Goal: Task Accomplishment & Management: Manage account settings

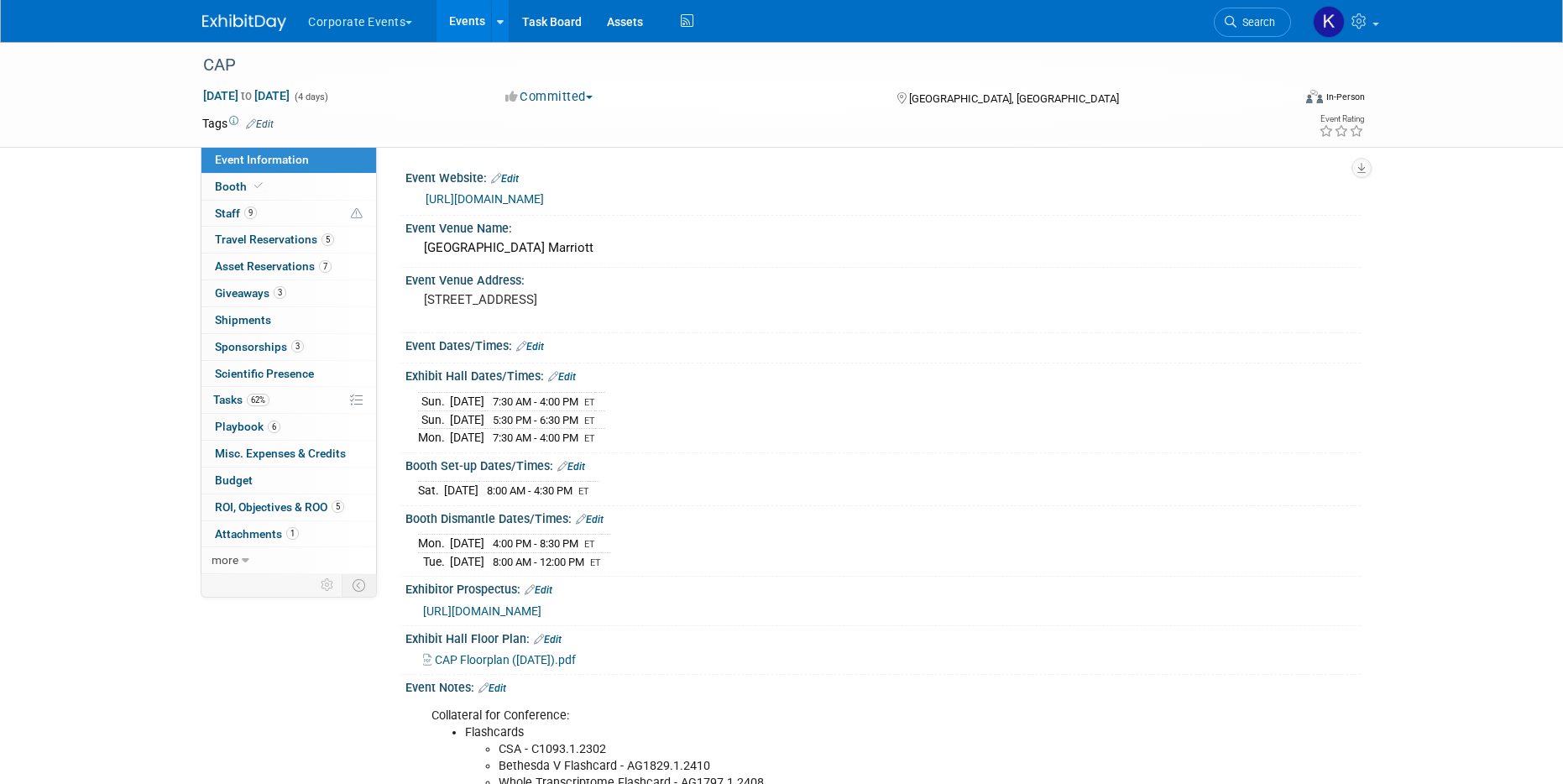
click at [360, 25] on button "Corporate Events" at bounding box center [369, 18] width 127 height 37
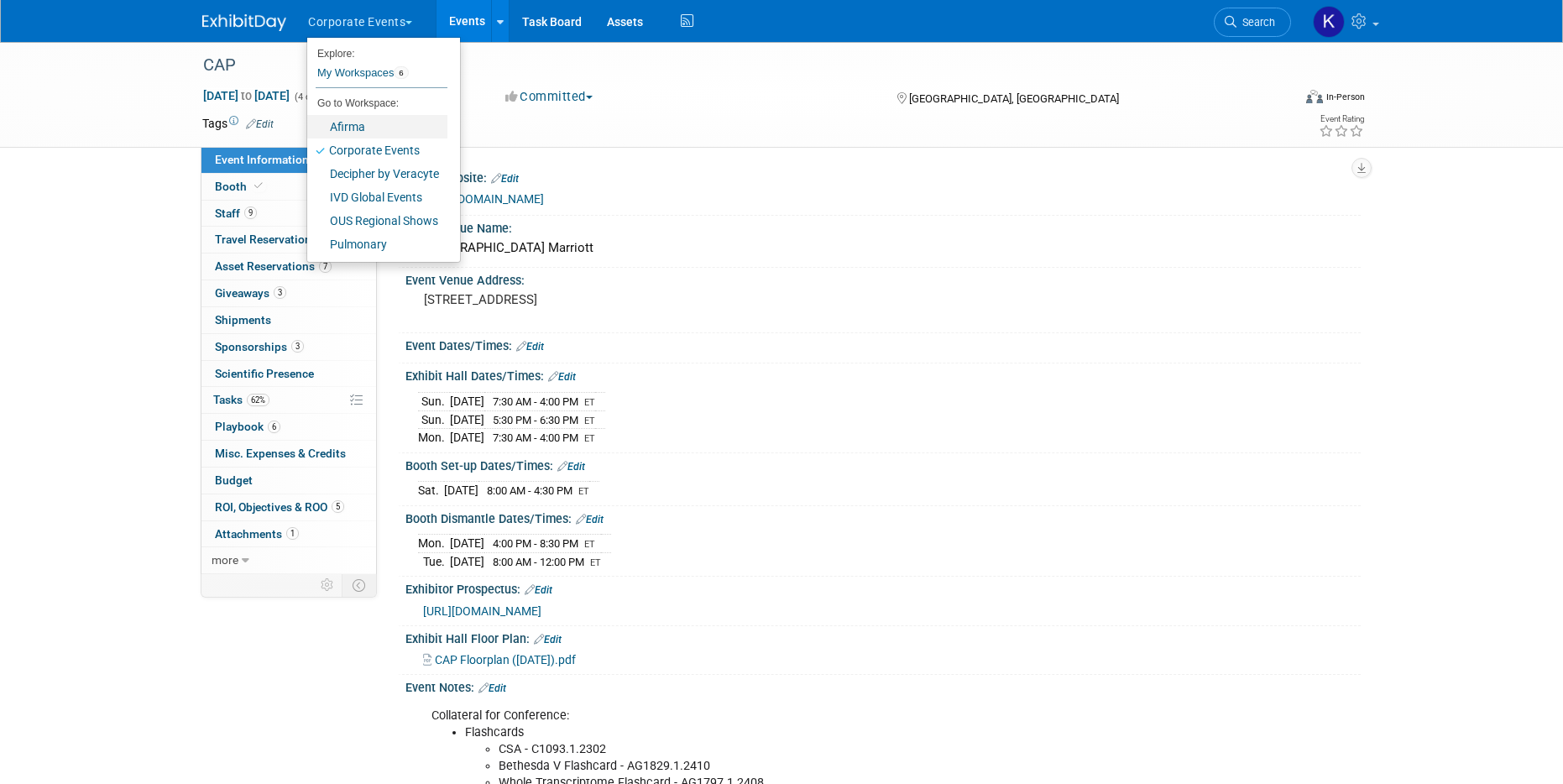
click at [379, 129] on link "Afirma" at bounding box center [377, 127] width 140 height 24
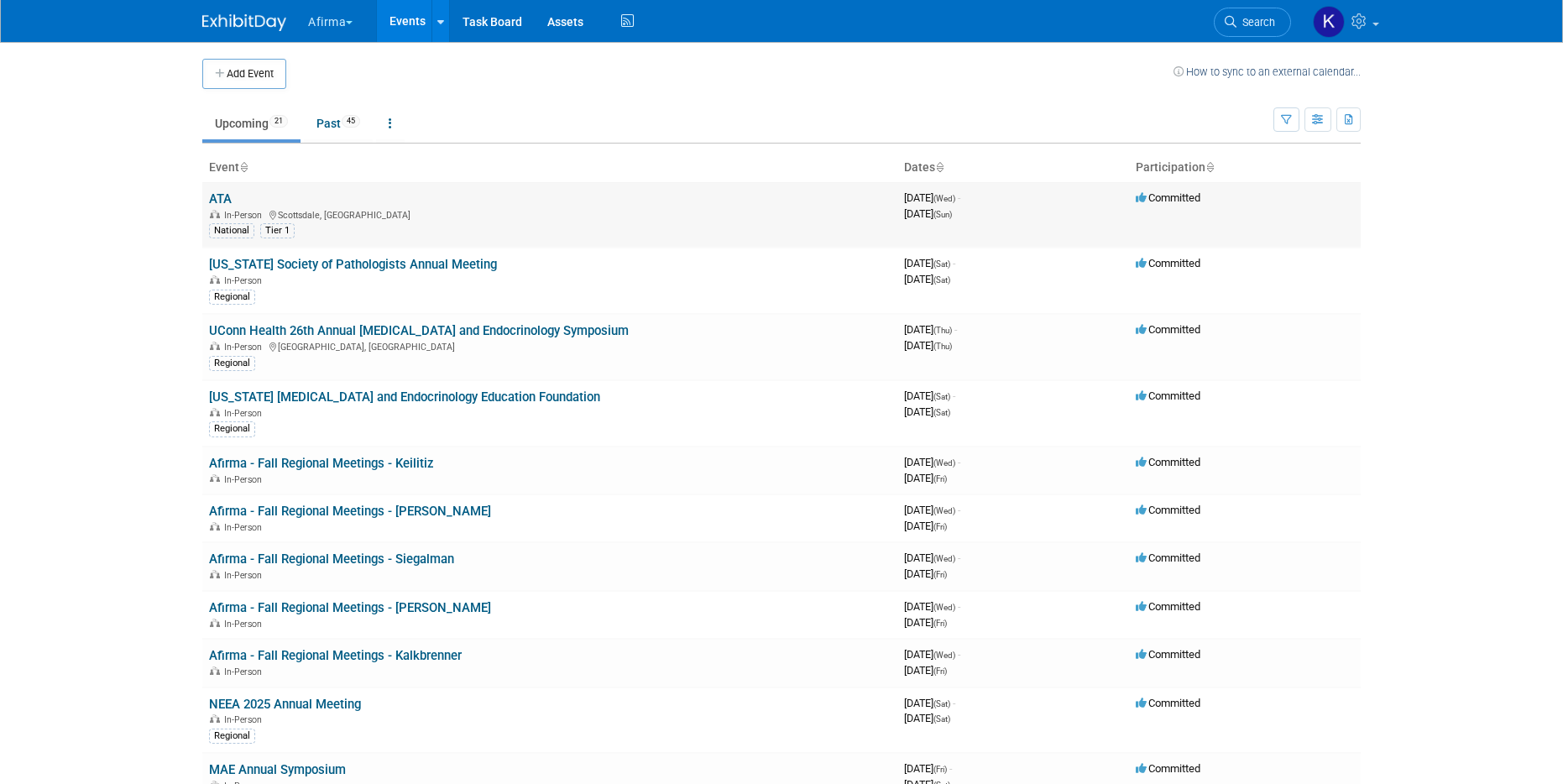
click at [212, 197] on link "ATA" at bounding box center [220, 199] width 23 height 15
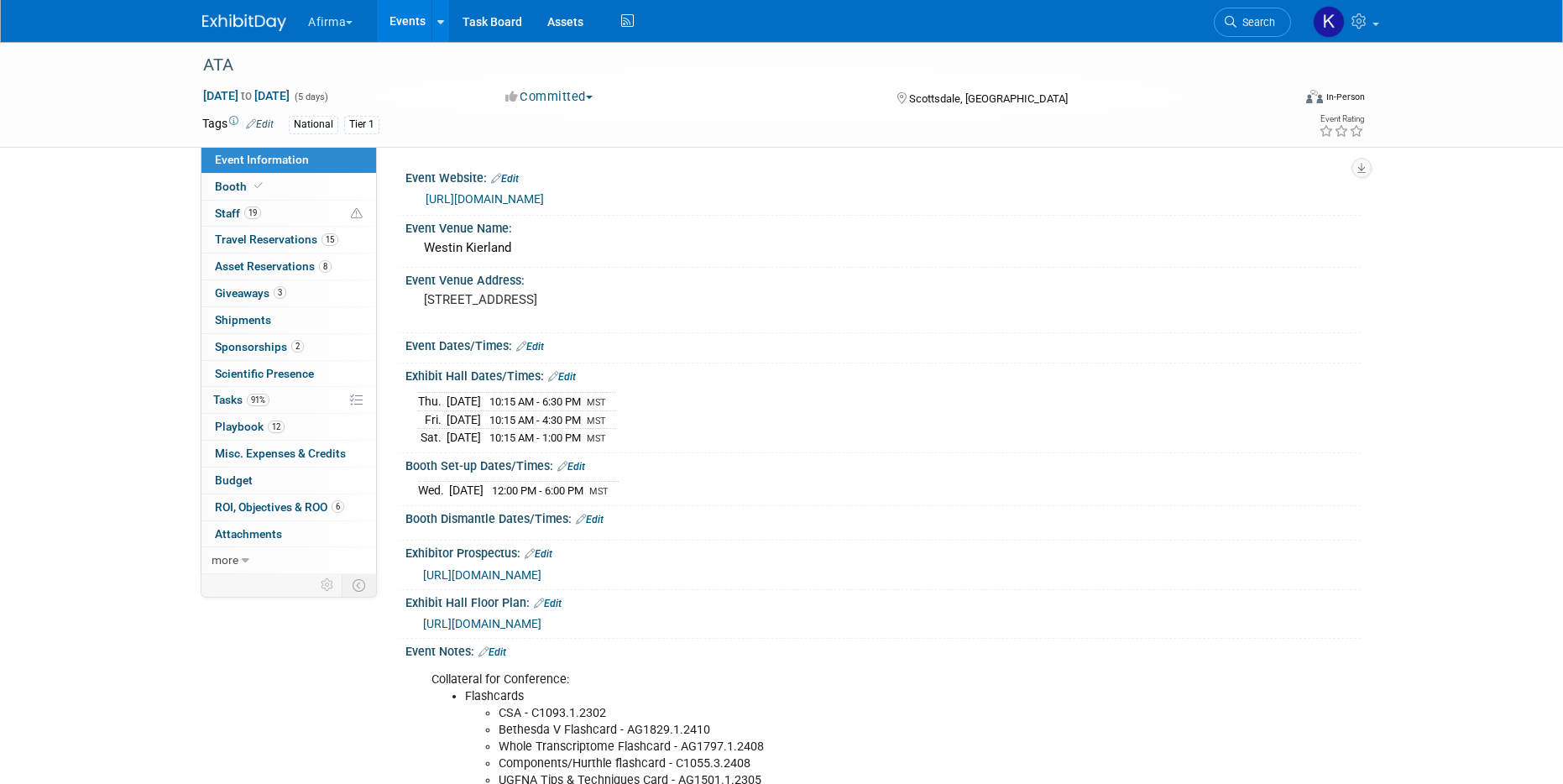
click at [353, 26] on button "Afirma" at bounding box center [340, 18] width 67 height 37
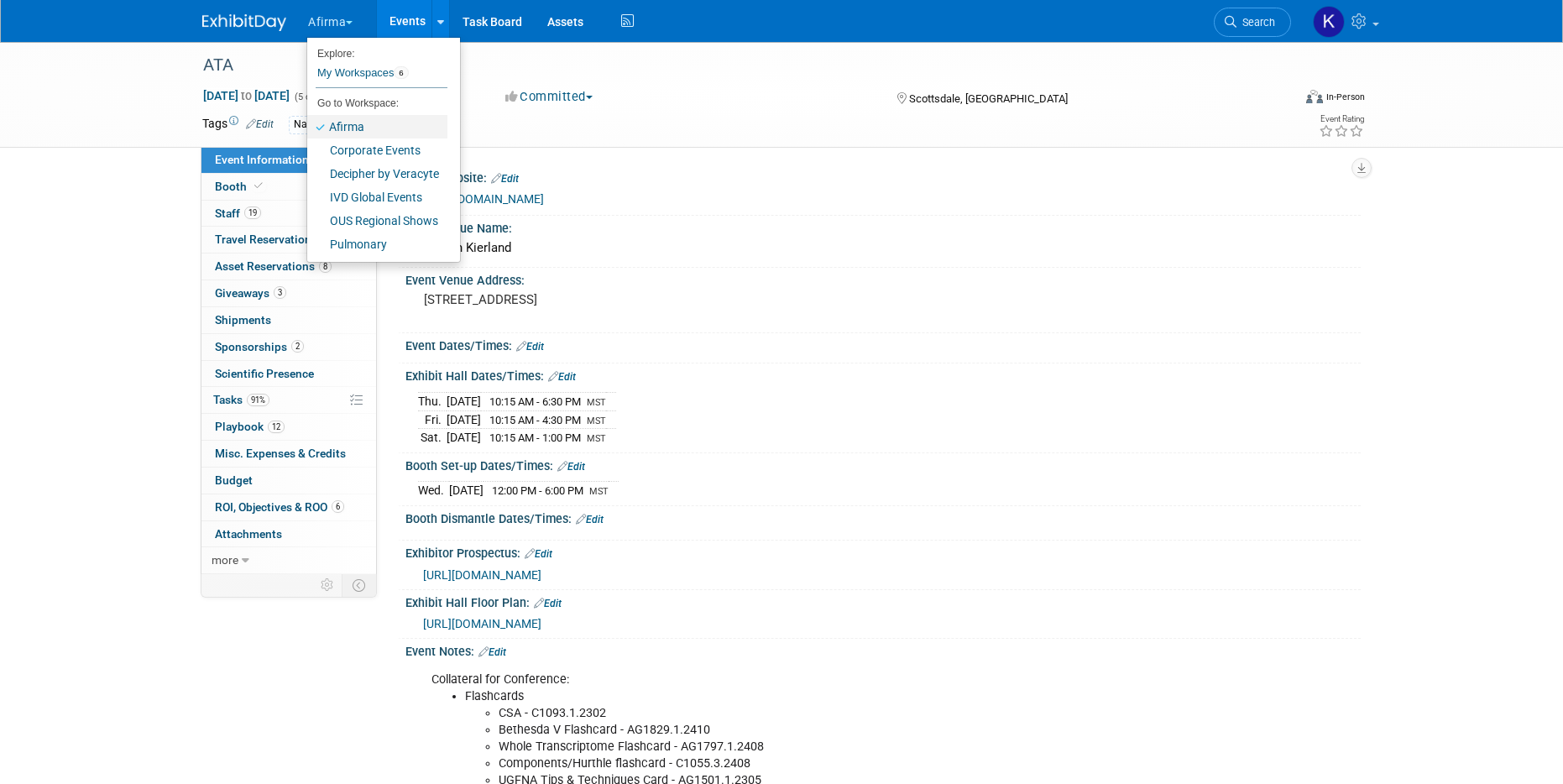
click at [358, 136] on link "Afirma" at bounding box center [377, 127] width 140 height 24
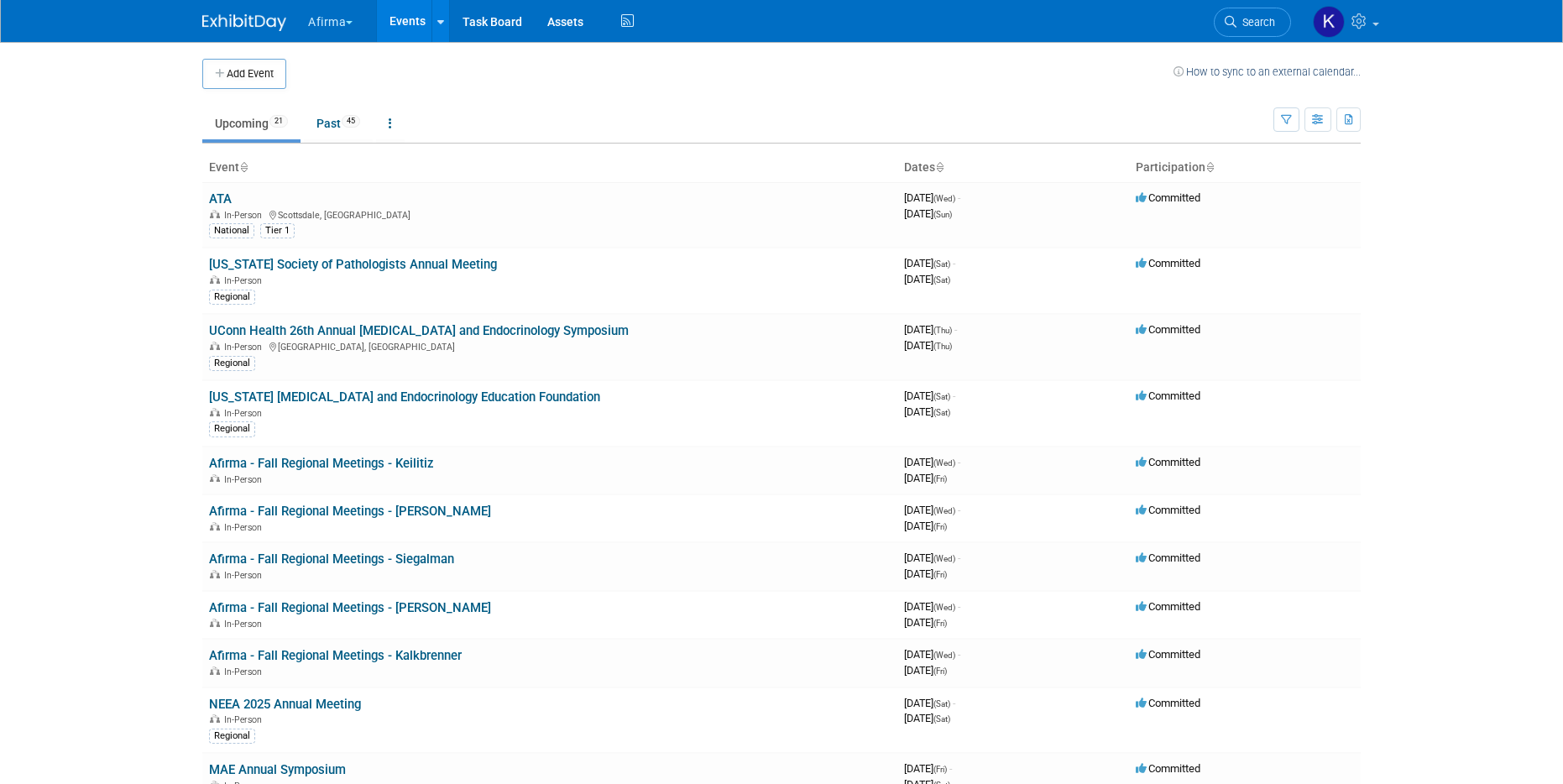
click at [329, 29] on button "Afirma" at bounding box center [340, 18] width 67 height 37
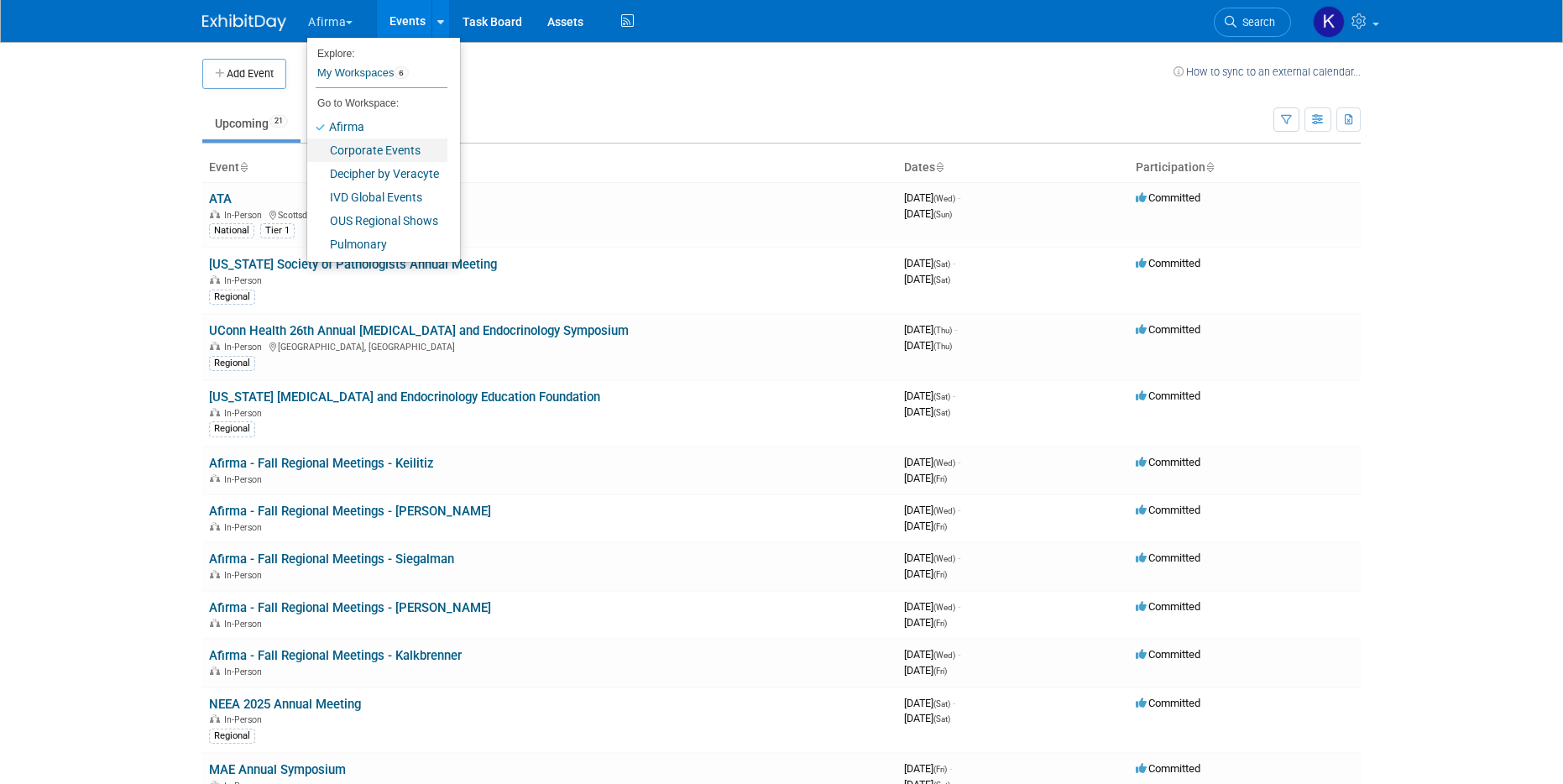
click at [332, 146] on link "Corporate Events" at bounding box center [377, 151] width 140 height 24
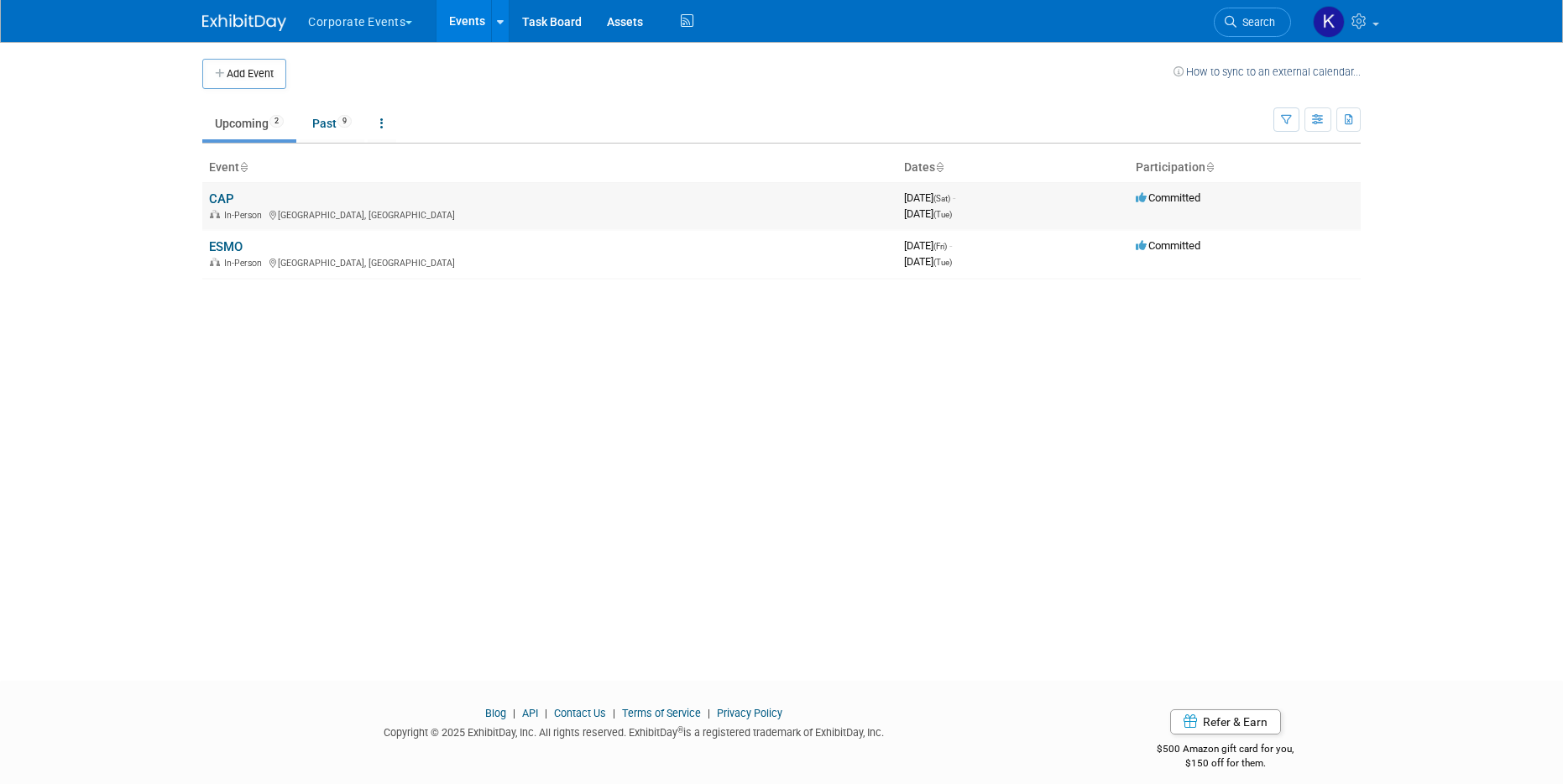
click at [228, 202] on link "CAP" at bounding box center [222, 199] width 26 height 15
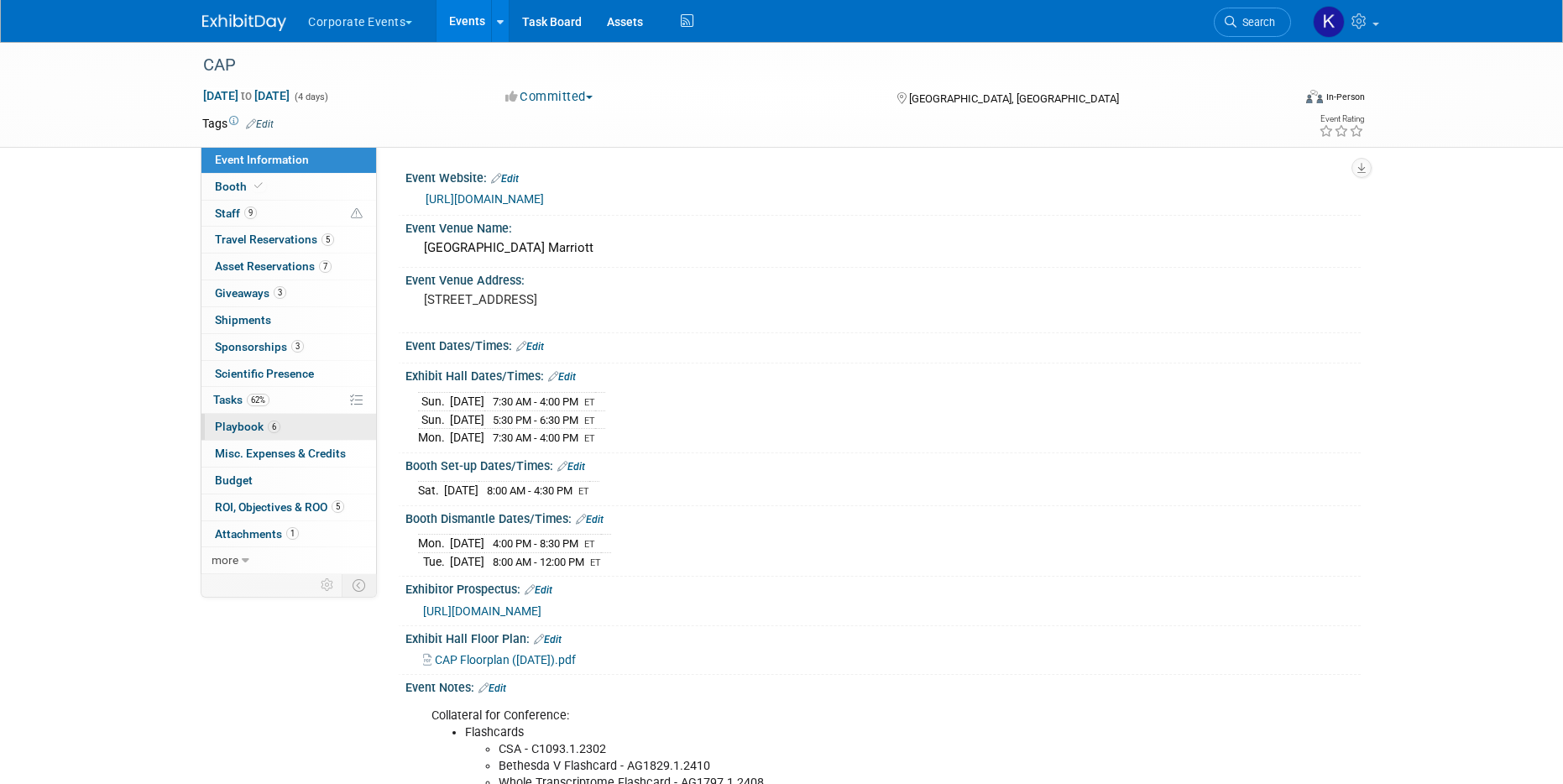
click at [287, 432] on link "6 Playbook 6" at bounding box center [289, 426] width 175 height 26
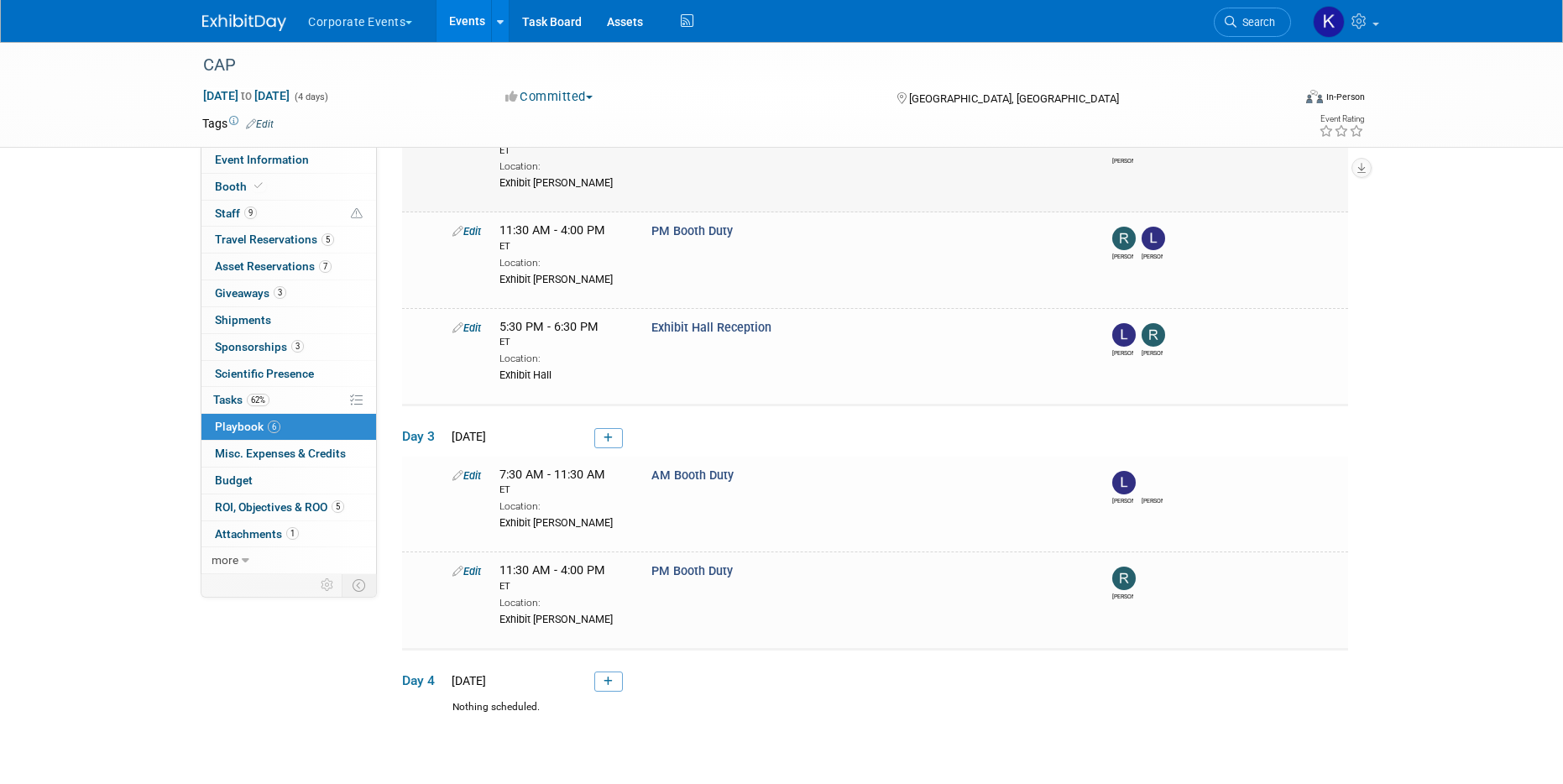
scroll to position [283, 0]
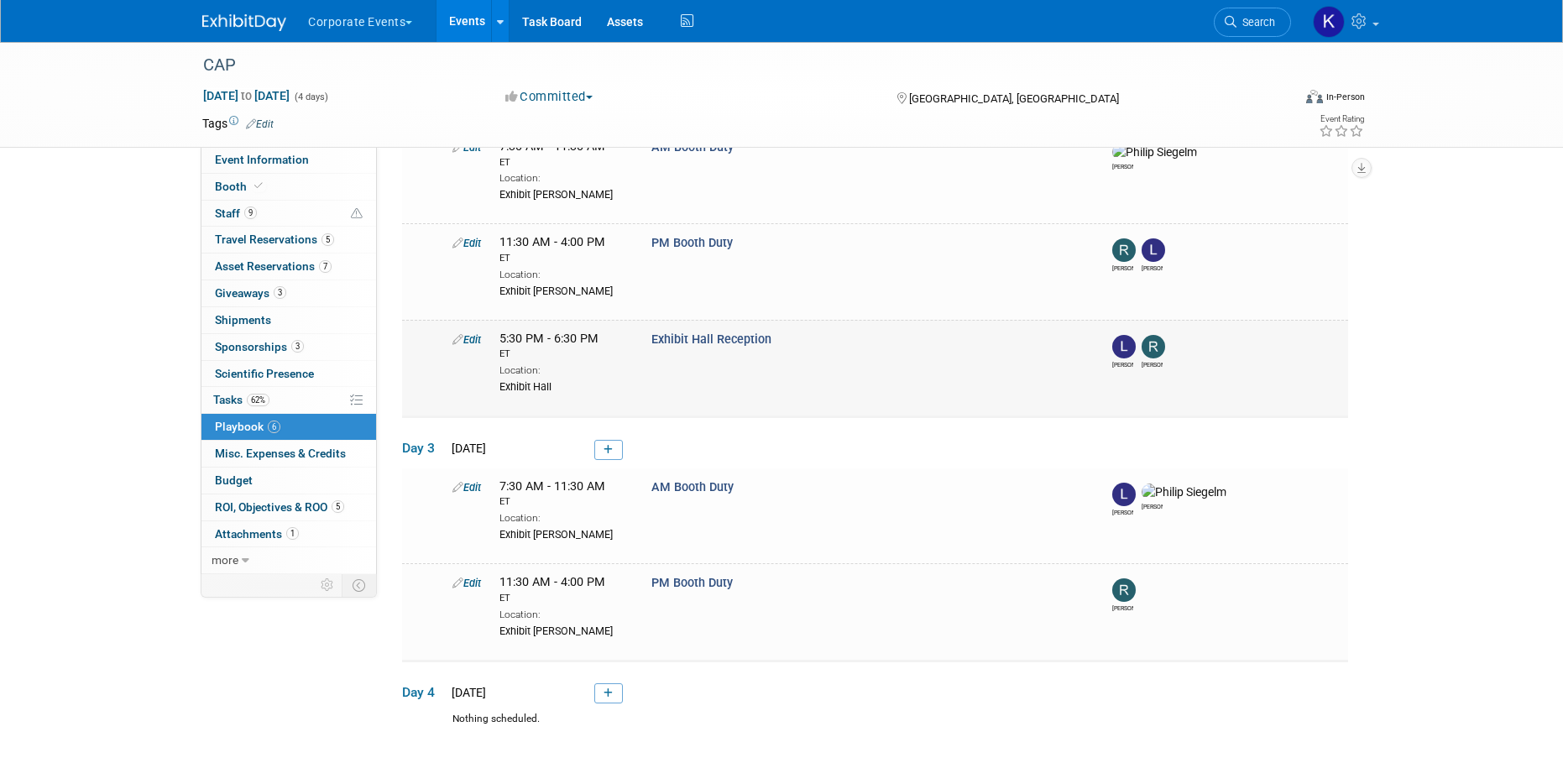
click at [470, 340] on link "Edit" at bounding box center [467, 339] width 29 height 13
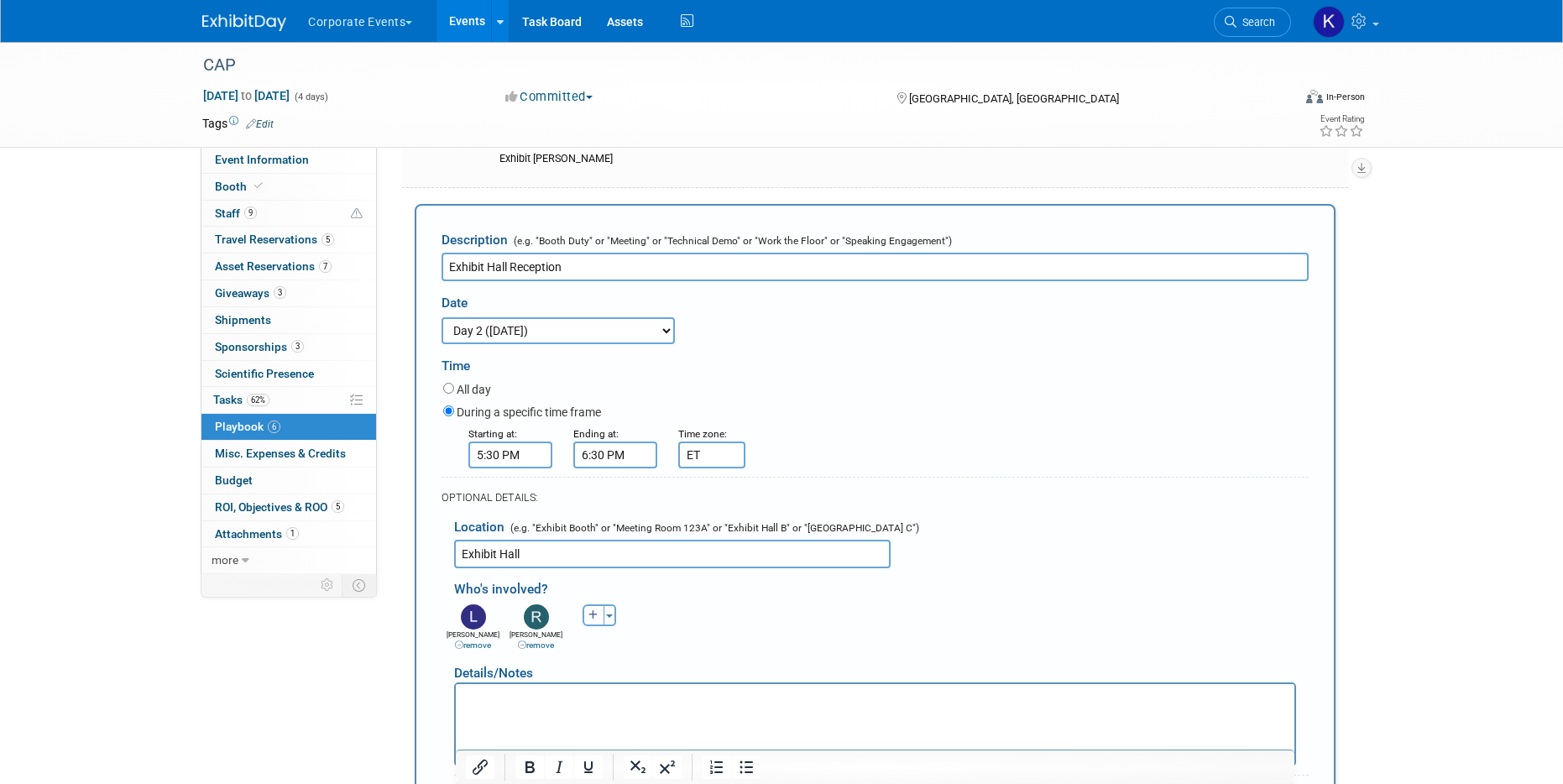
scroll to position [0, 0]
click at [474, 644] on link "remove" at bounding box center [472, 644] width 36 height 9
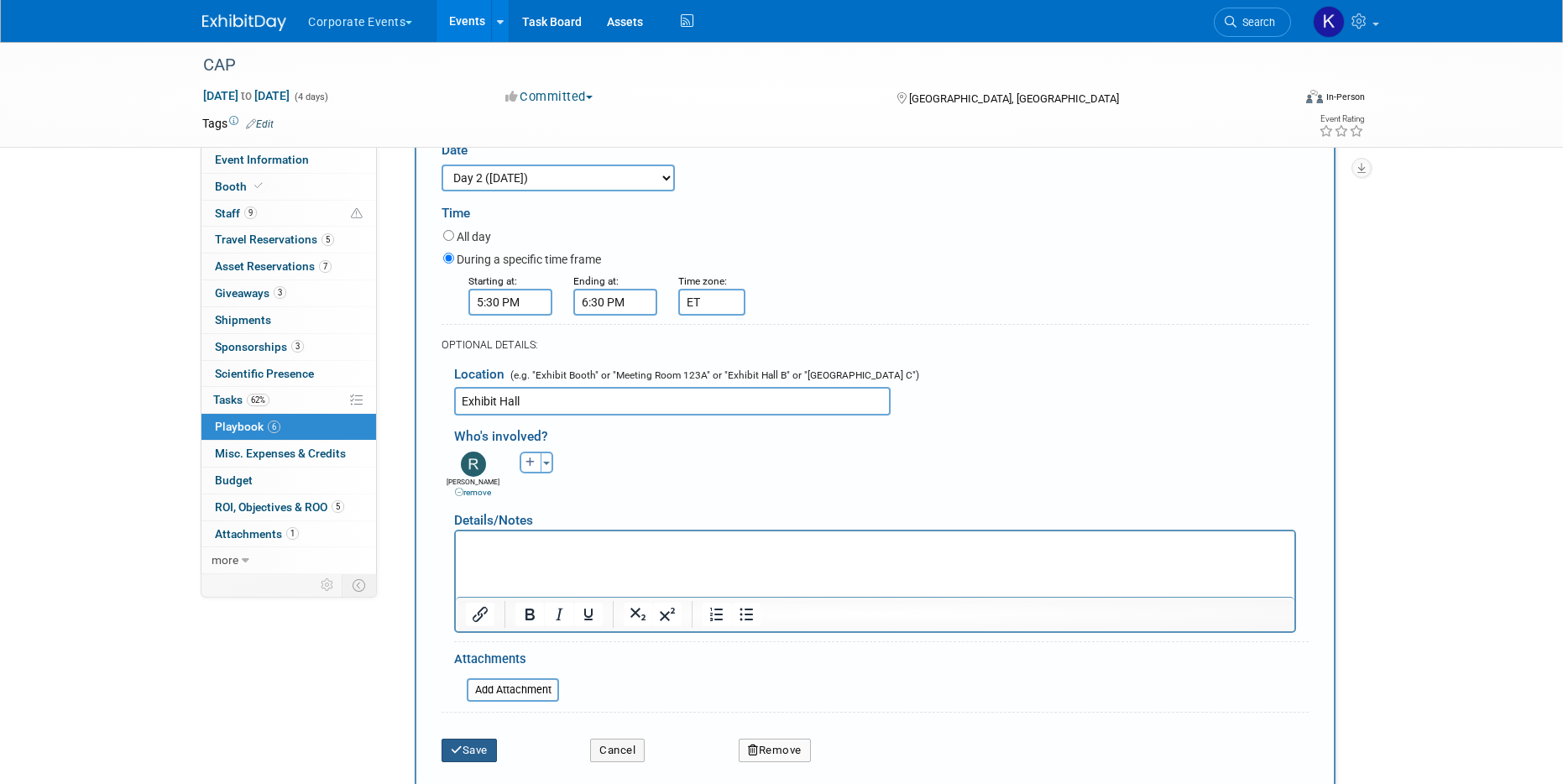
click at [468, 758] on button "Save" at bounding box center [469, 751] width 55 height 24
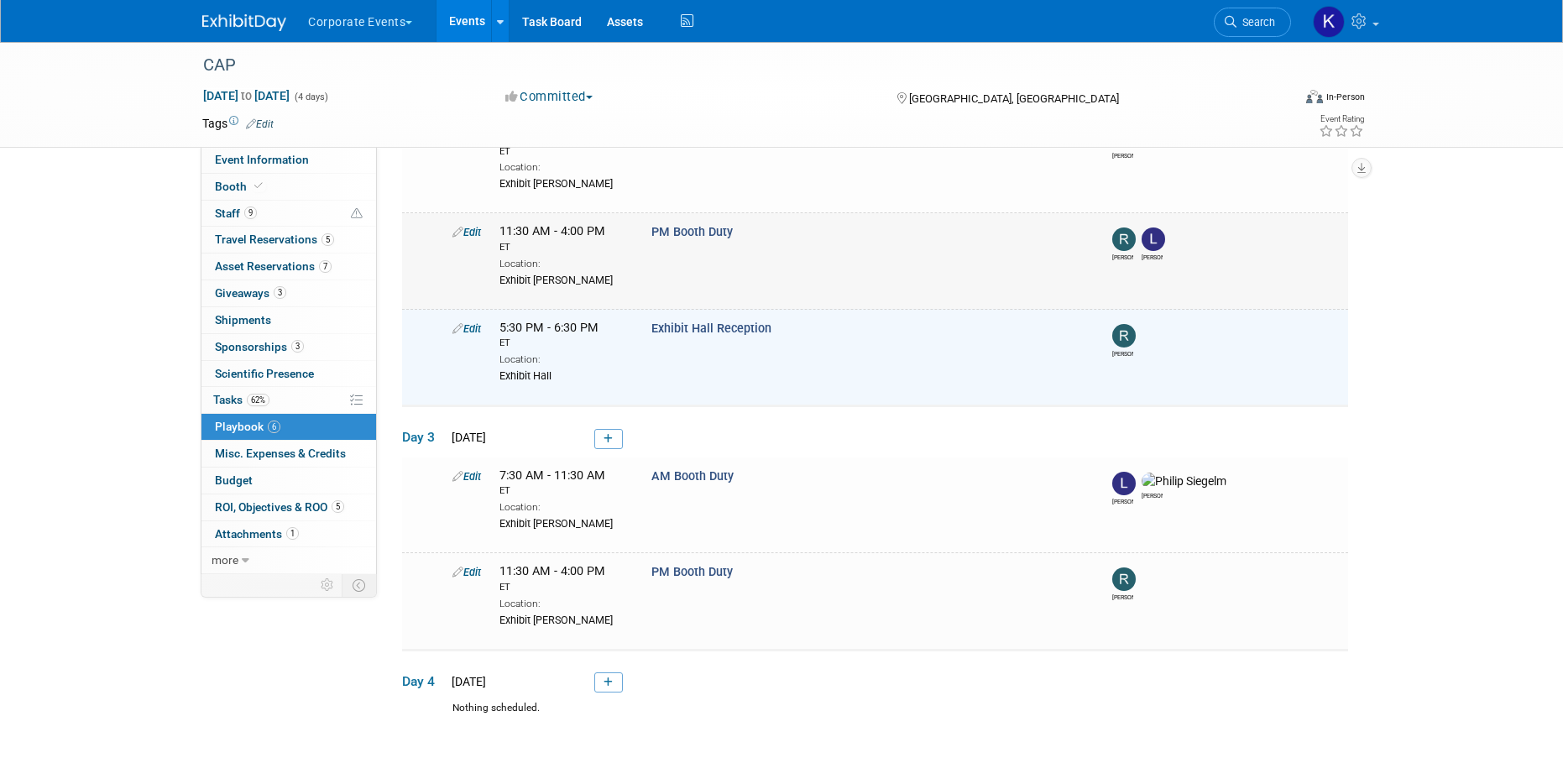
click at [479, 232] on link "Edit" at bounding box center [467, 232] width 29 height 13
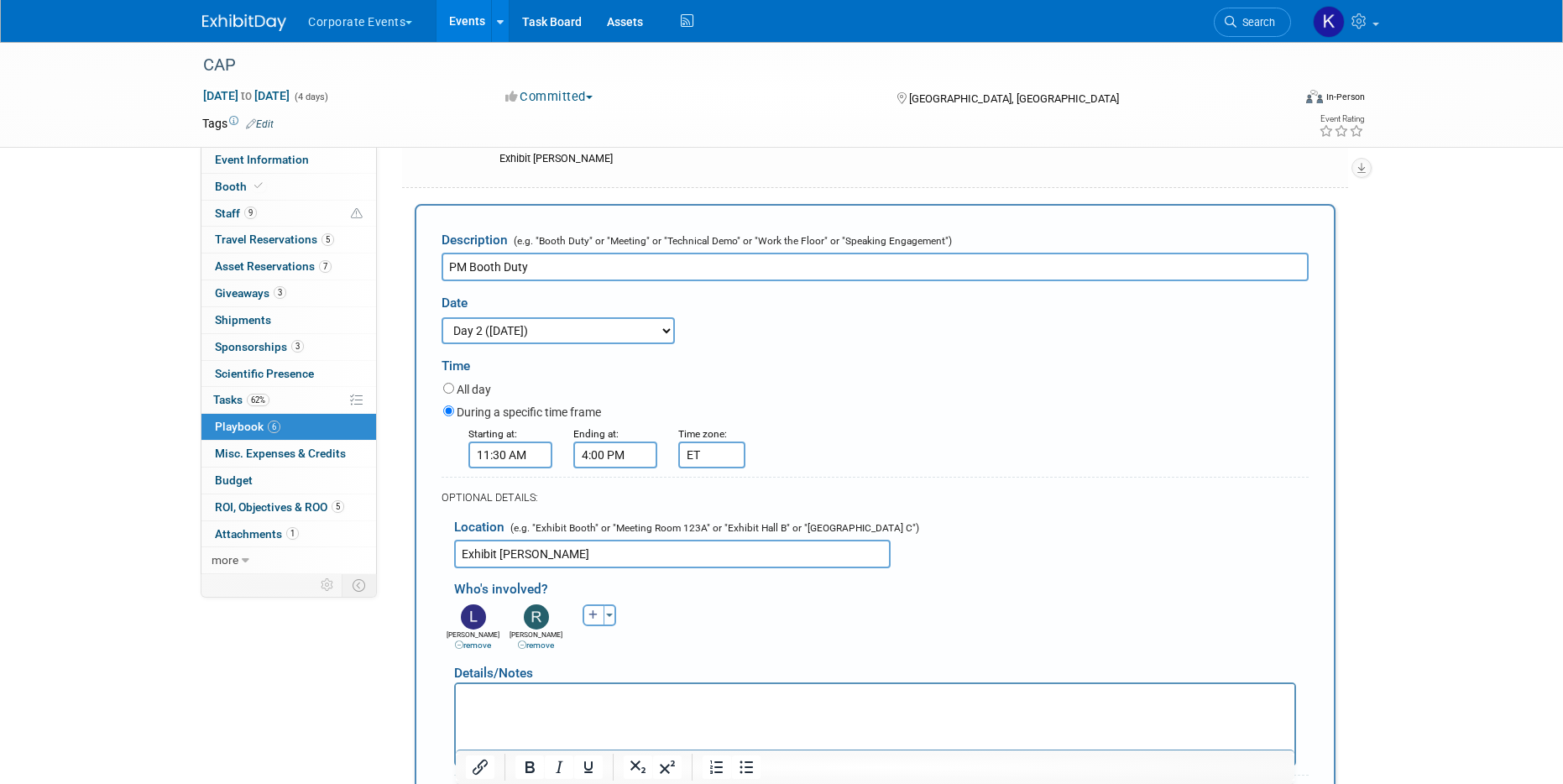
click at [474, 644] on link "remove" at bounding box center [472, 644] width 36 height 9
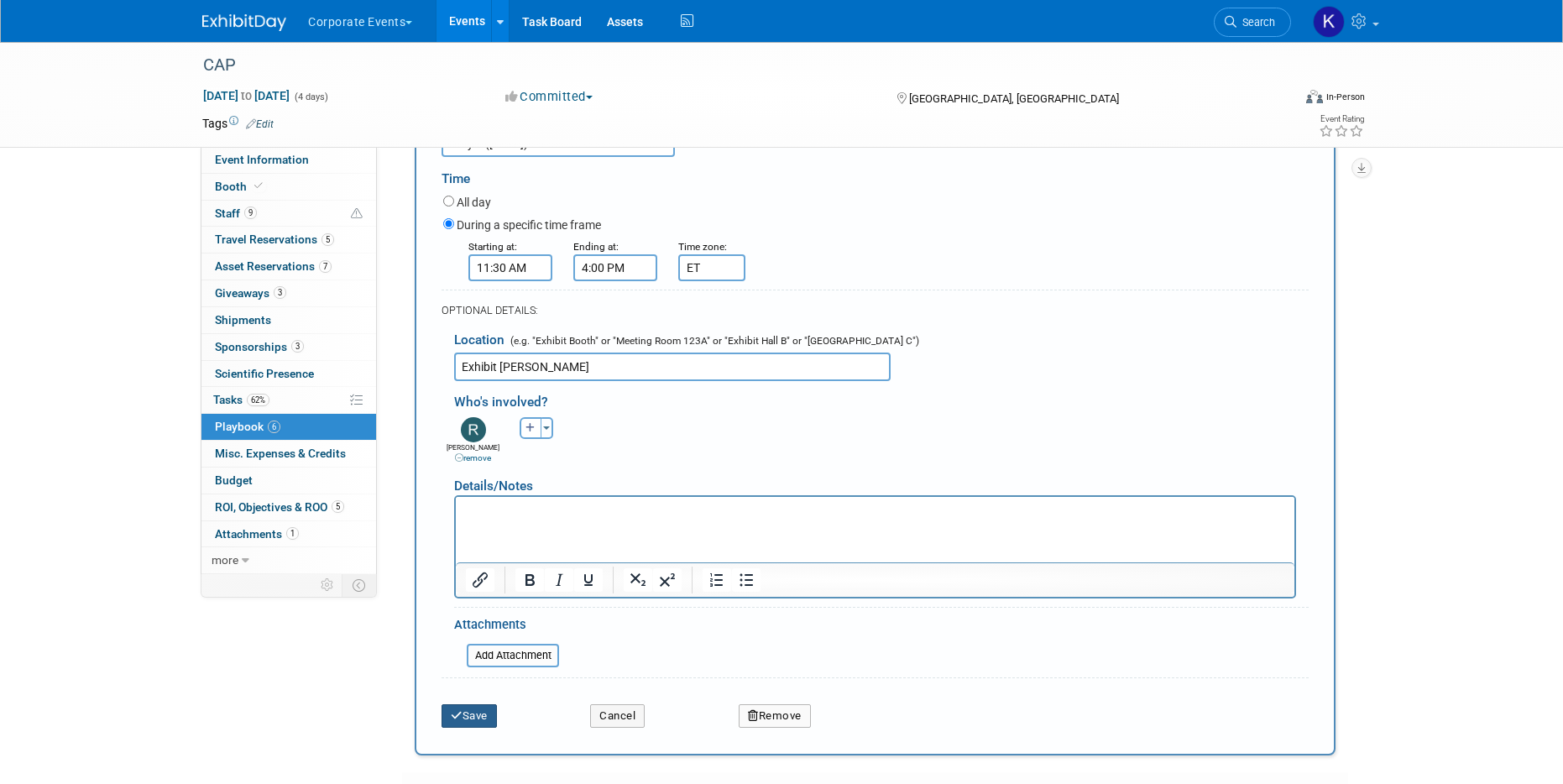
click at [464, 715] on button "Save" at bounding box center [469, 716] width 55 height 24
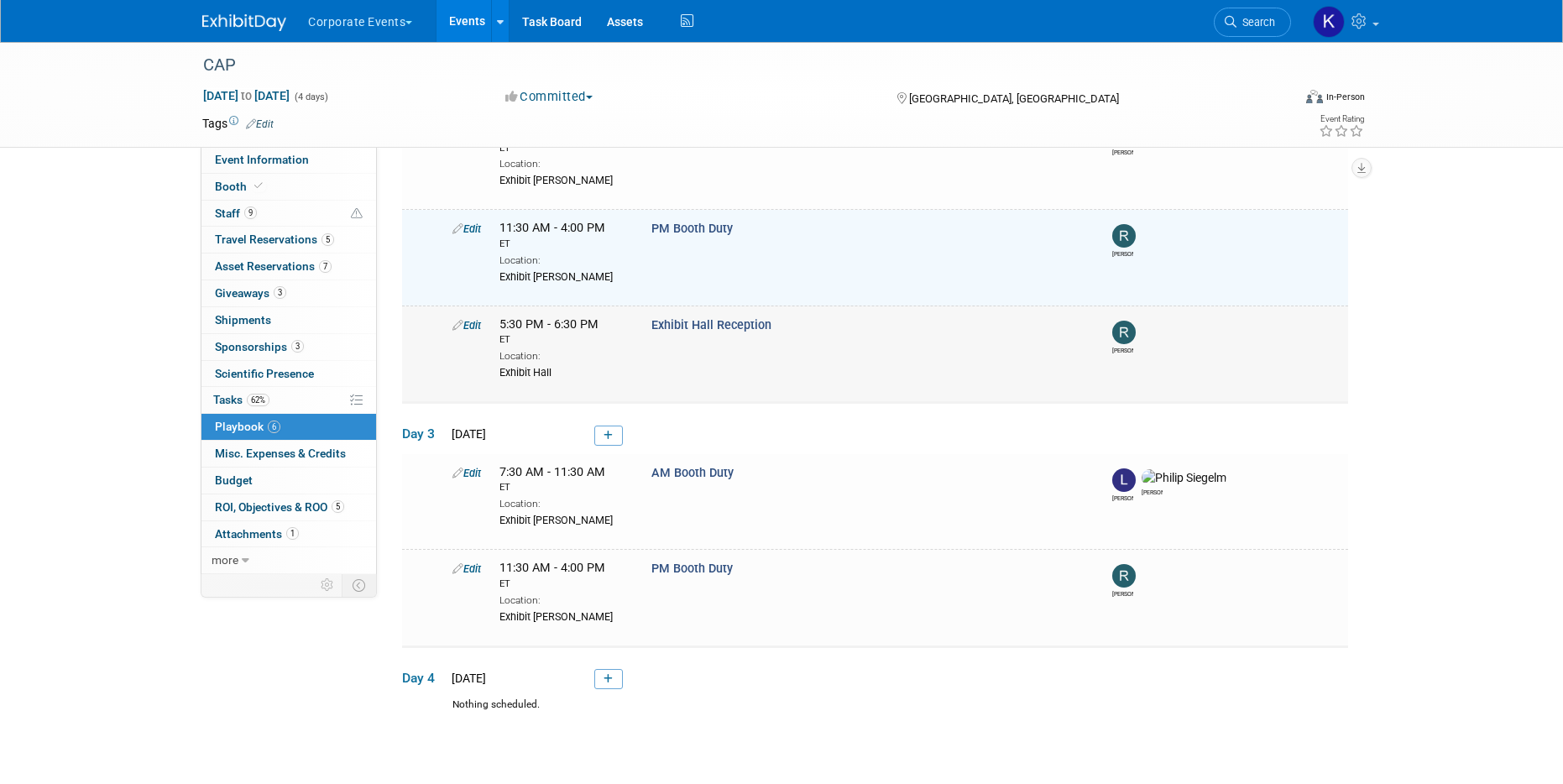
scroll to position [374, 0]
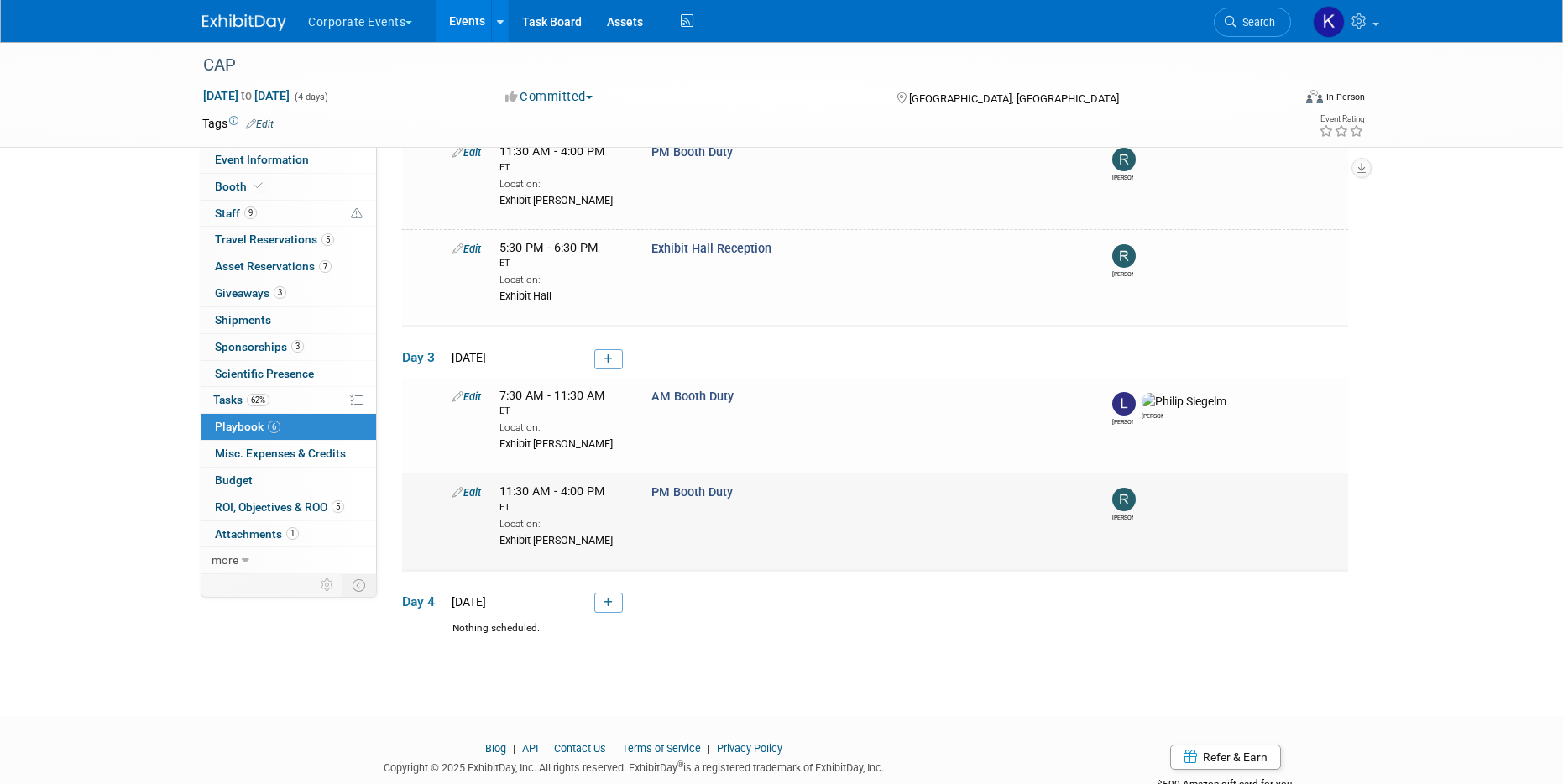
click at [471, 497] on link "Edit" at bounding box center [467, 492] width 29 height 13
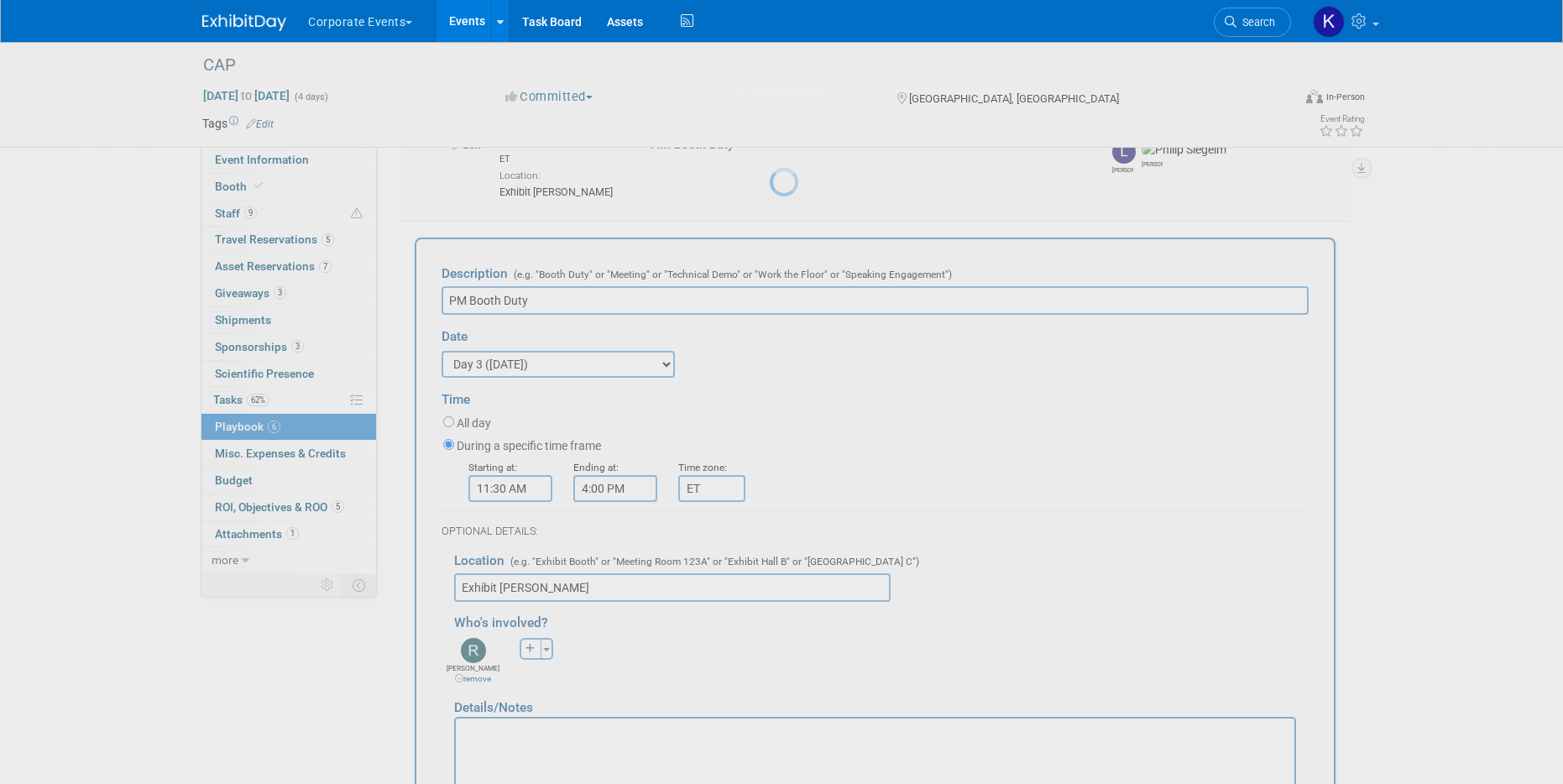
scroll to position [656, 0]
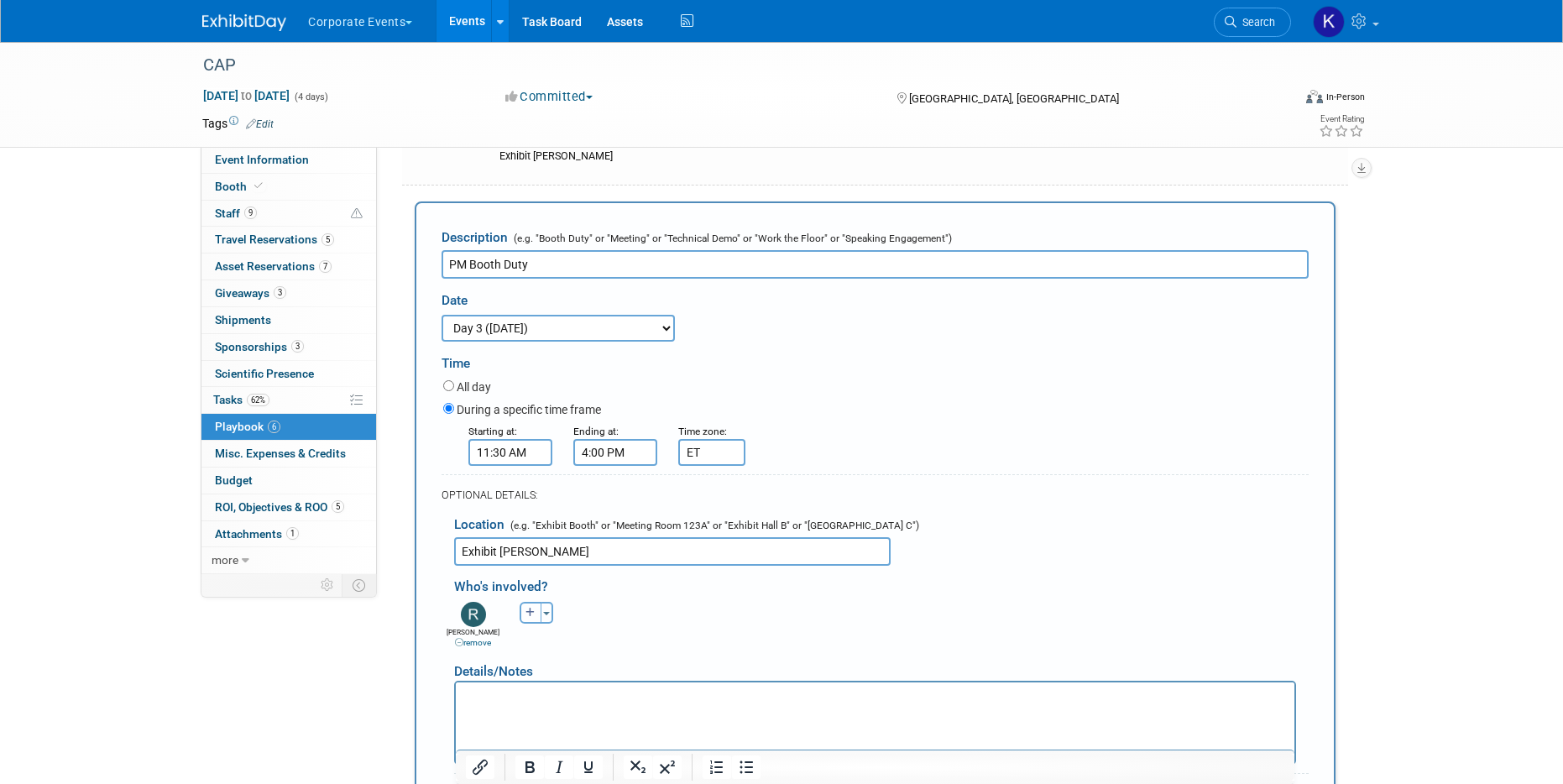
click at [526, 617] on icon "button" at bounding box center [530, 613] width 10 height 10
select select
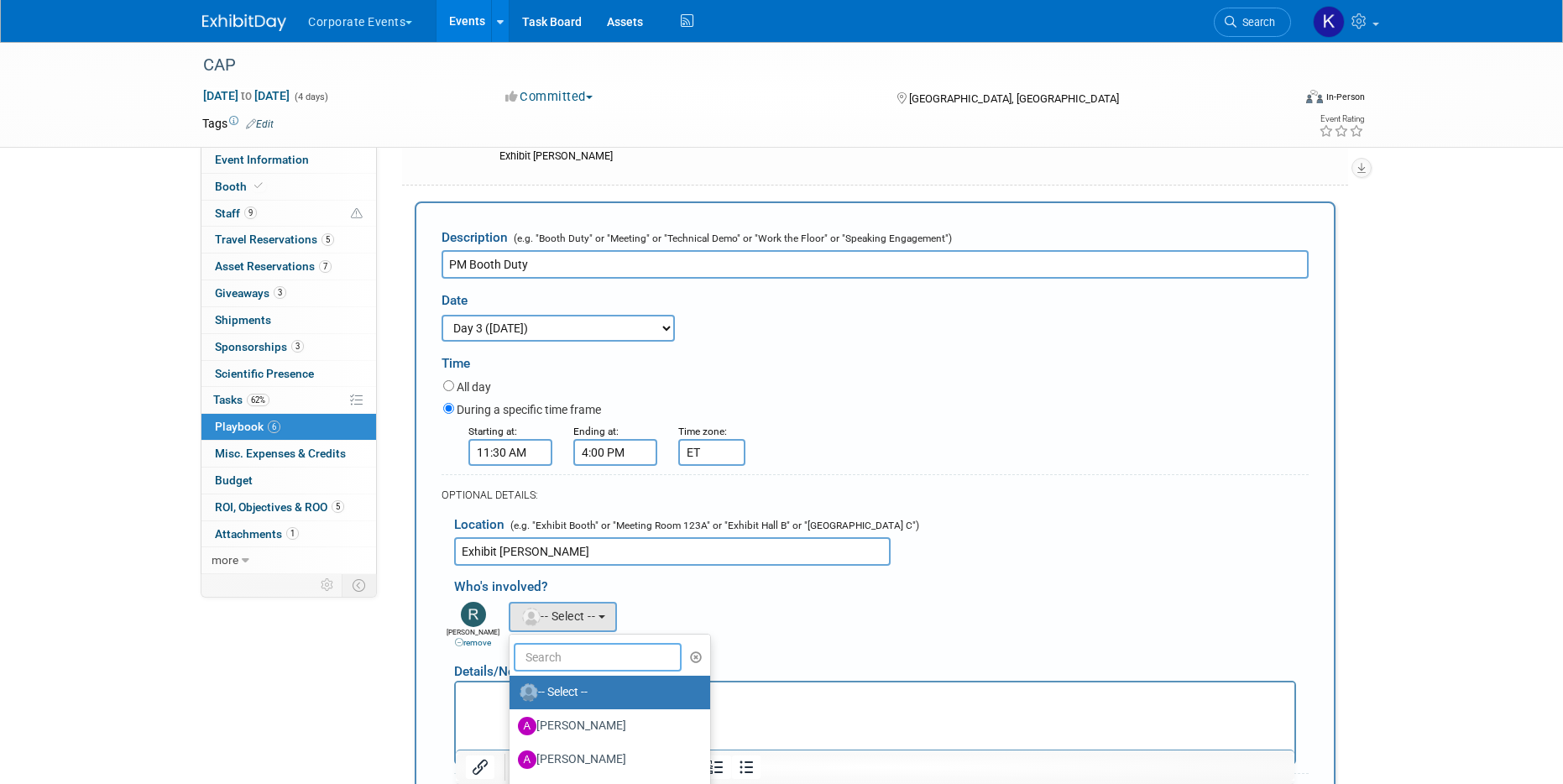
click at [556, 659] on input "text" at bounding box center [597, 657] width 168 height 29
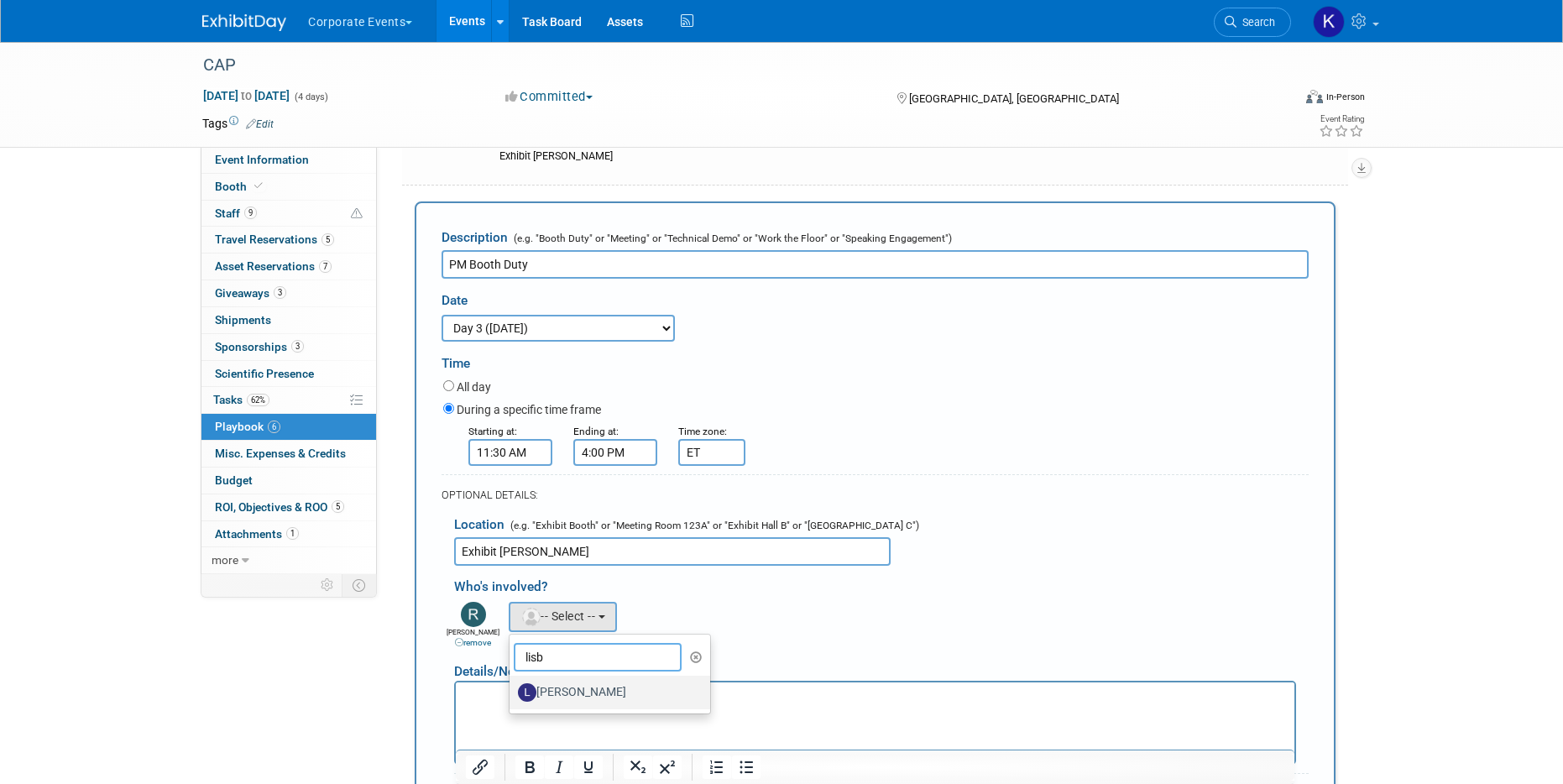
type input "lisb"
click at [575, 688] on label "[PERSON_NAME]" at bounding box center [605, 693] width 175 height 27
click at [512, 688] on input "[PERSON_NAME]" at bounding box center [507, 690] width 11 height 11
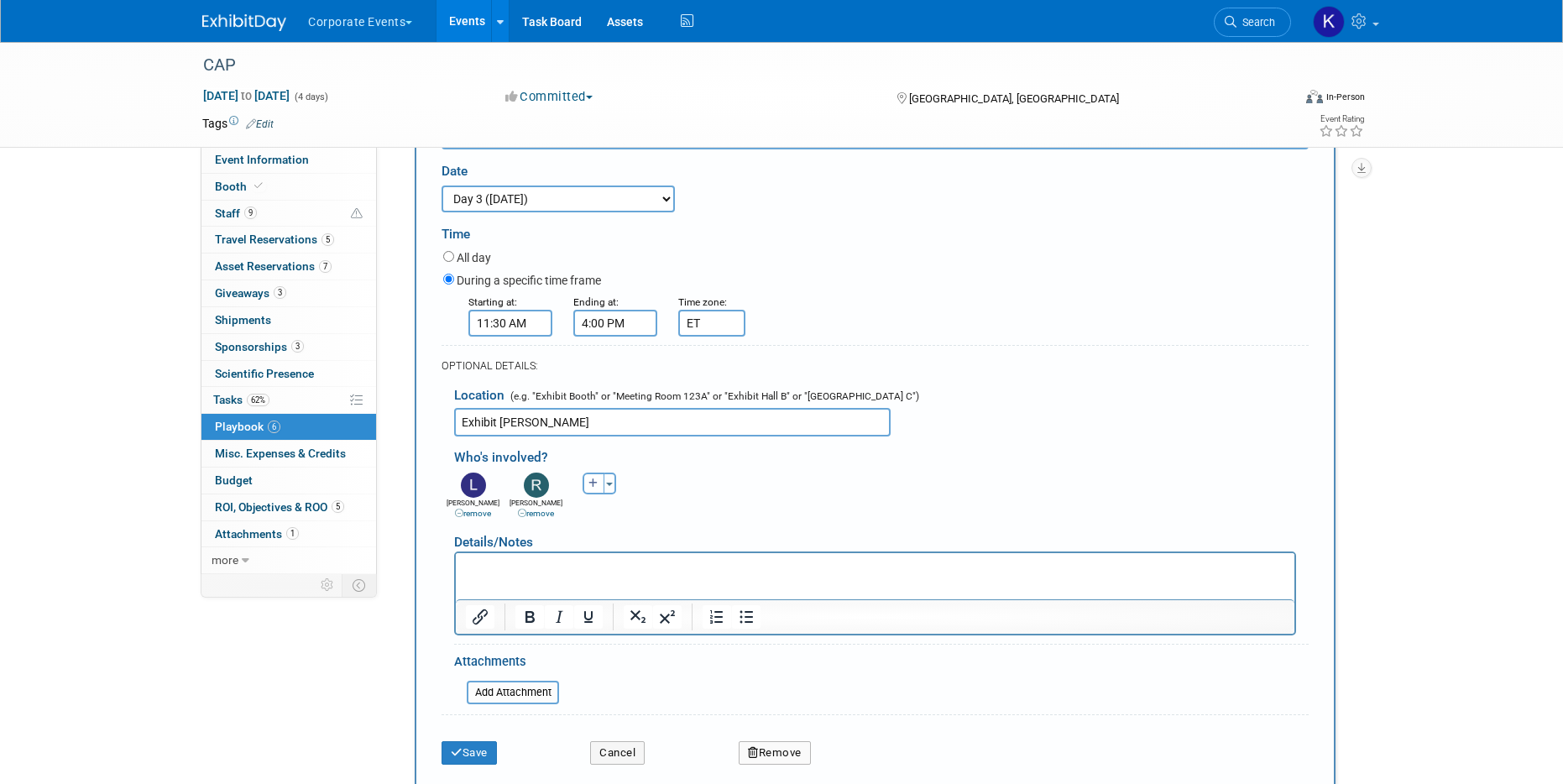
scroll to position [788, 0]
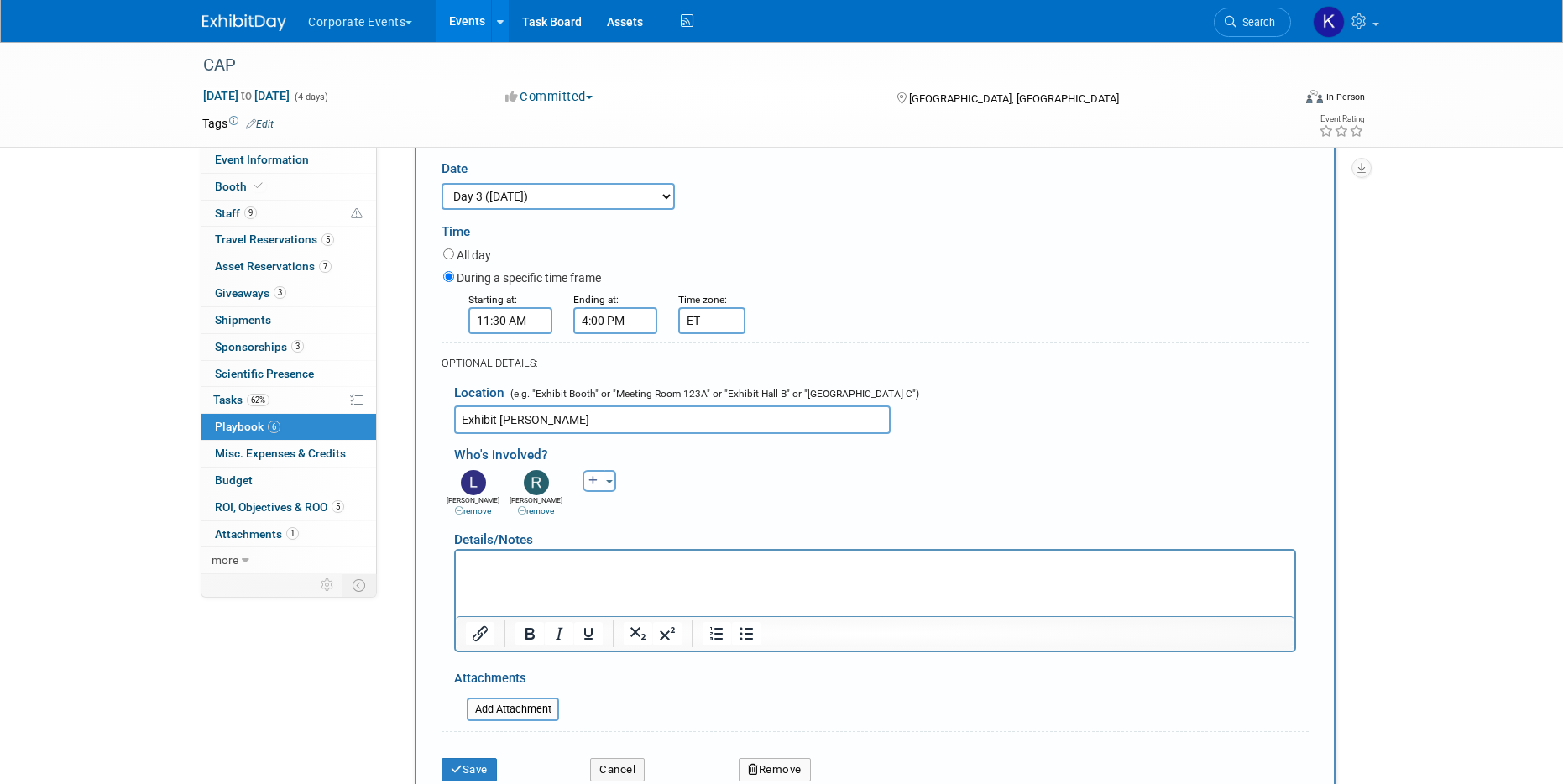
click at [478, 781] on div "Save Cancel Remove" at bounding box center [875, 764] width 867 height 51
click at [476, 774] on button "Save" at bounding box center [469, 770] width 55 height 24
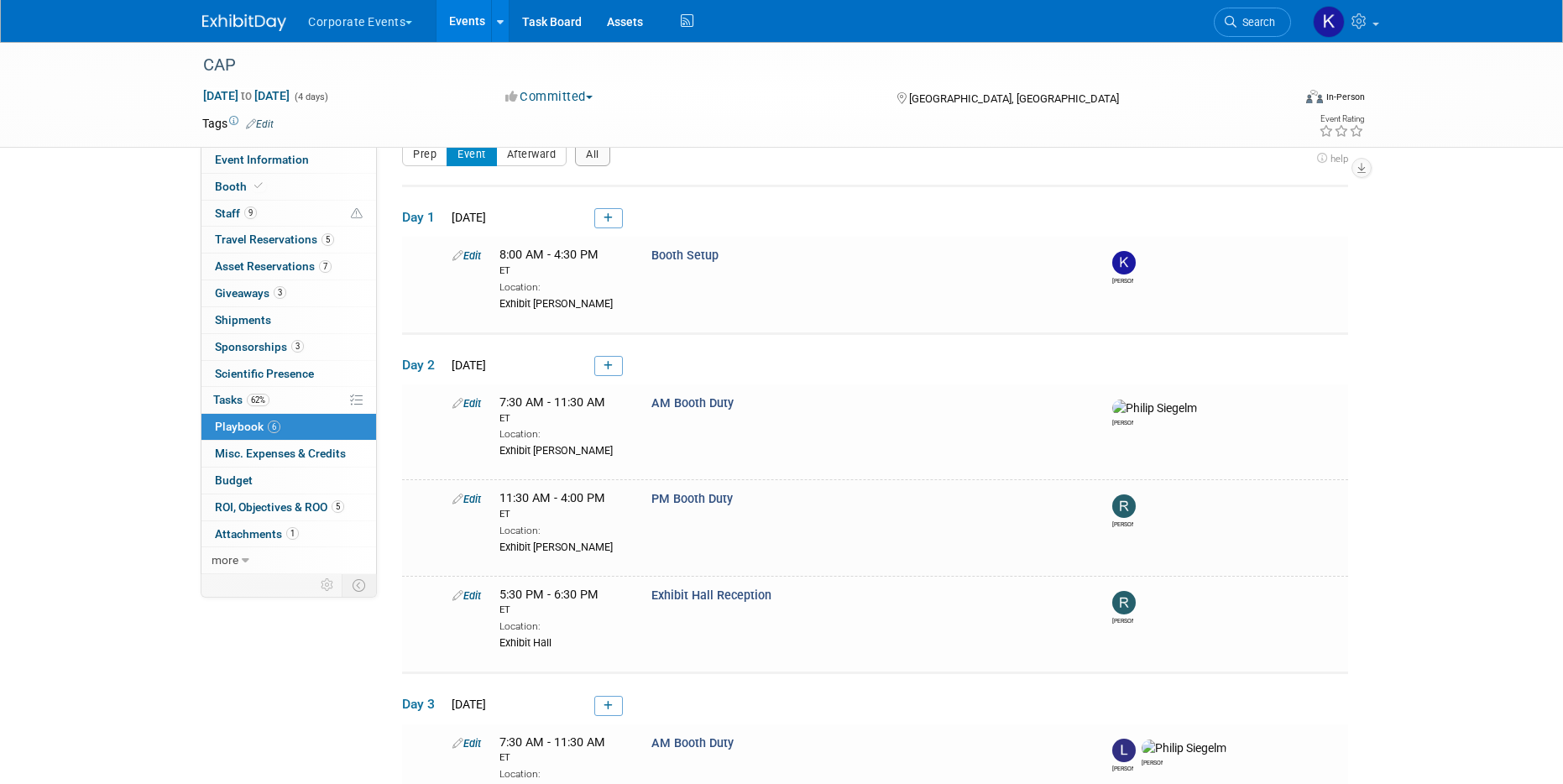
scroll to position [0, 0]
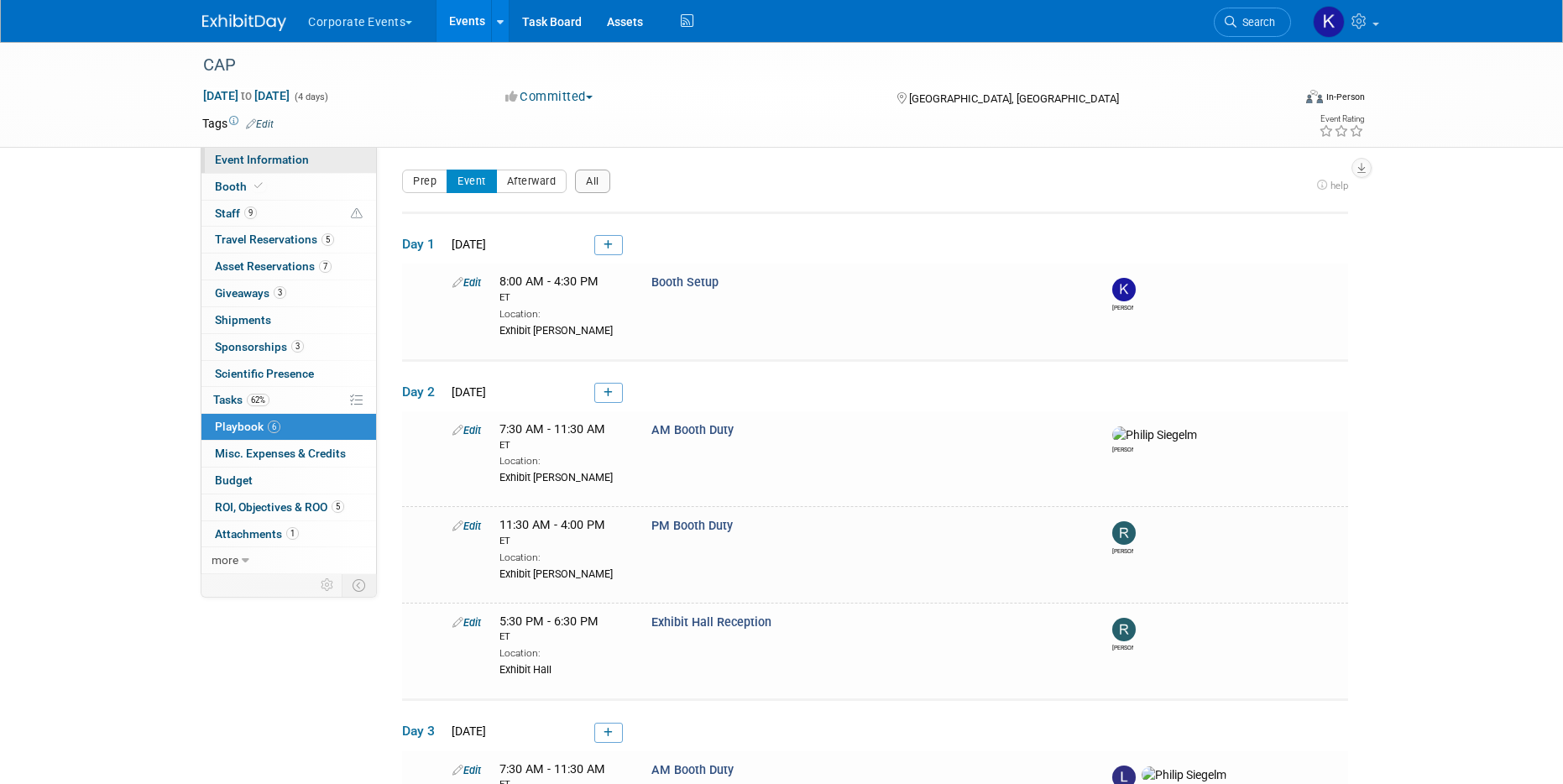
click at [304, 158] on span "Event Information" at bounding box center [261, 159] width 94 height 14
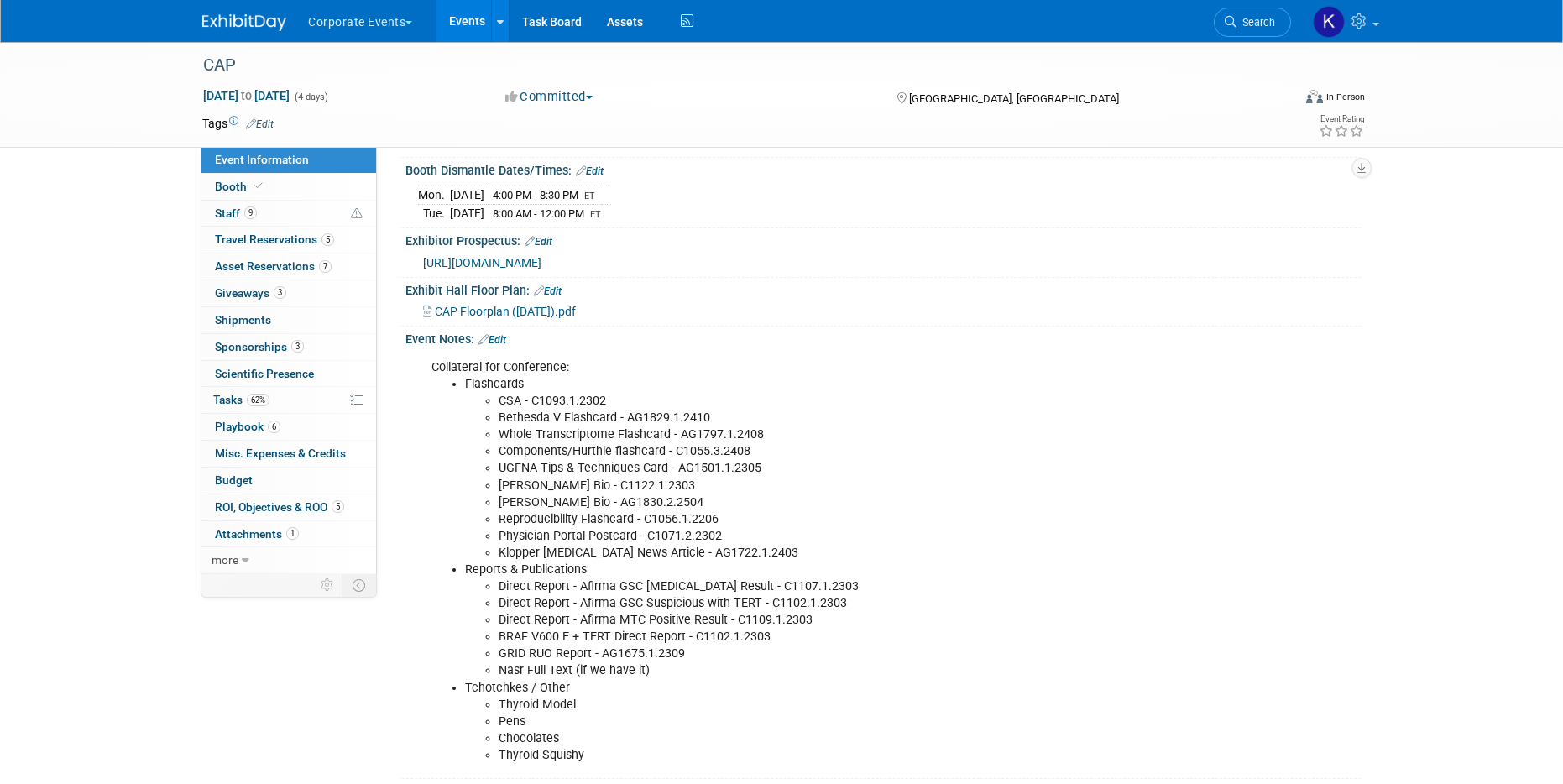
scroll to position [358, 0]
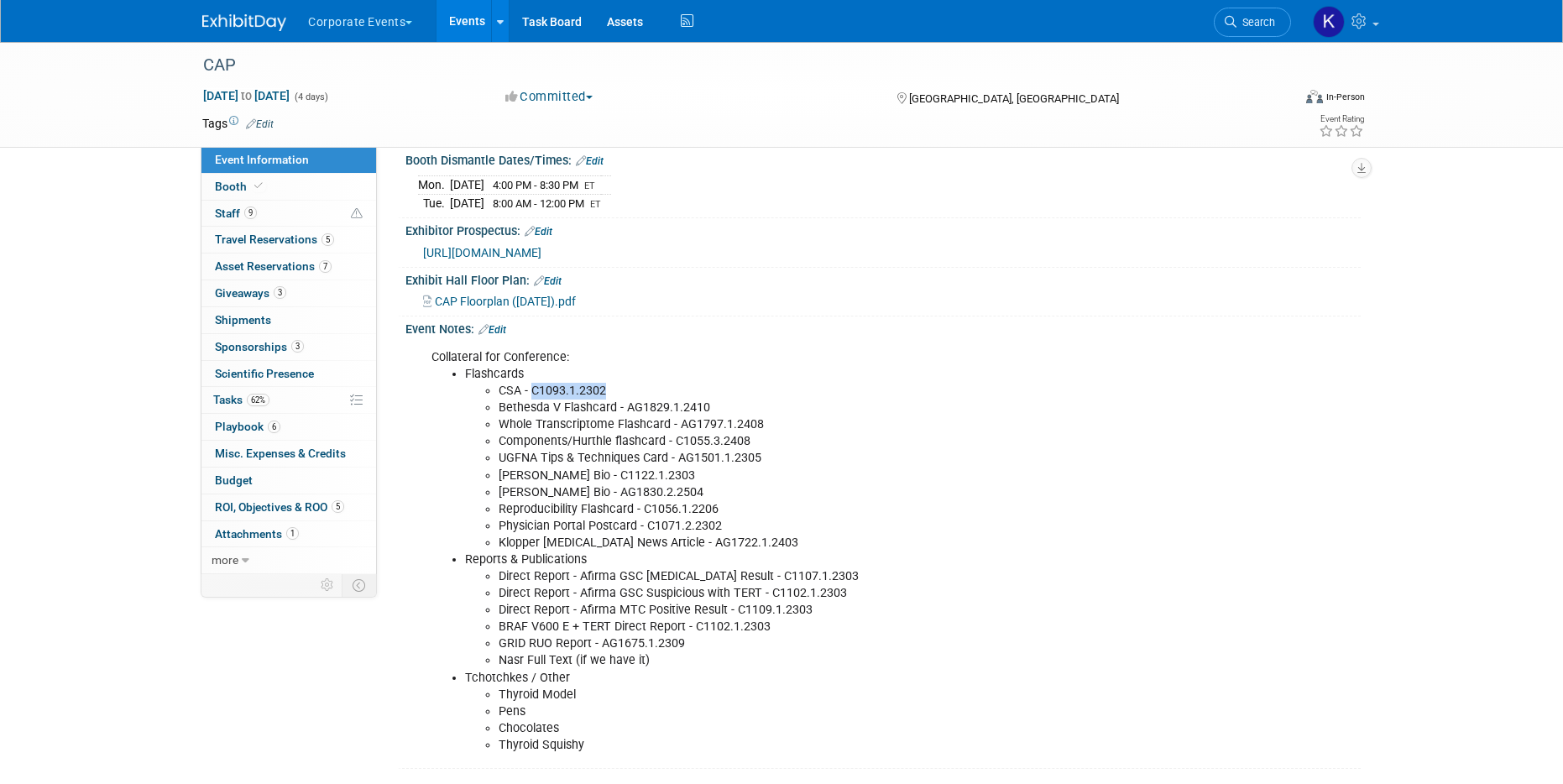
drag, startPoint x: 609, startPoint y: 409, endPoint x: 531, endPoint y: 407, distance: 78.0
click at [531, 399] on li "CSA - C1093.1.2302" at bounding box center [833, 392] width 667 height 17
copy li "C1093.1.2302"
drag, startPoint x: 710, startPoint y: 430, endPoint x: 625, endPoint y: 421, distance: 85.5
click at [625, 416] on li "Bethesda V Flashcard - AG1829.1.2410" at bounding box center [833, 408] width 667 height 17
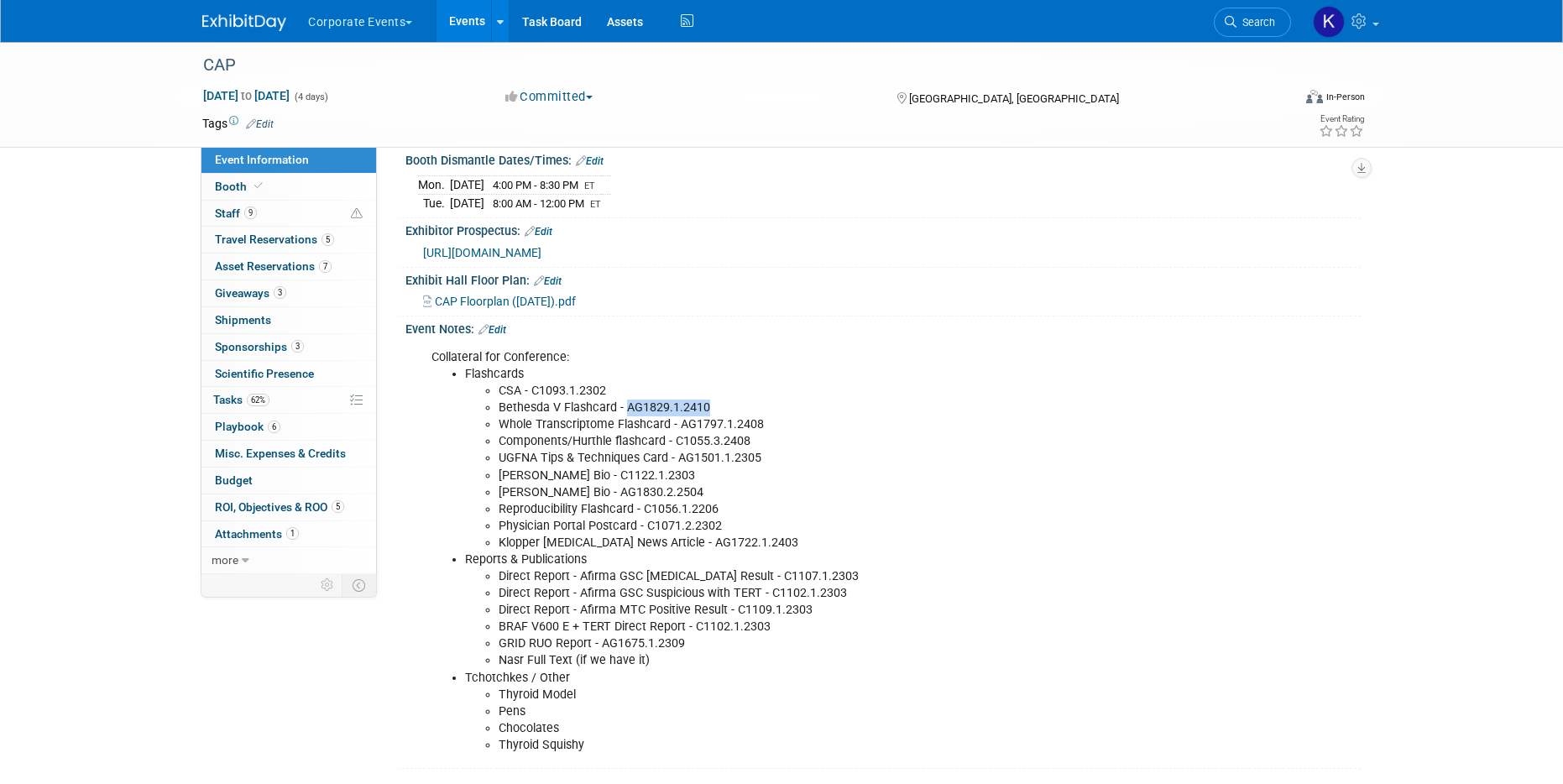
copy li "AG1829.1.2410"
drag, startPoint x: 764, startPoint y: 441, endPoint x: 681, endPoint y: 435, distance: 83.2
click at [681, 433] on li "Whole Transcriptome Flashcard - AG1797.1.2408" at bounding box center [833, 425] width 667 height 17
copy li "AG1797.1.2408"
drag, startPoint x: 759, startPoint y: 455, endPoint x: 678, endPoint y: 449, distance: 81.2
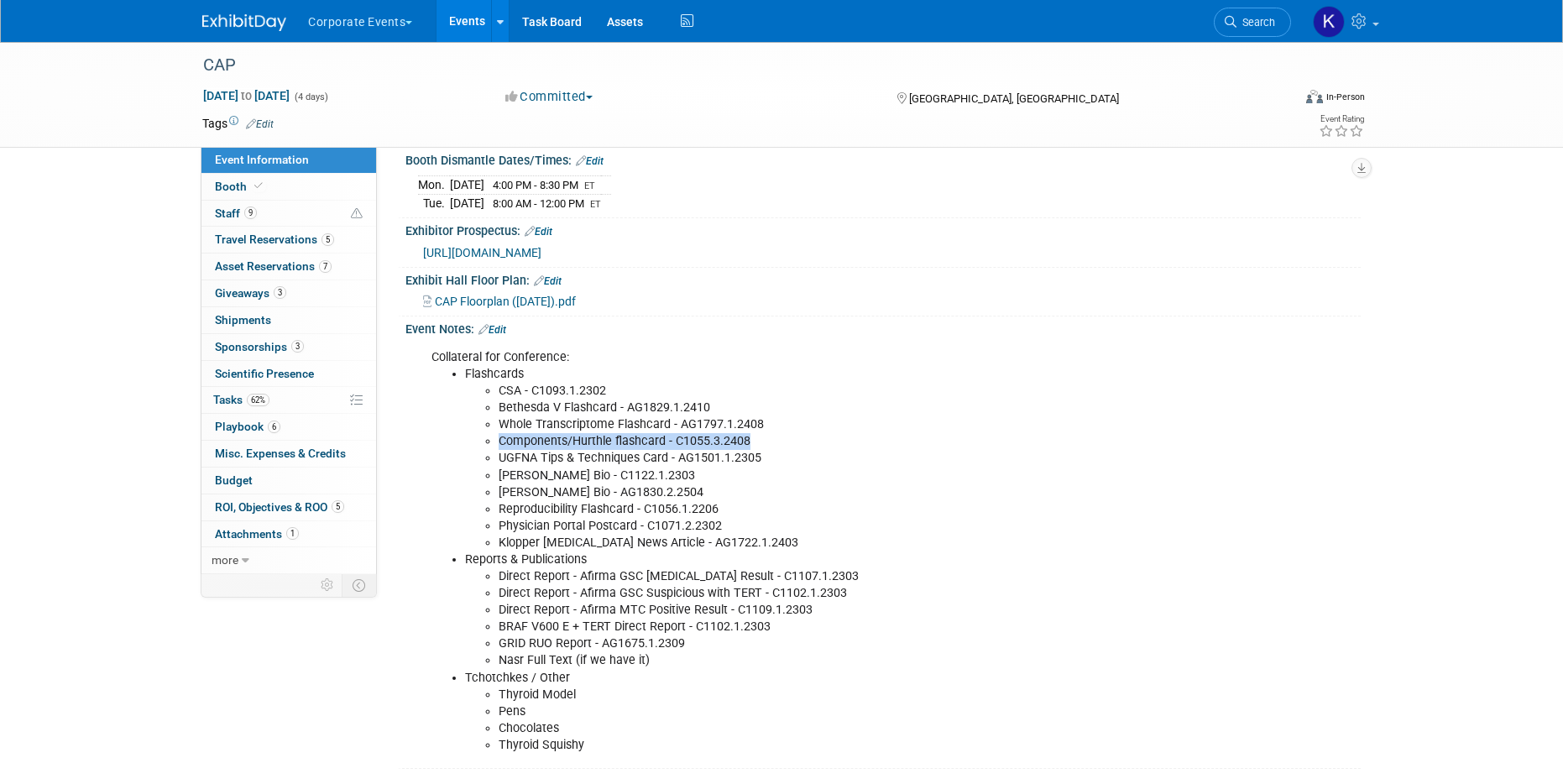
click at [678, 449] on li "Components/Hurthle flashcard - C1055.3.2408" at bounding box center [833, 442] width 667 height 17
click at [706, 450] on li "Components/Hurthle flashcard - C1055.3.2408" at bounding box center [833, 442] width 667 height 17
drag, startPoint x: 752, startPoint y: 460, endPoint x: 676, endPoint y: 459, distance: 76.0
click at [676, 450] on li "Components/Hurthle flashcard - C1055.3.2408" at bounding box center [833, 442] width 667 height 17
copy li "C1055.3.2408"
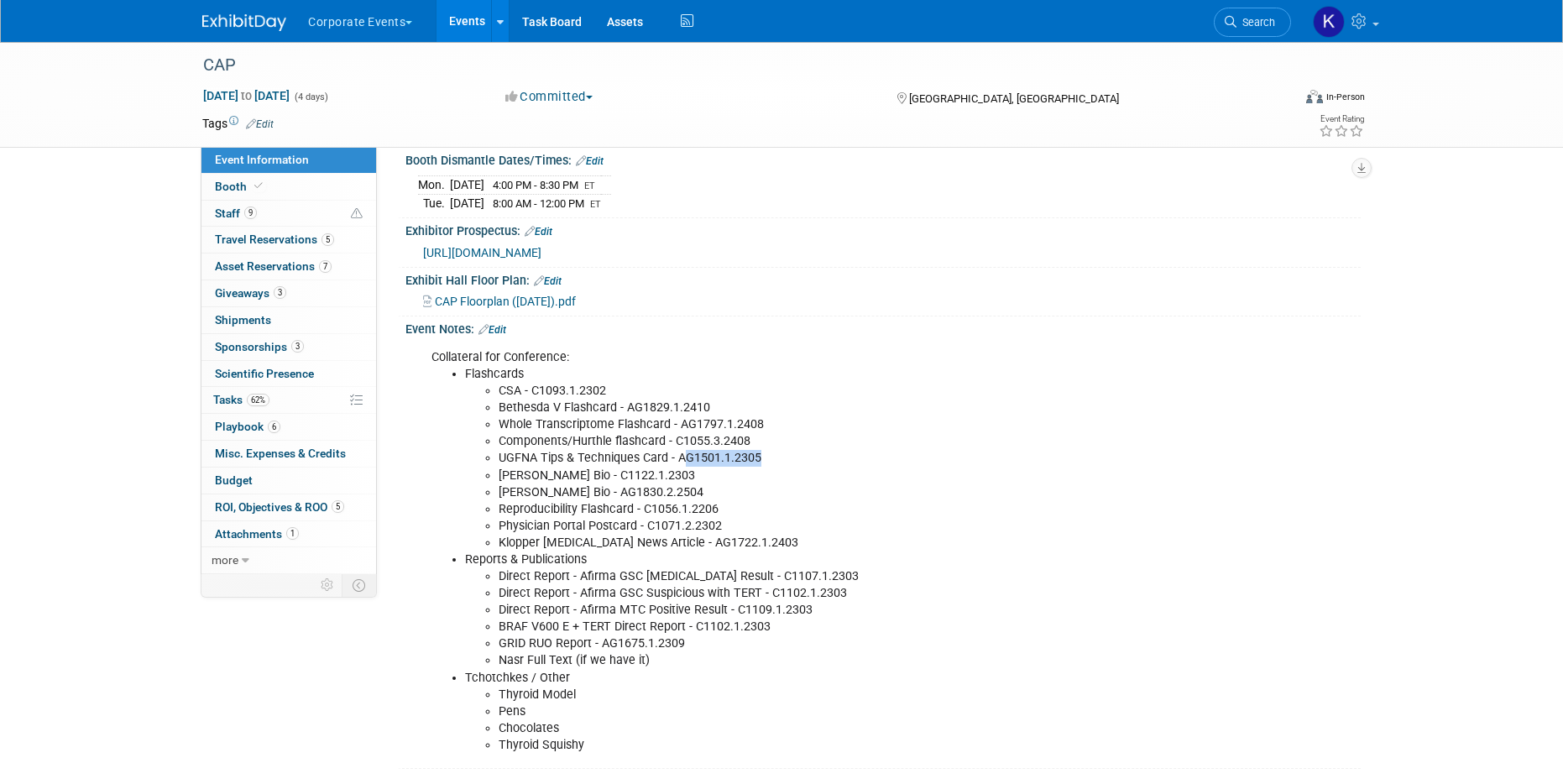
drag, startPoint x: 762, startPoint y: 478, endPoint x: 683, endPoint y: 477, distance: 79.0
click at [683, 466] on li "UGFNA Tips & Techniques Card - AG1501.1.2305" at bounding box center [833, 459] width 667 height 17
drag, startPoint x: 761, startPoint y: 477, endPoint x: 677, endPoint y: 474, distance: 84.1
click at [677, 466] on li "UGFNA Tips & Techniques Card - AG1501.1.2305" at bounding box center [833, 459] width 667 height 17
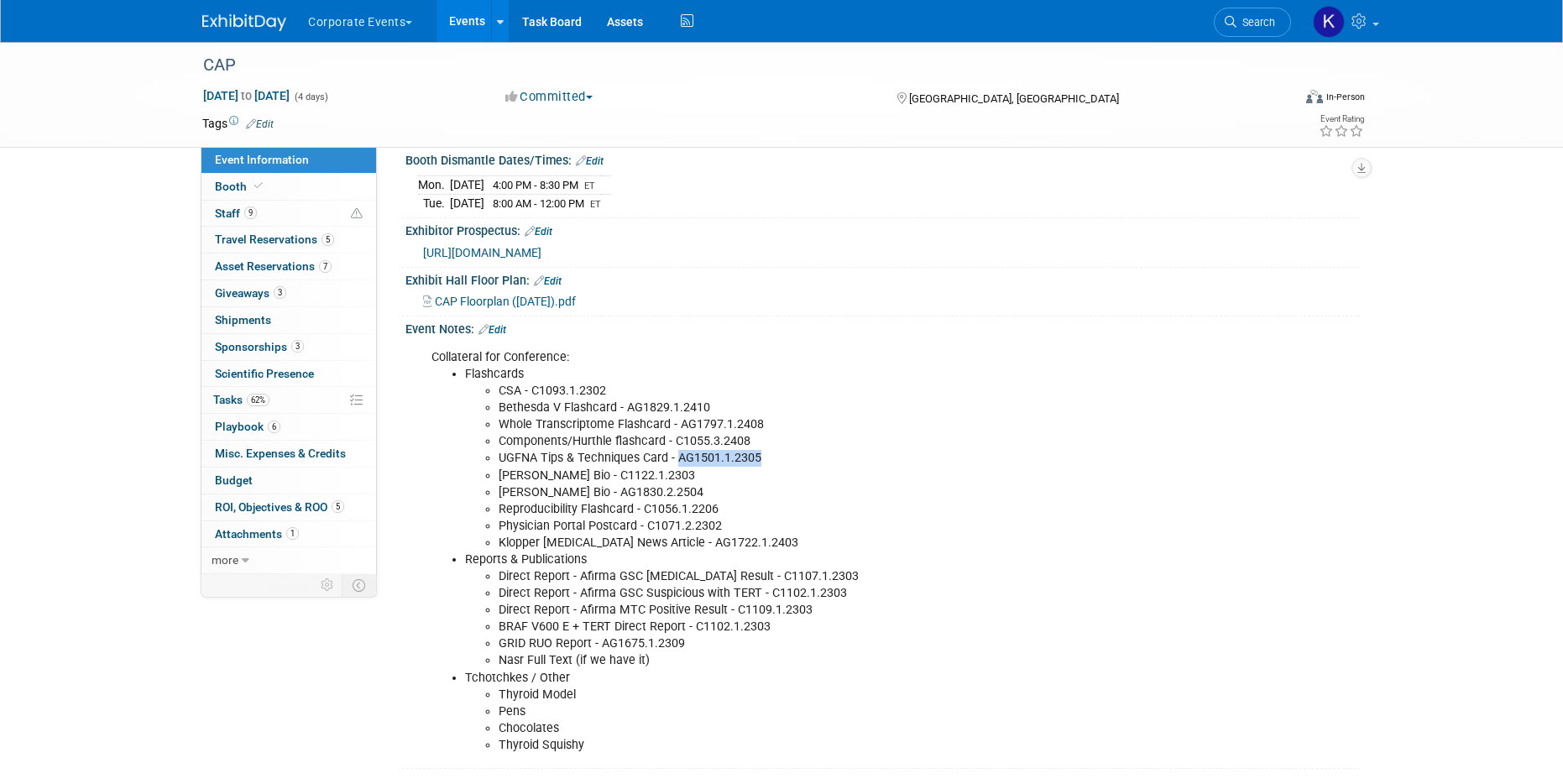
copy li "AG1501.1.2305"
drag, startPoint x: 669, startPoint y: 496, endPoint x: 589, endPoint y: 496, distance: 80.0
click at [589, 484] on li "[PERSON_NAME] Bio - C1122.1.2303" at bounding box center [833, 476] width 667 height 17
click at [631, 501] on li "Kate Ryan Bio - AG1830.2.2504" at bounding box center [833, 493] width 667 height 17
drag, startPoint x: 668, startPoint y: 494, endPoint x: 595, endPoint y: 489, distance: 73.2
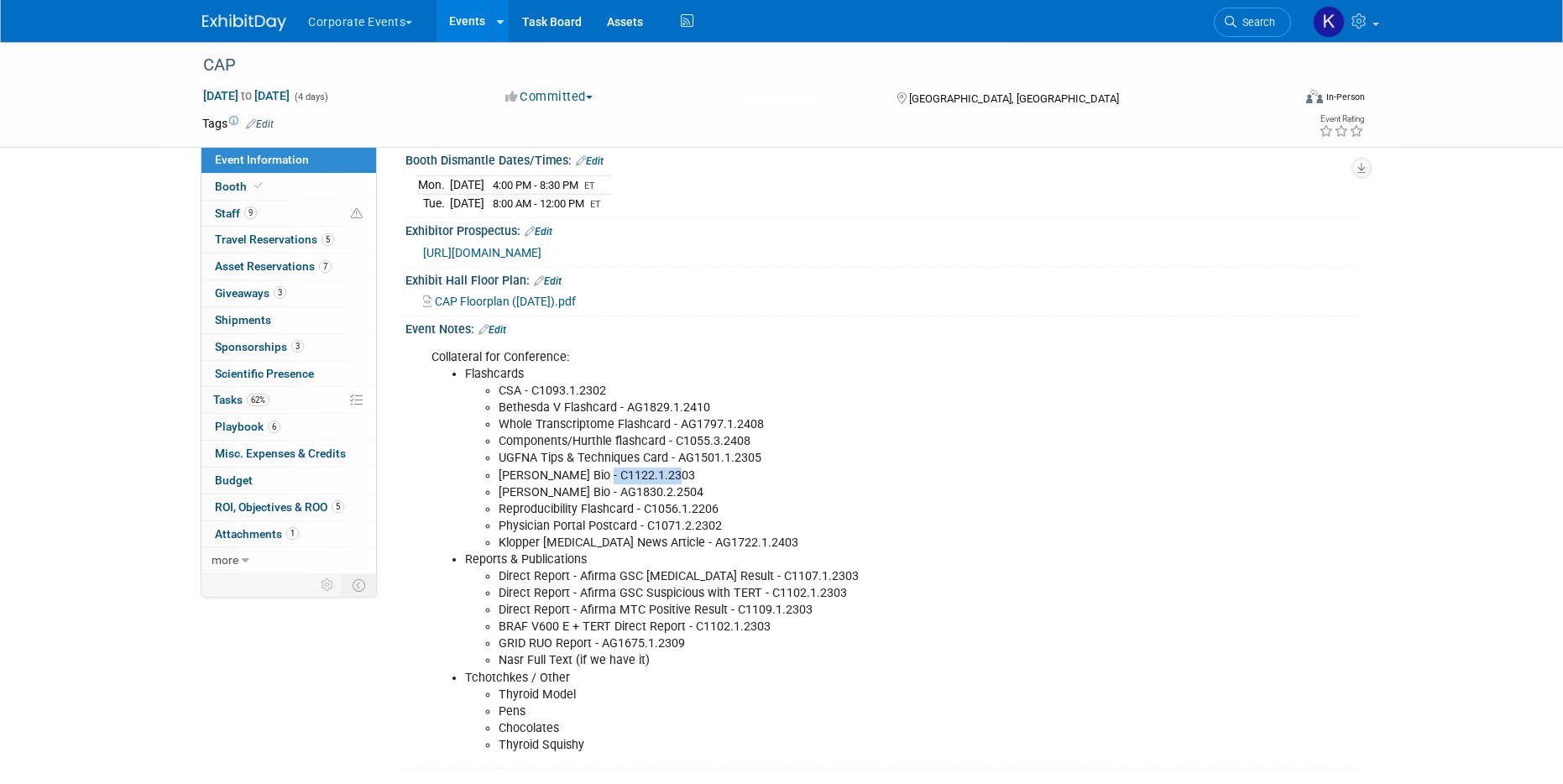
click at [595, 484] on li "[PERSON_NAME] Bio - C1122.1.2303" at bounding box center [833, 476] width 667 height 17
copy li "C1122.1.2303"
drag, startPoint x: 667, startPoint y: 512, endPoint x: 582, endPoint y: 512, distance: 85.0
click at [582, 501] on li "Kate Ryan Bio - AG1830.2.2504" at bounding box center [833, 493] width 667 height 17
copy li "AG1830.2.2504"
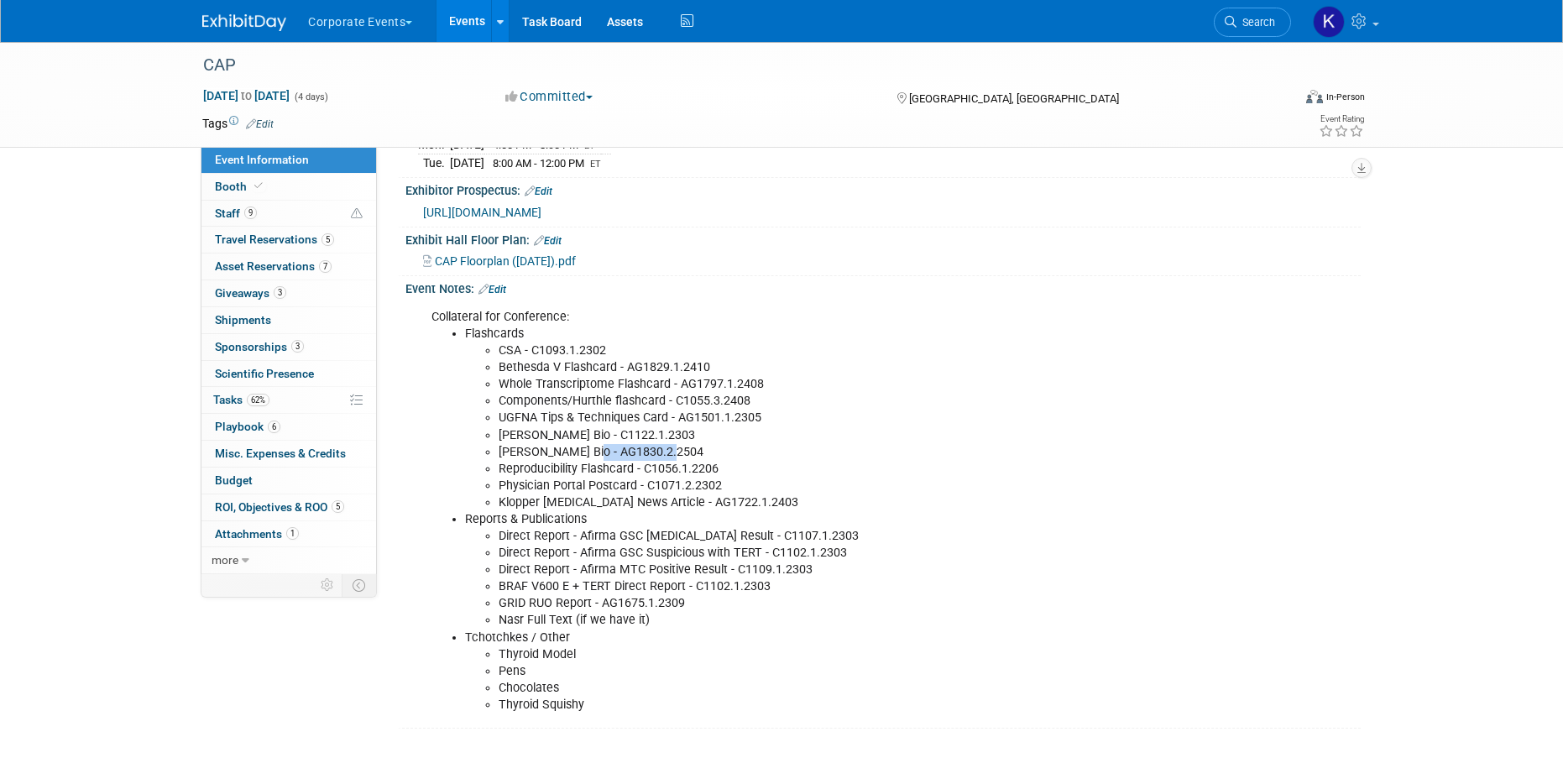
scroll to position [409, 0]
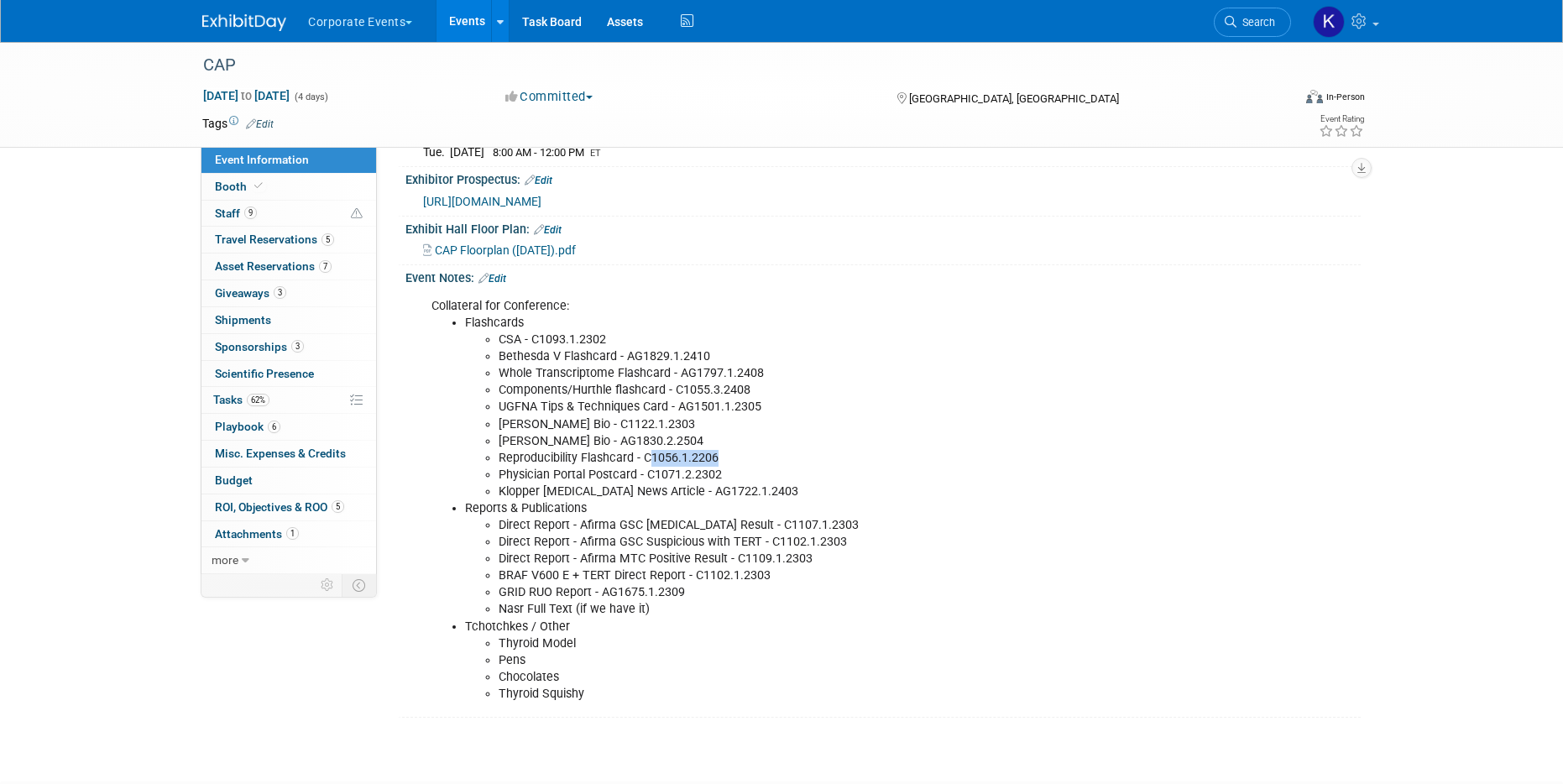
drag, startPoint x: 719, startPoint y: 476, endPoint x: 647, endPoint y: 471, distance: 72.2
click at [647, 466] on li "Reproducibility Flashcard - C1056.1.2206" at bounding box center [833, 459] width 667 height 17
copy li "1056.1.2206"
drag, startPoint x: 731, startPoint y: 493, endPoint x: 644, endPoint y: 491, distance: 87.0
click at [644, 484] on li "Physician Portal Postcard - C1071.2.2302" at bounding box center [833, 475] width 667 height 17
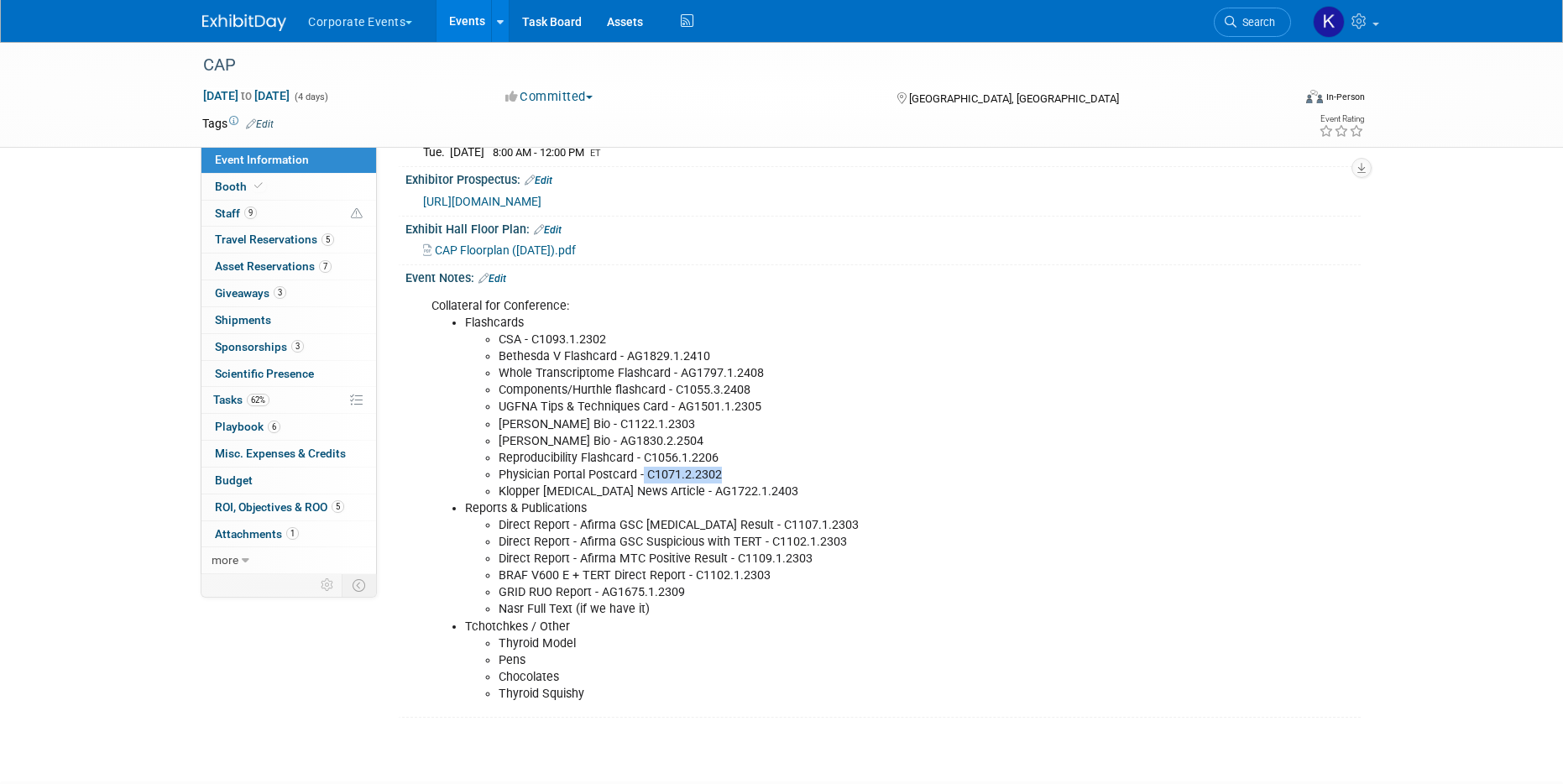
copy li "C1071.2.2302"
drag, startPoint x: 759, startPoint y: 511, endPoint x: 680, endPoint y: 505, distance: 79.2
click at [680, 501] on li "Klopper [MEDICAL_DATA] News Article - AG1722.1.2403" at bounding box center [833, 492] width 667 height 17
copy li "AG1722.1.2403"
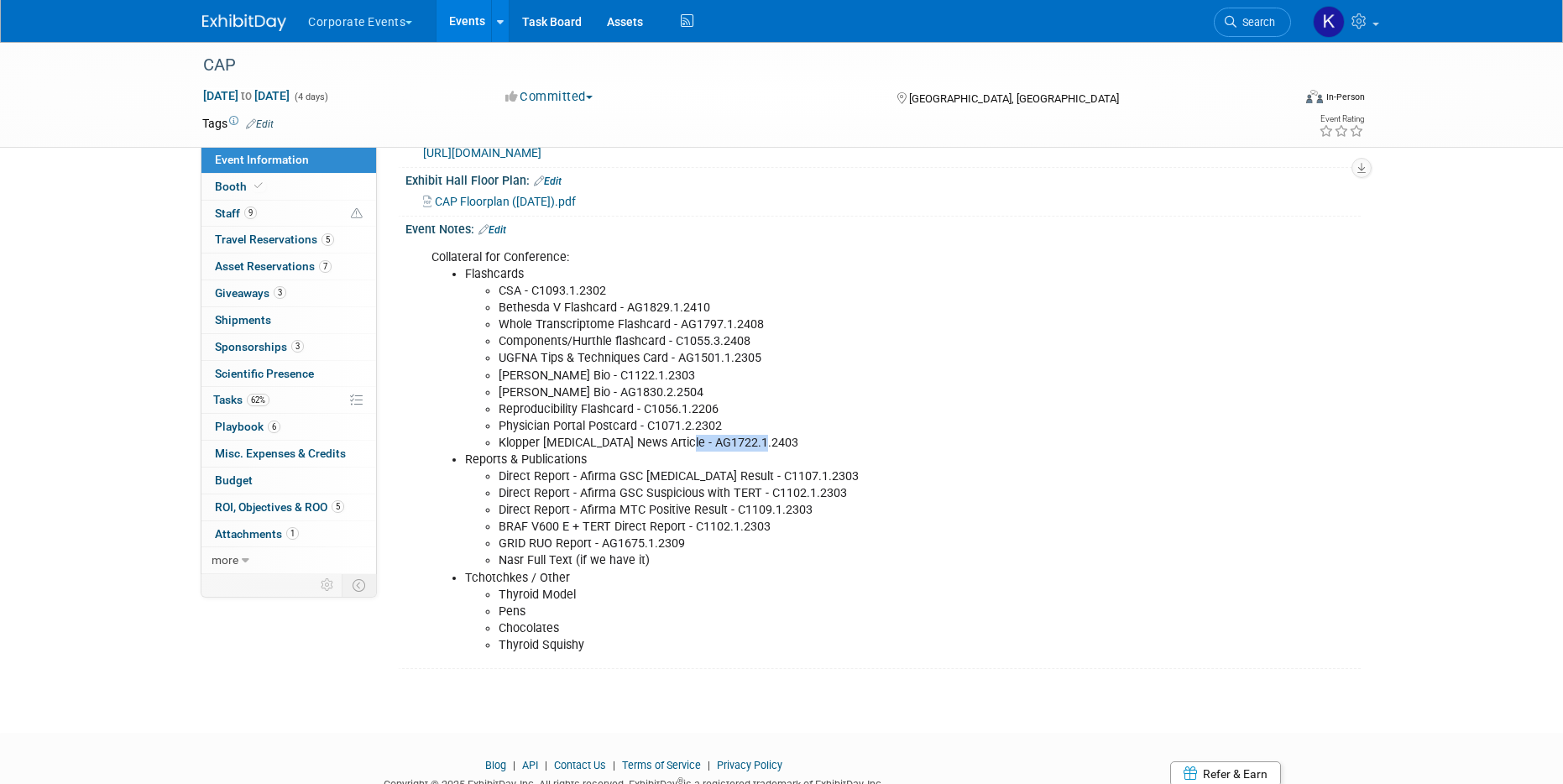
scroll to position [472, 0]
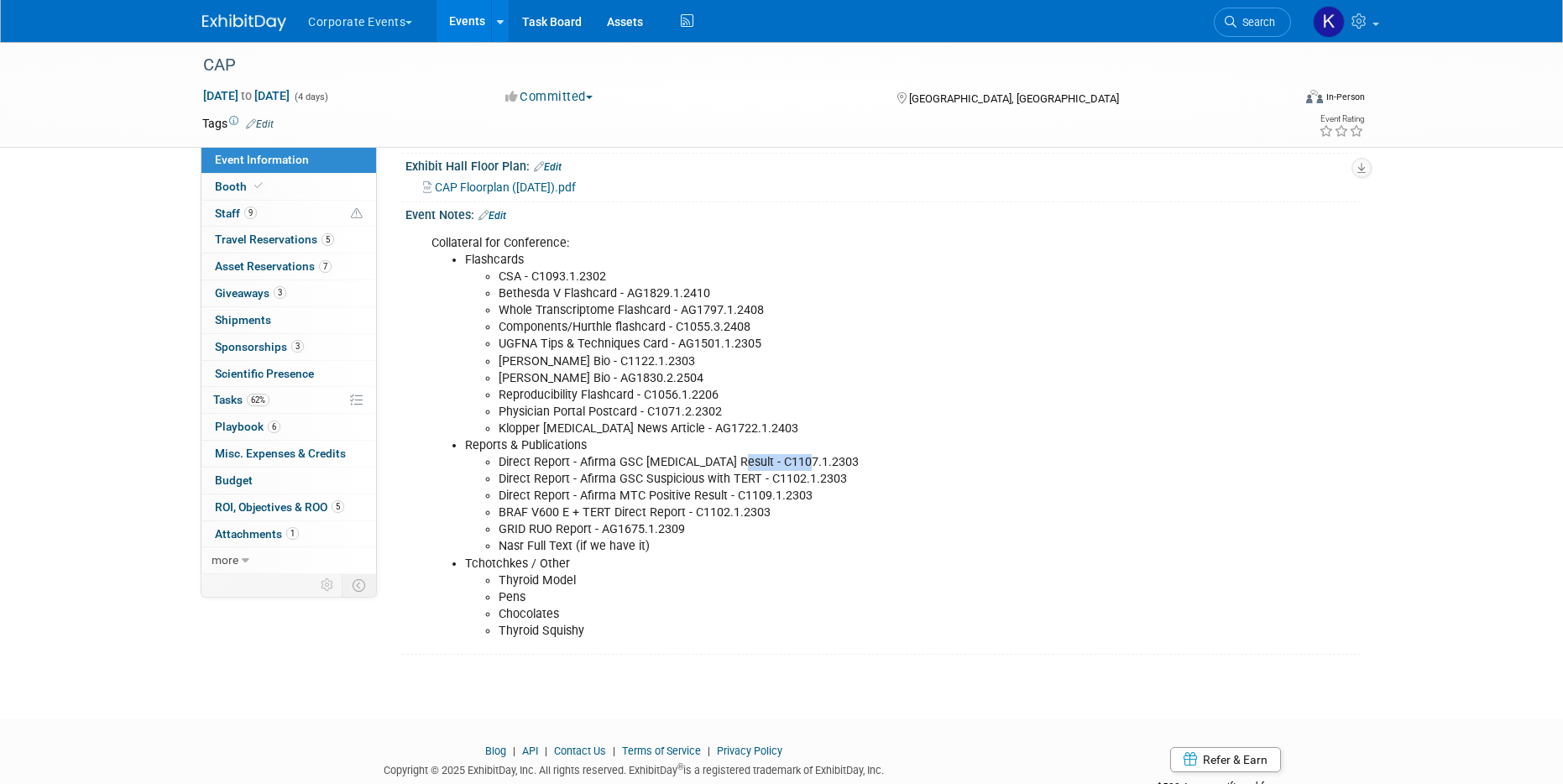
drag, startPoint x: 804, startPoint y: 483, endPoint x: 730, endPoint y: 480, distance: 74.1
click at [730, 471] on li "Direct Report - Afirma GSC [MEDICAL_DATA] Result - C1107.1.2303" at bounding box center [833, 462] width 667 height 17
drag, startPoint x: 859, startPoint y: 497, endPoint x: 771, endPoint y: 492, distance: 88.1
click at [771, 488] on li "Direct Report - Afirma GSC Suspicious with TERT - C1102.1.2303" at bounding box center [833, 479] width 667 height 17
drag, startPoint x: 812, startPoint y: 516, endPoint x: 735, endPoint y: 506, distance: 77.6
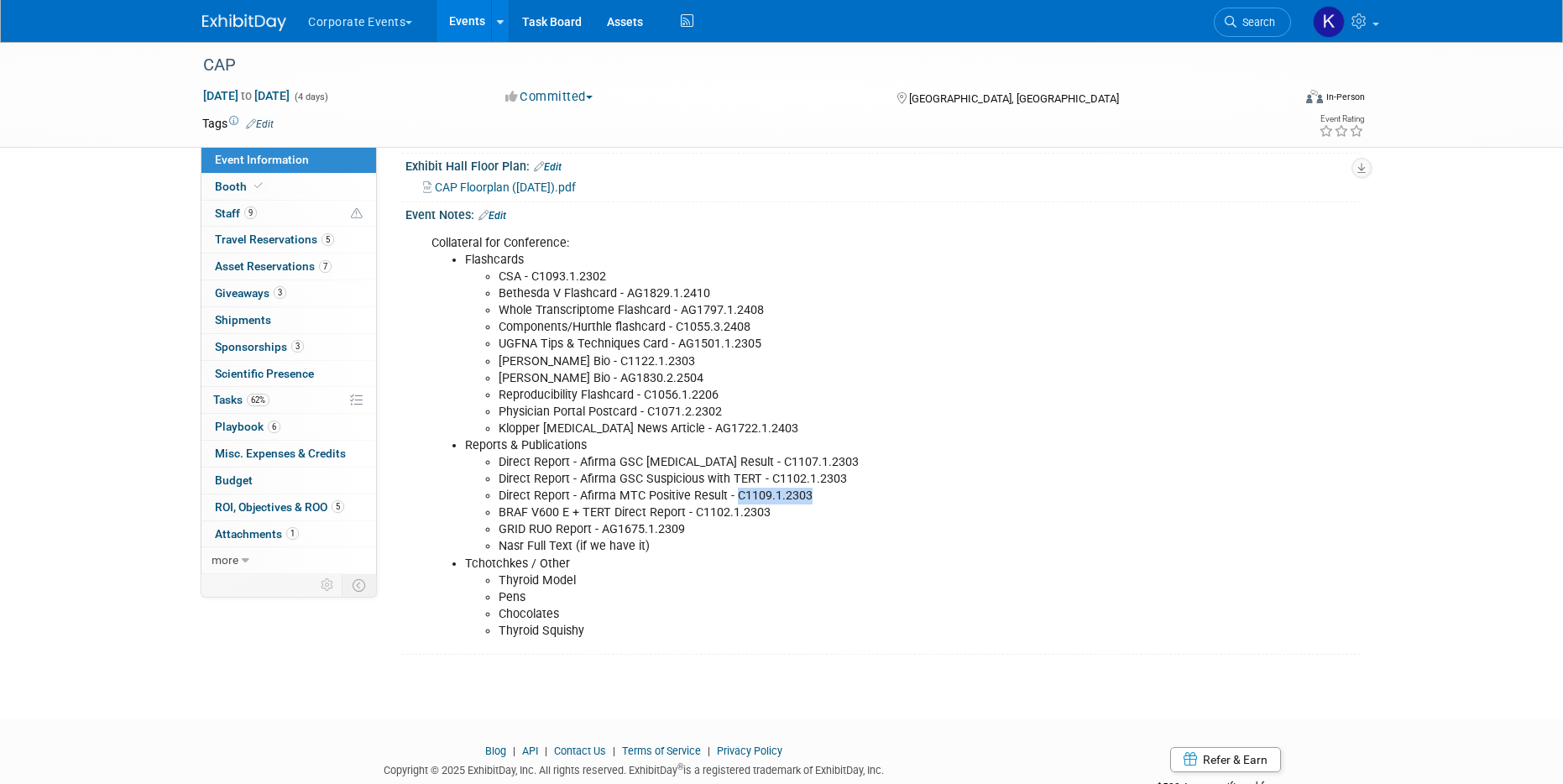
click at [735, 505] on li "Direct Report - Afirma MTC Positive Result - C1109.1.2303" at bounding box center [833, 496] width 667 height 17
drag, startPoint x: 772, startPoint y: 532, endPoint x: 690, endPoint y: 524, distance: 82.4
click at [690, 521] on li "BRAF V600 E + TERT Direct Report​ - C1102.1.2303" at bounding box center [833, 513] width 667 height 17
drag, startPoint x: 682, startPoint y: 548, endPoint x: 602, endPoint y: 550, distance: 80.0
click at [601, 538] on li "GRID RUO Report - AG1675.1.2309" at bounding box center [833, 529] width 667 height 17
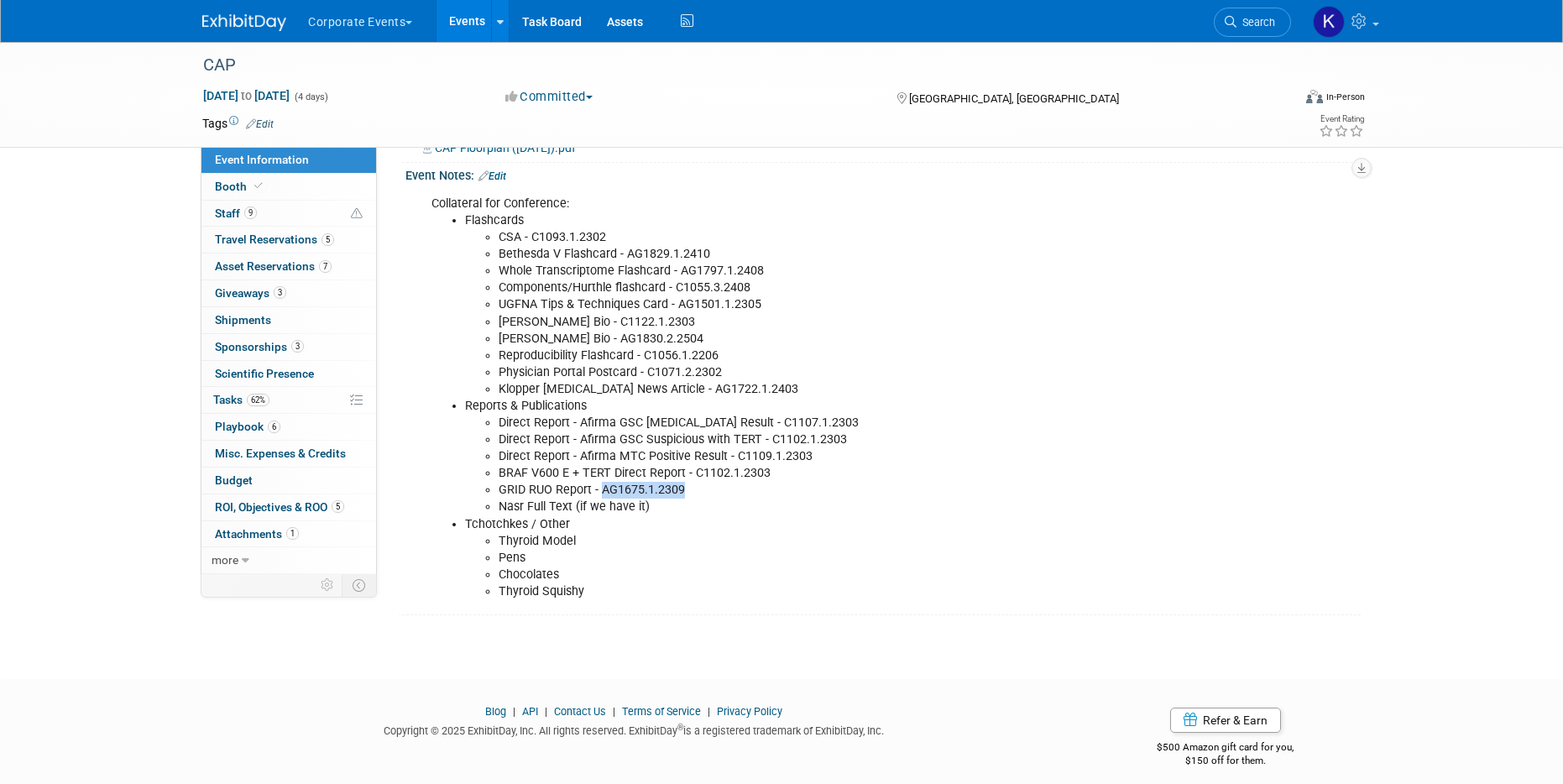
scroll to position [513, 0]
click at [291, 211] on link "9 Staff 9" at bounding box center [289, 214] width 175 height 26
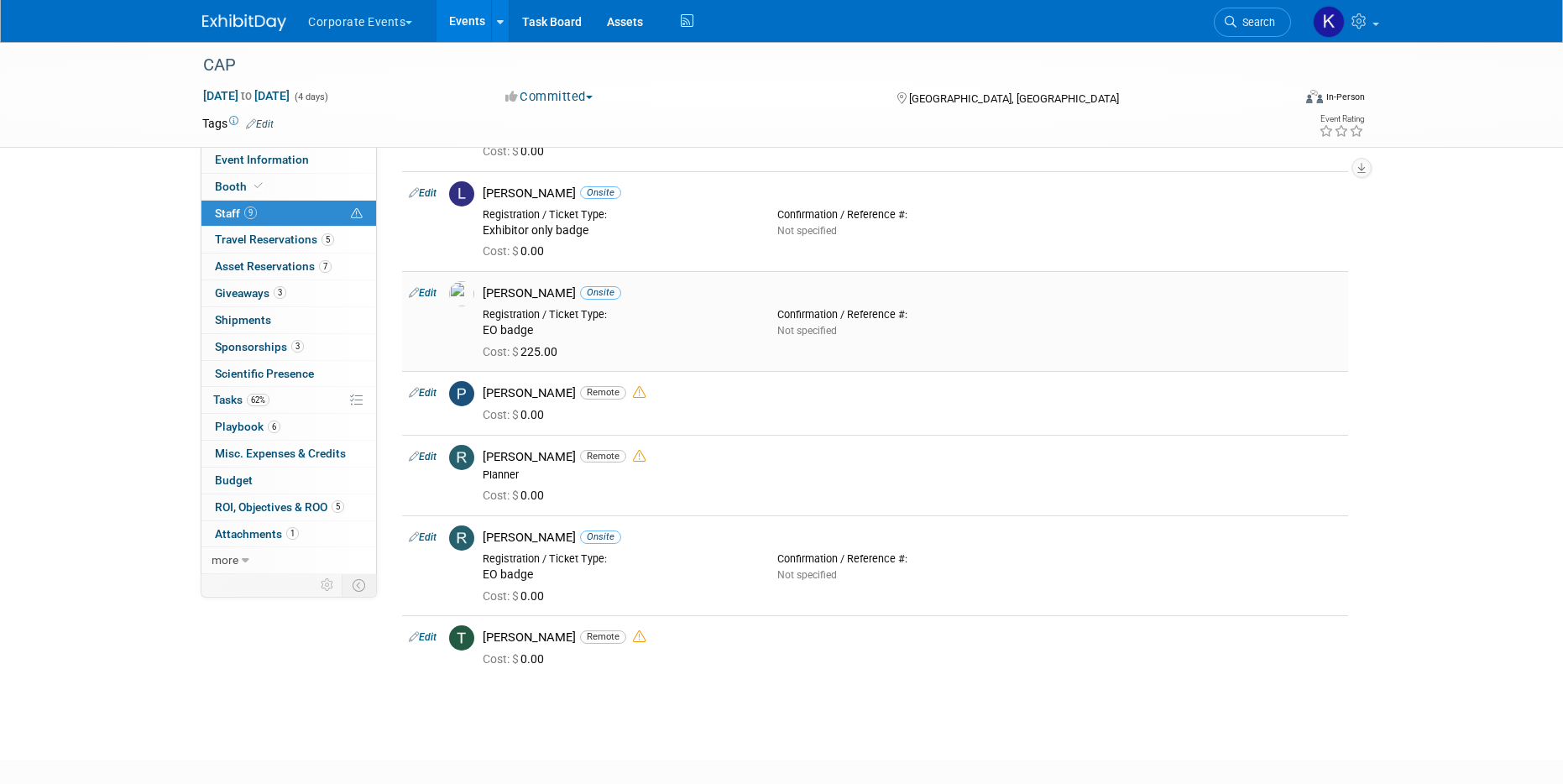
scroll to position [341, 0]
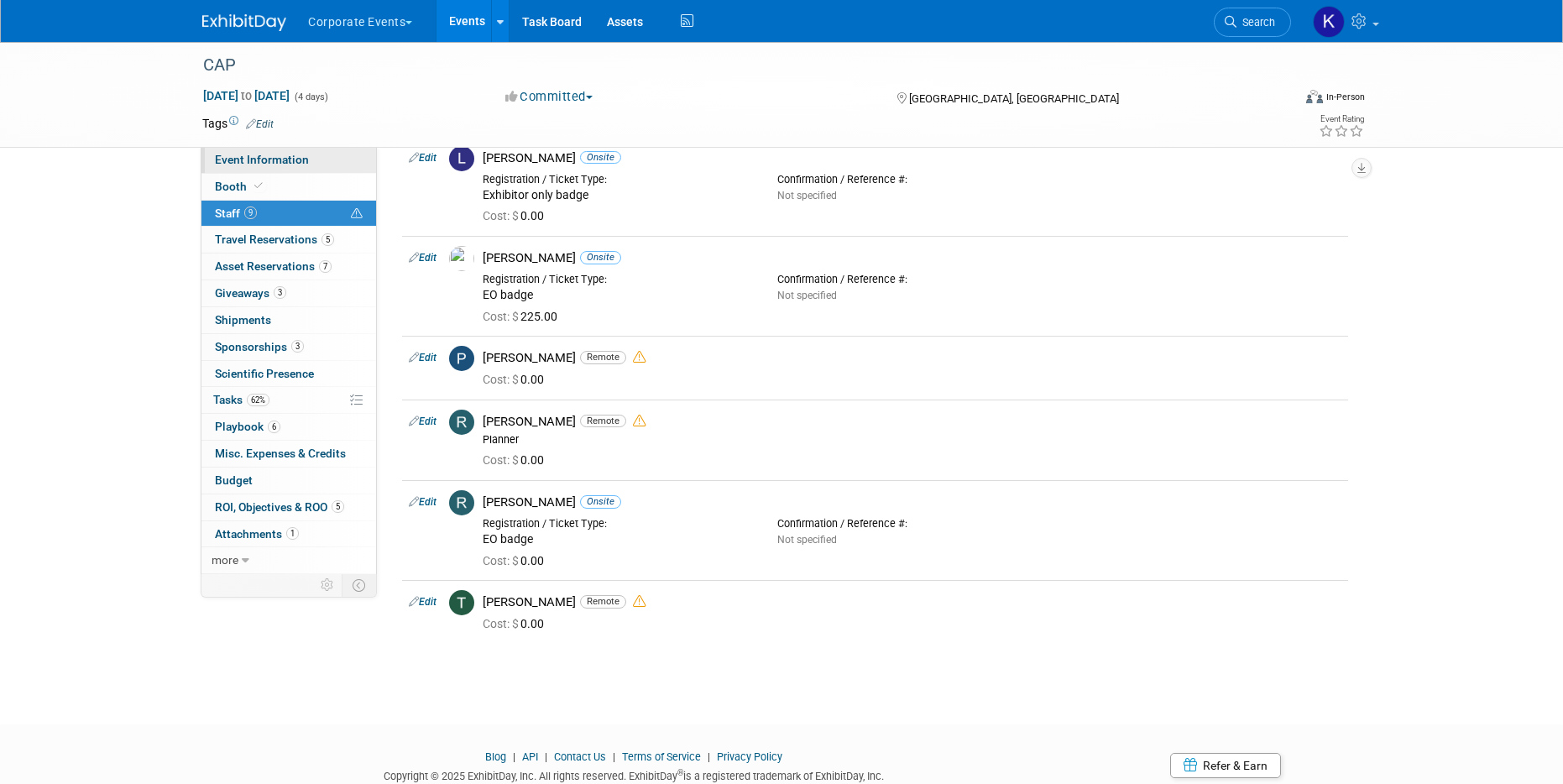
click at [276, 166] on link "Event Information" at bounding box center [289, 160] width 175 height 26
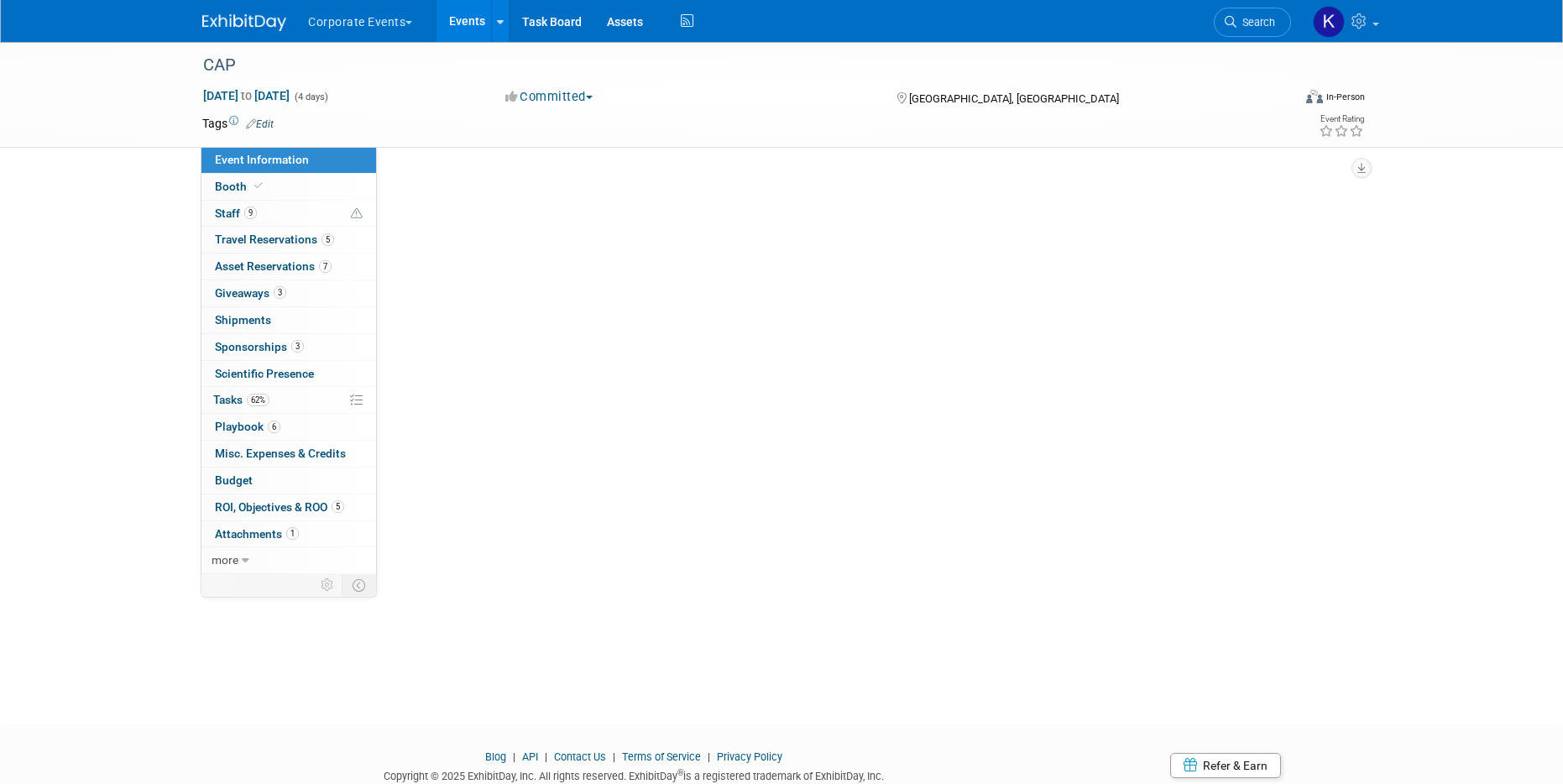
scroll to position [0, 0]
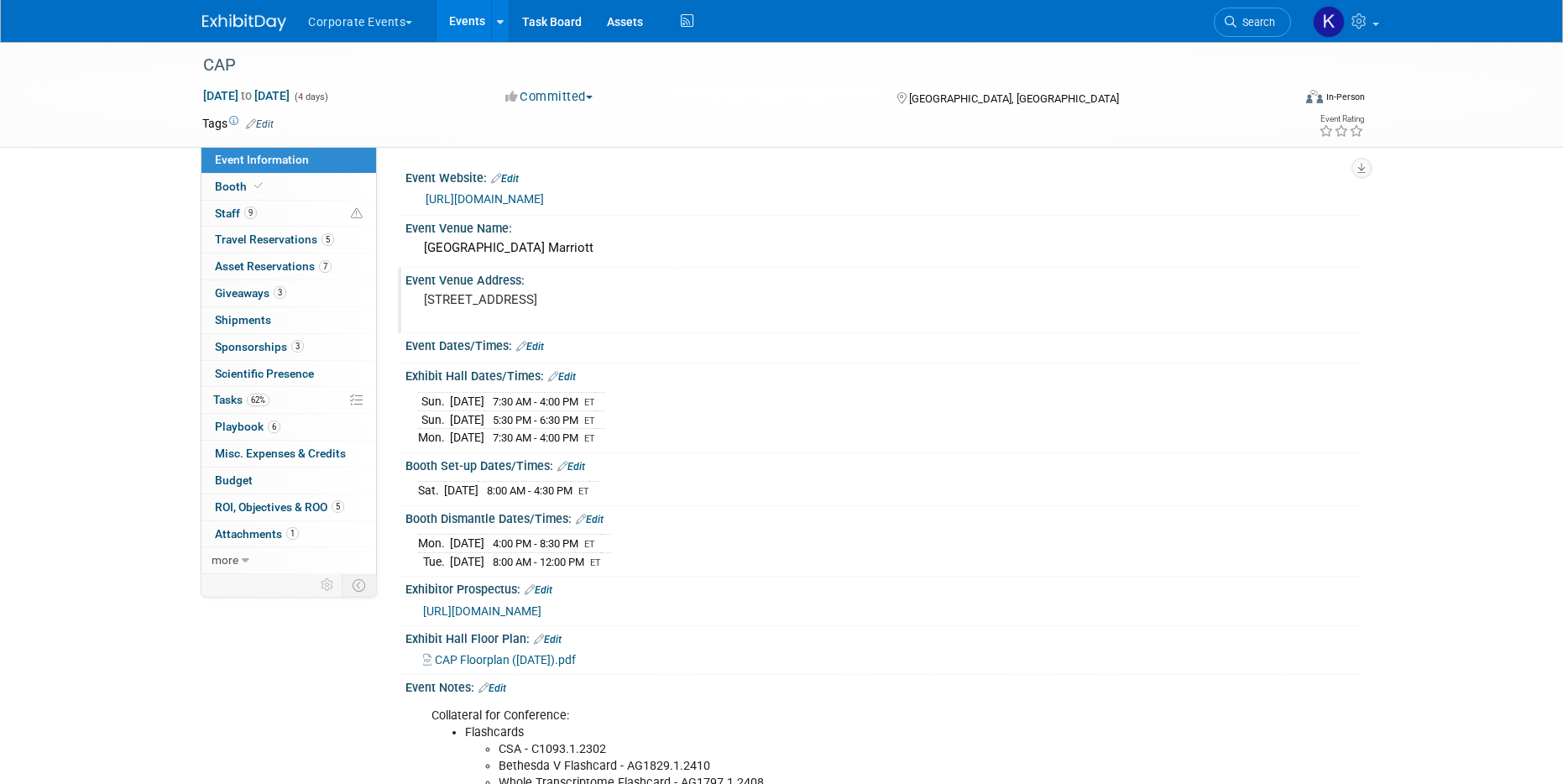
drag, startPoint x: 420, startPoint y: 320, endPoint x: 538, endPoint y: 321, distance: 118.0
click at [538, 321] on div "8701 World Center Dr, Orlando, FL 32821" at bounding box center [604, 306] width 373 height 38
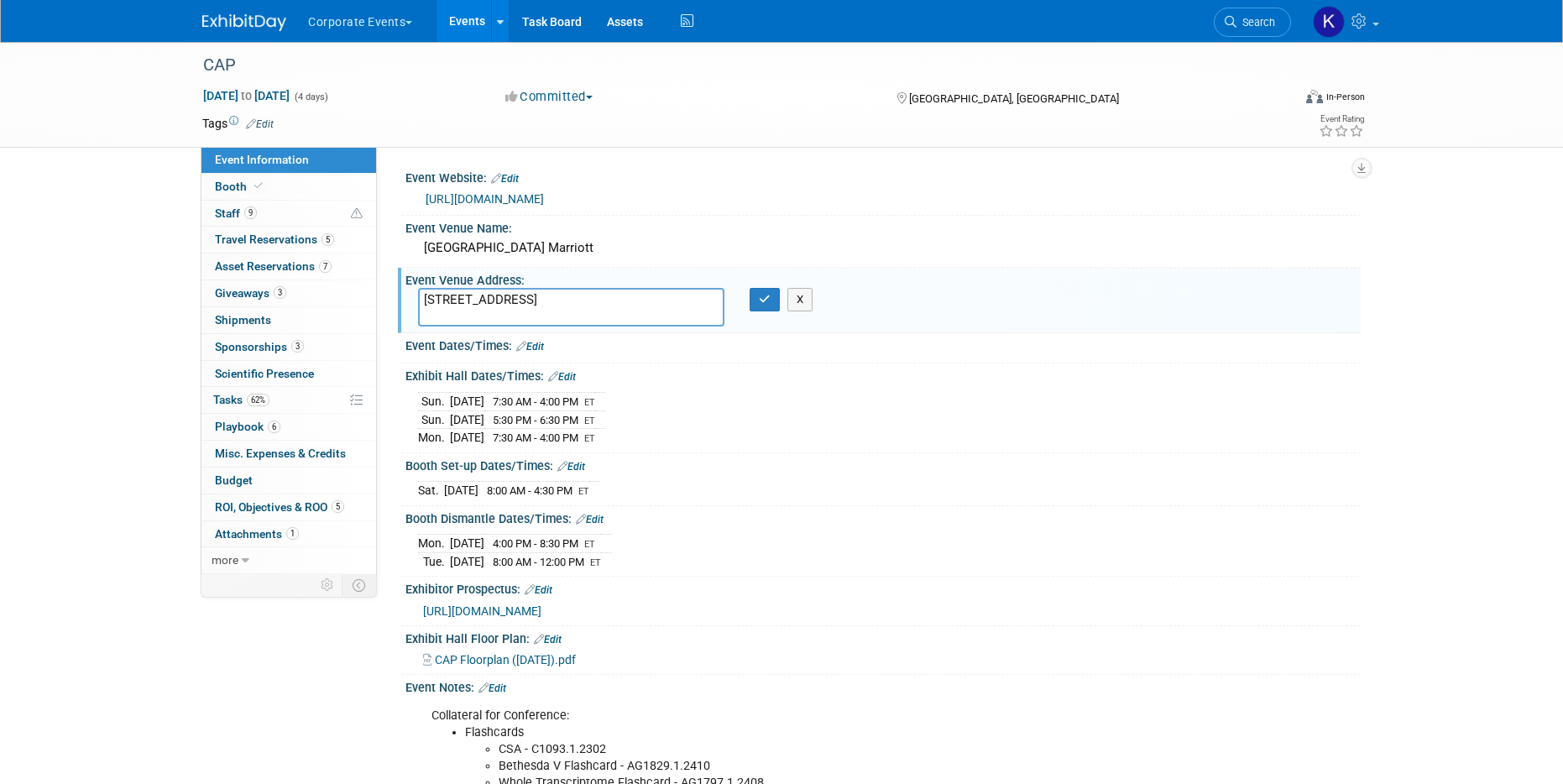
drag, startPoint x: 541, startPoint y: 316, endPoint x: 432, endPoint y: 304, distance: 109.7
click at [432, 304] on textarea "8701 World Center Dr, Orlando, FL 32821" at bounding box center [571, 306] width 306 height 38
click at [641, 318] on textarea "8701 World Center Dr, Orlando, FL 32821" at bounding box center [571, 306] width 306 height 38
click at [772, 312] on button "button" at bounding box center [764, 300] width 30 height 24
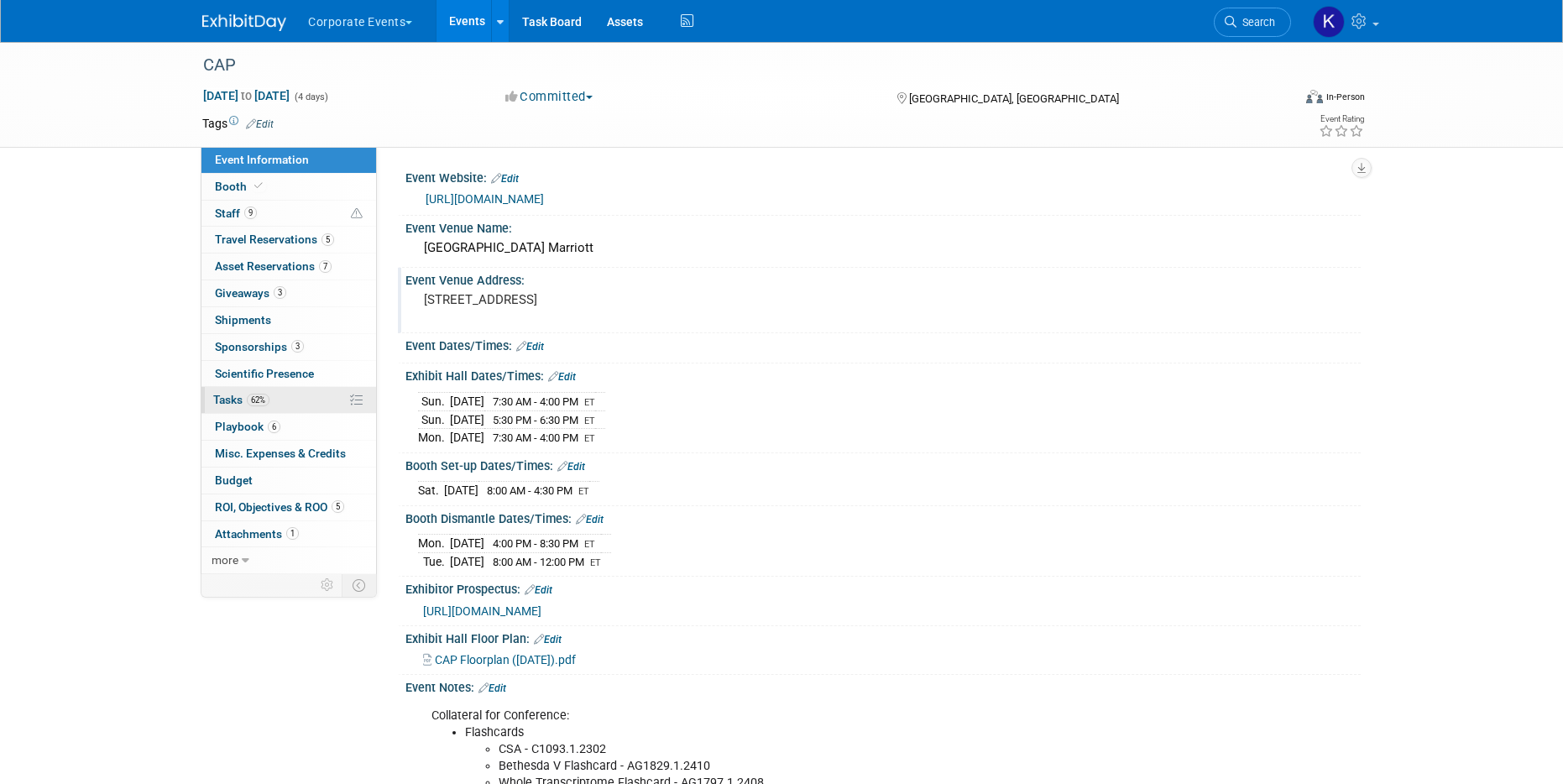
click at [289, 398] on link "62% Tasks 62%" at bounding box center [289, 400] width 175 height 26
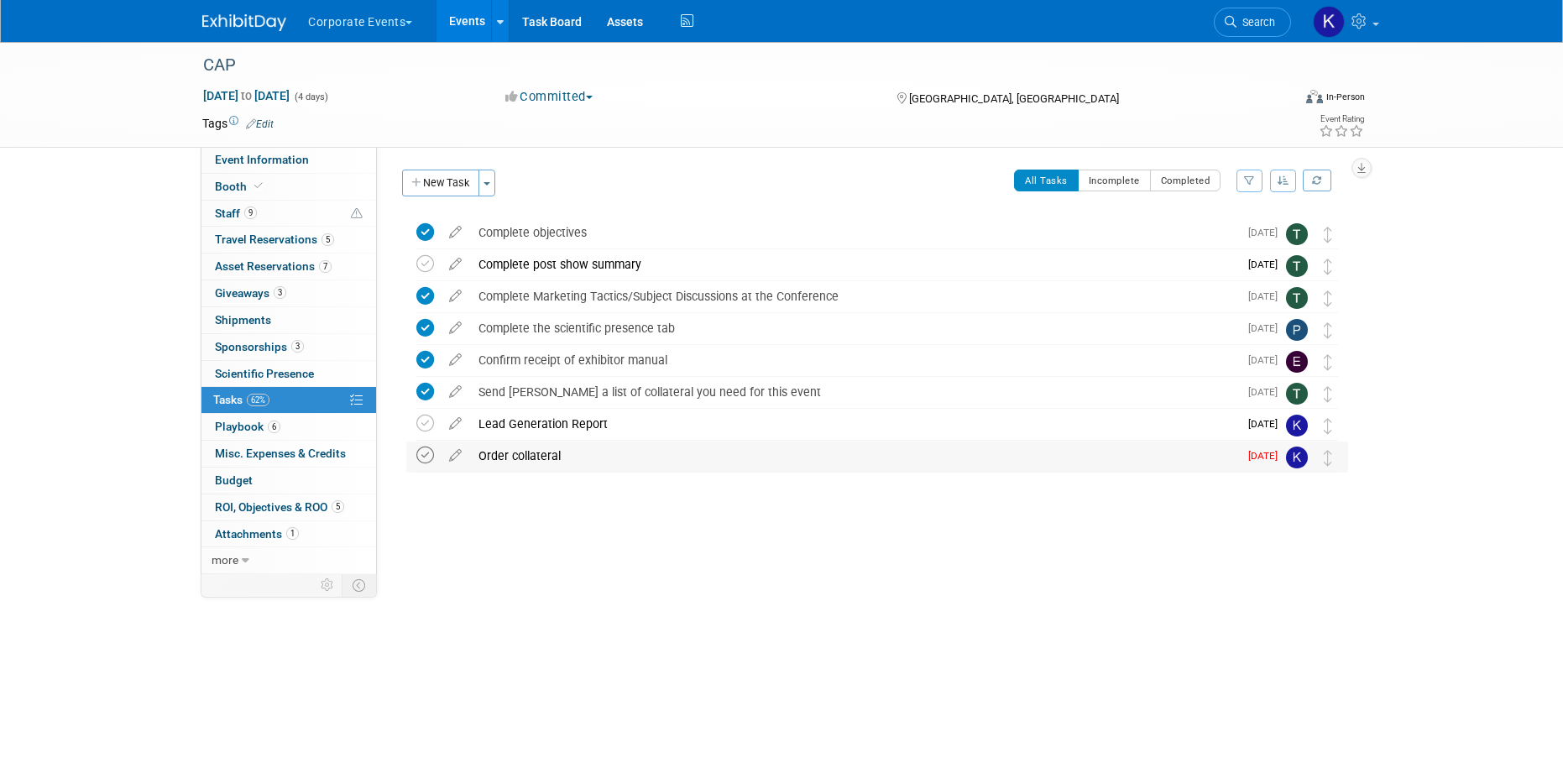
click at [426, 449] on icon at bounding box center [425, 455] width 18 height 18
click at [274, 152] on span "Event Information" at bounding box center [261, 159] width 94 height 14
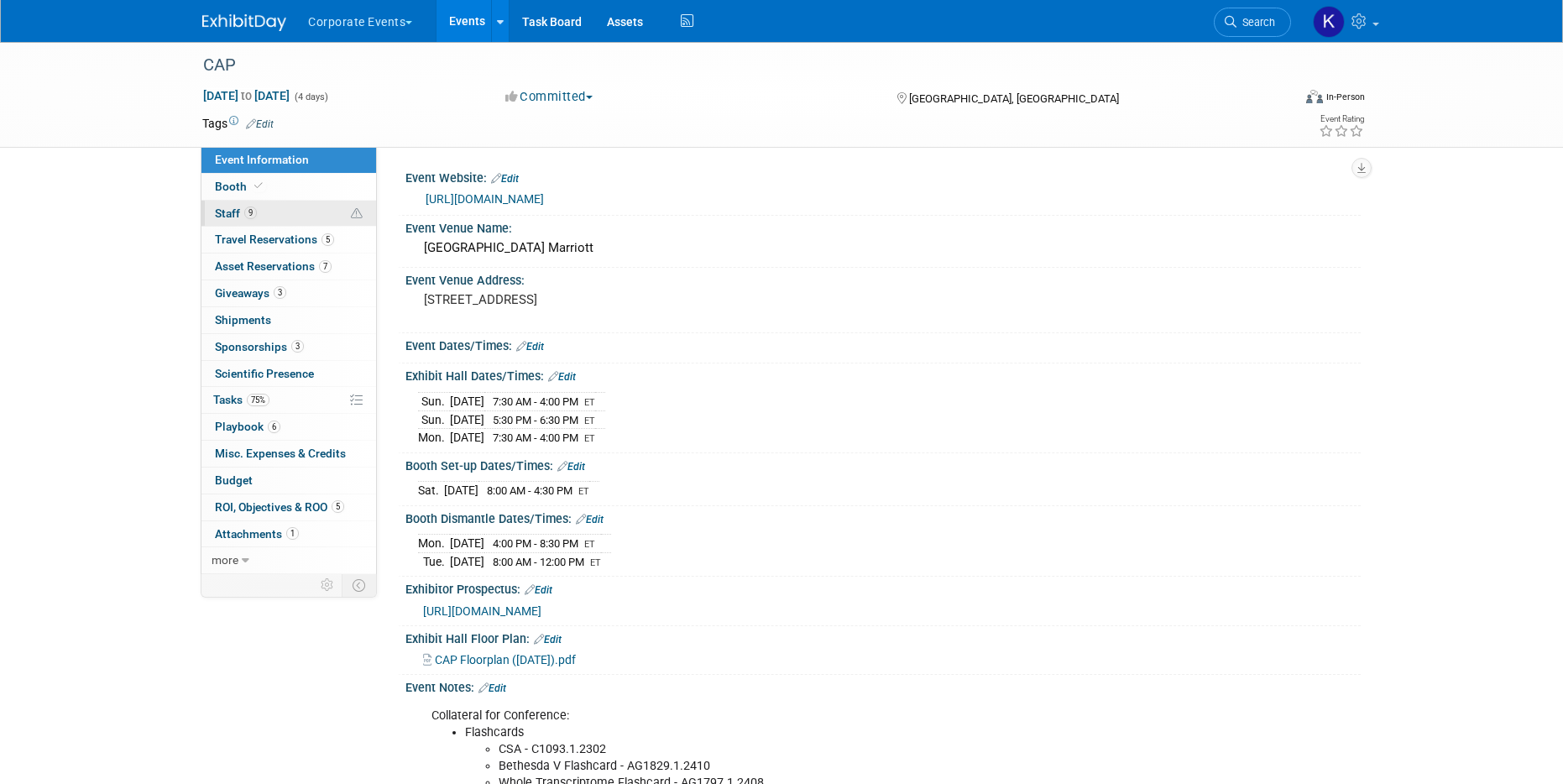
click at [257, 216] on link "9 Staff 9" at bounding box center [289, 214] width 175 height 26
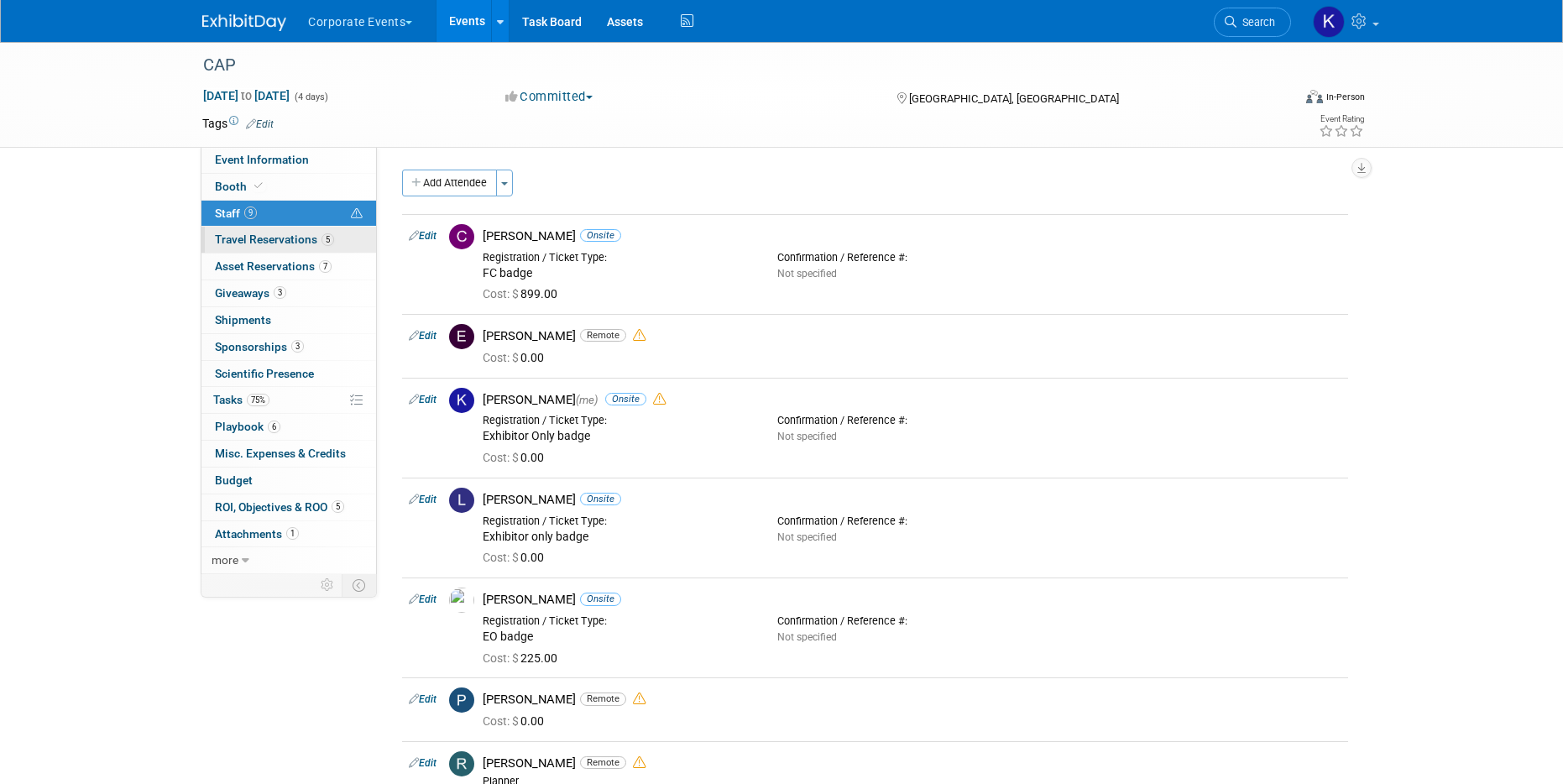
click at [251, 243] on span "Travel Reservations 5" at bounding box center [274, 239] width 119 height 14
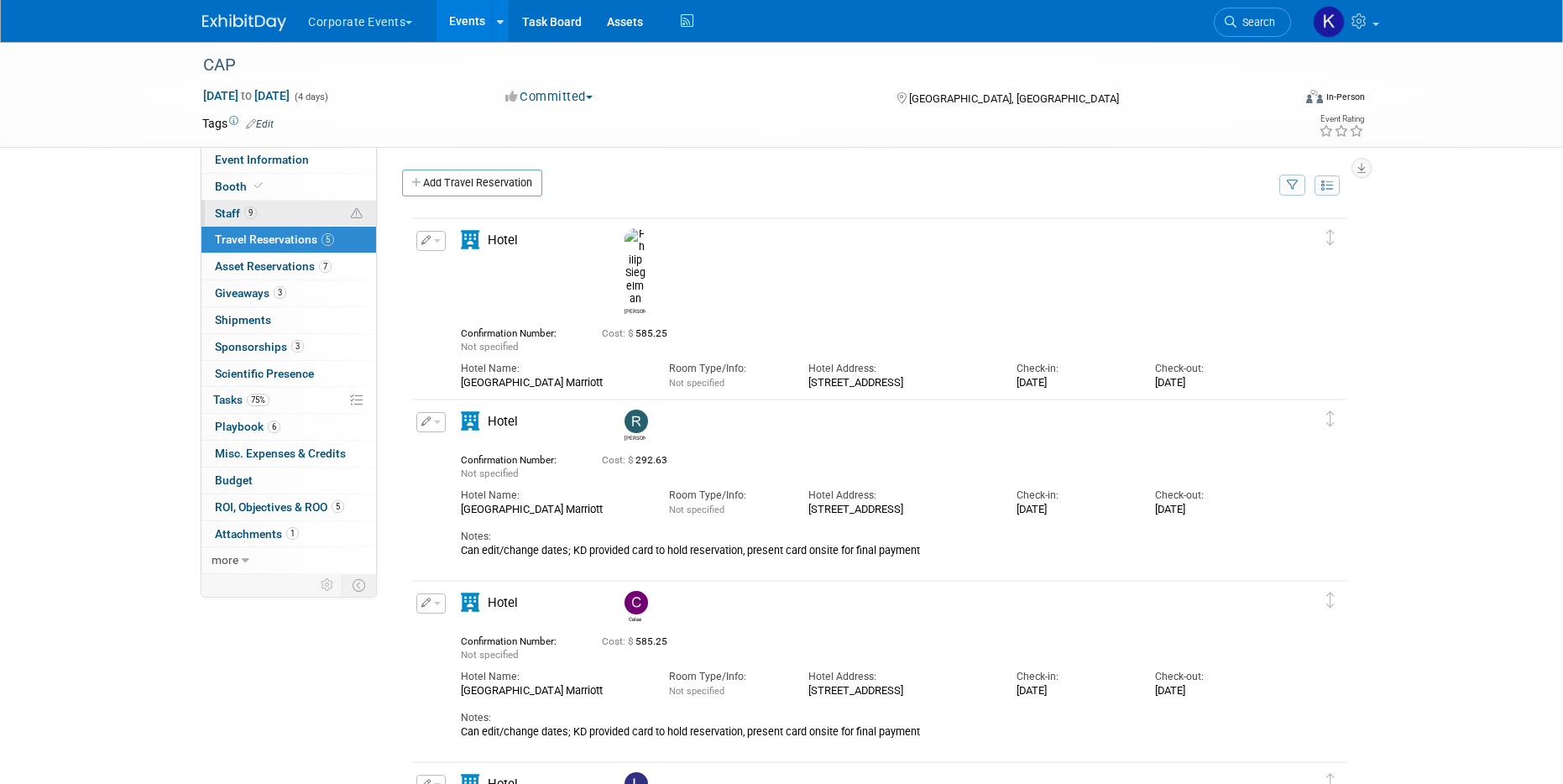
click at [259, 203] on link "9 Staff 9" at bounding box center [289, 214] width 175 height 26
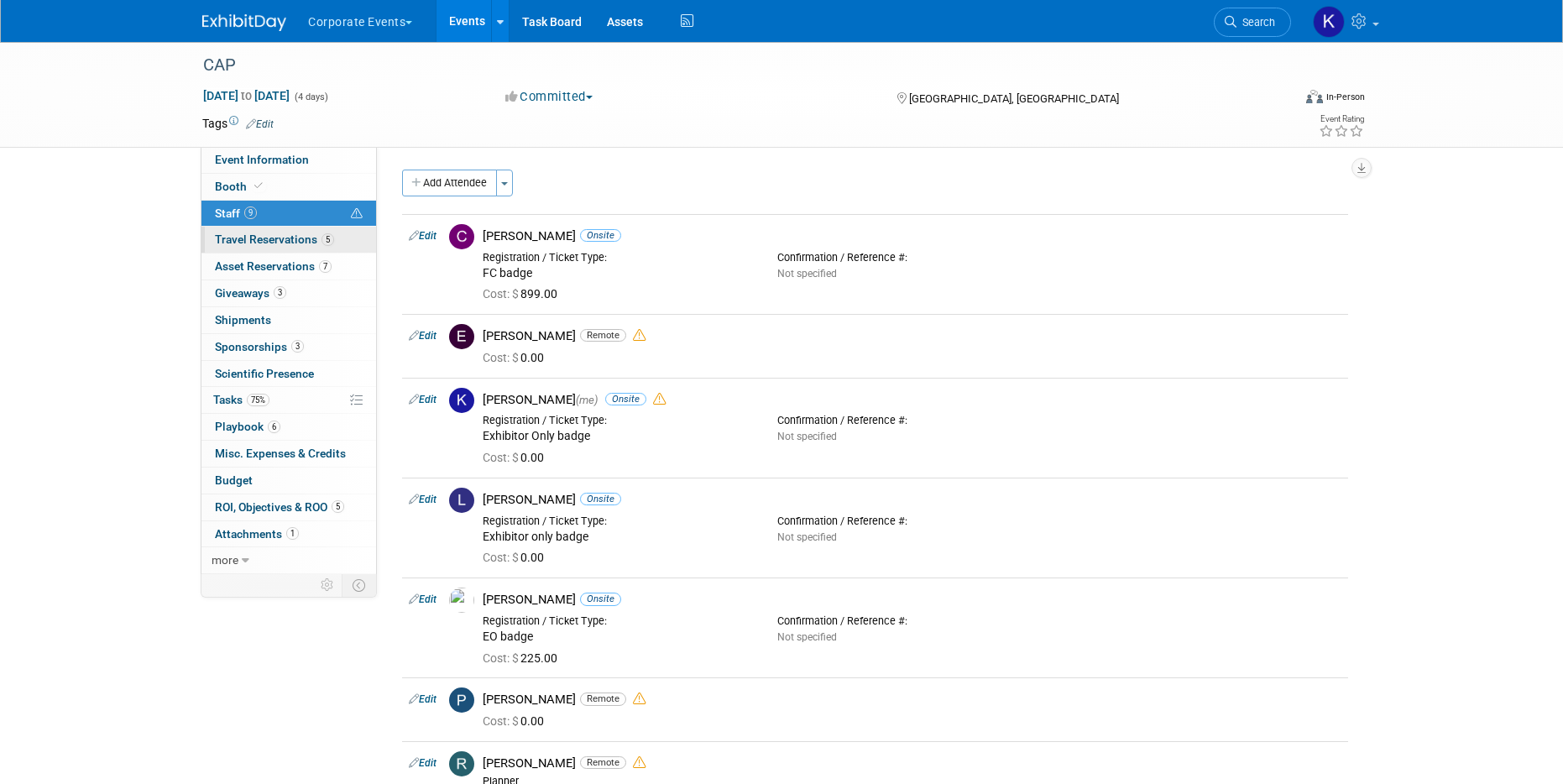
click at [318, 243] on span "Travel Reservations 5" at bounding box center [274, 239] width 119 height 14
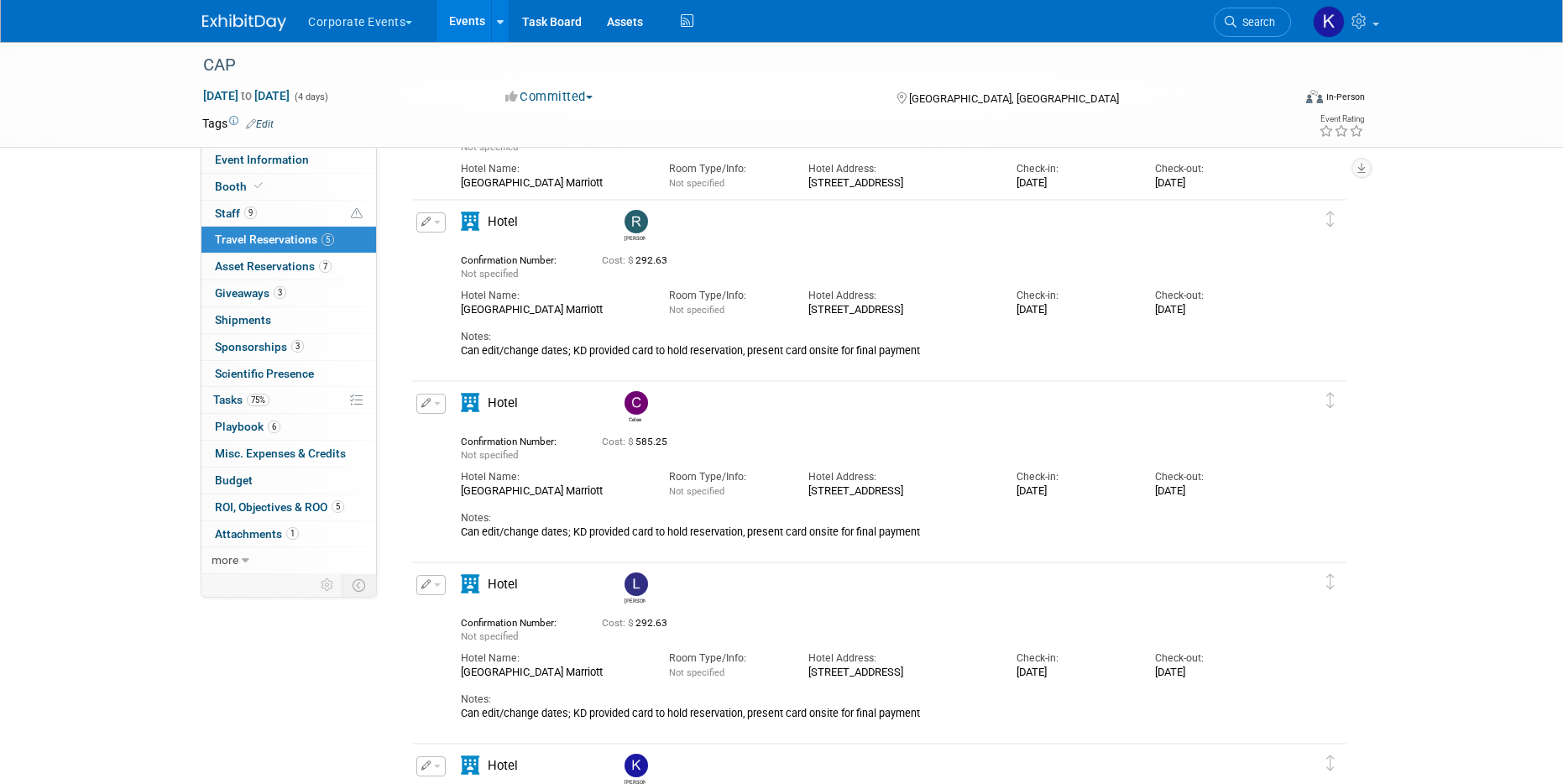
scroll to position [211, 0]
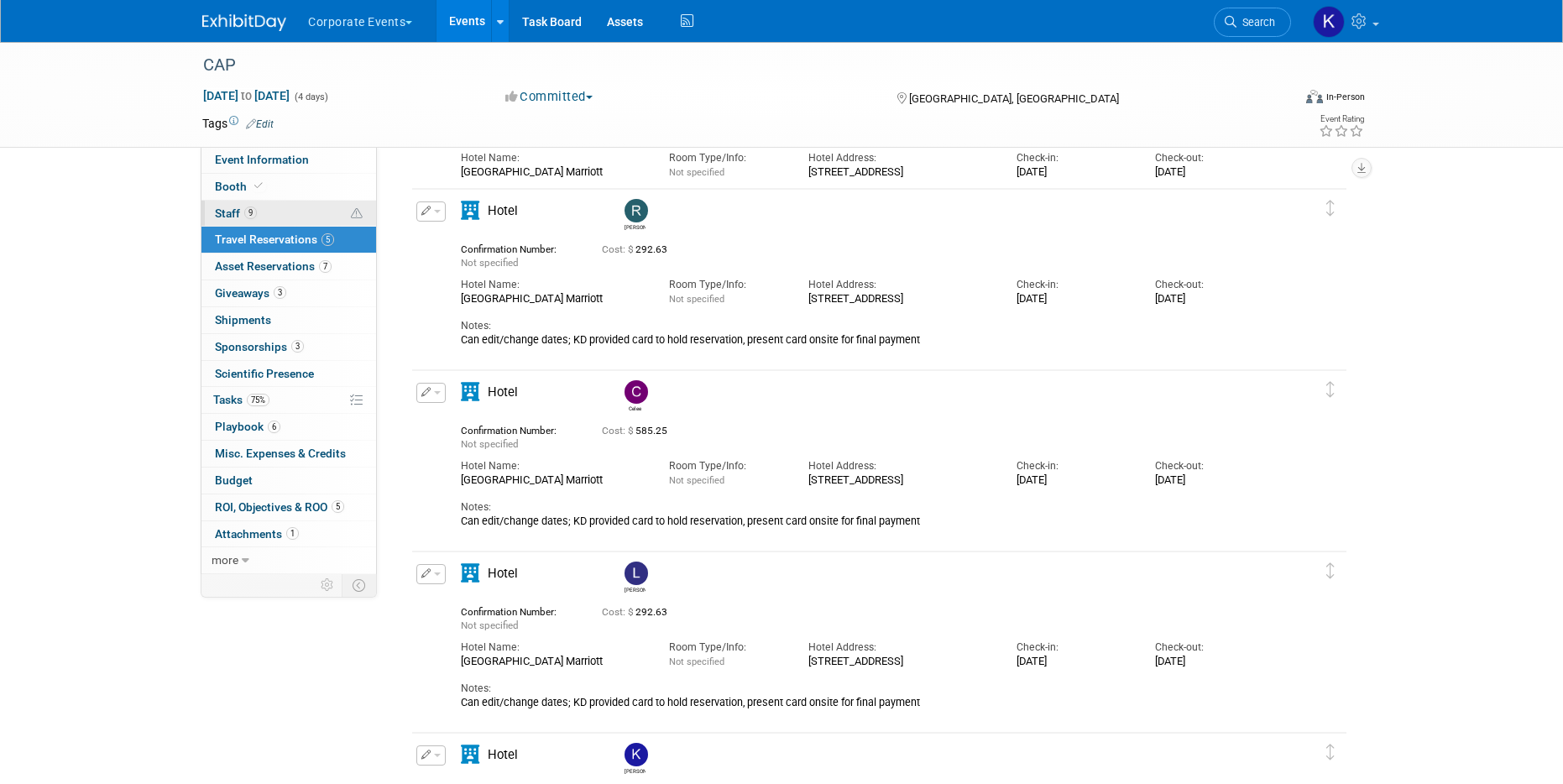
click at [249, 203] on link "9 Staff 9" at bounding box center [289, 214] width 175 height 26
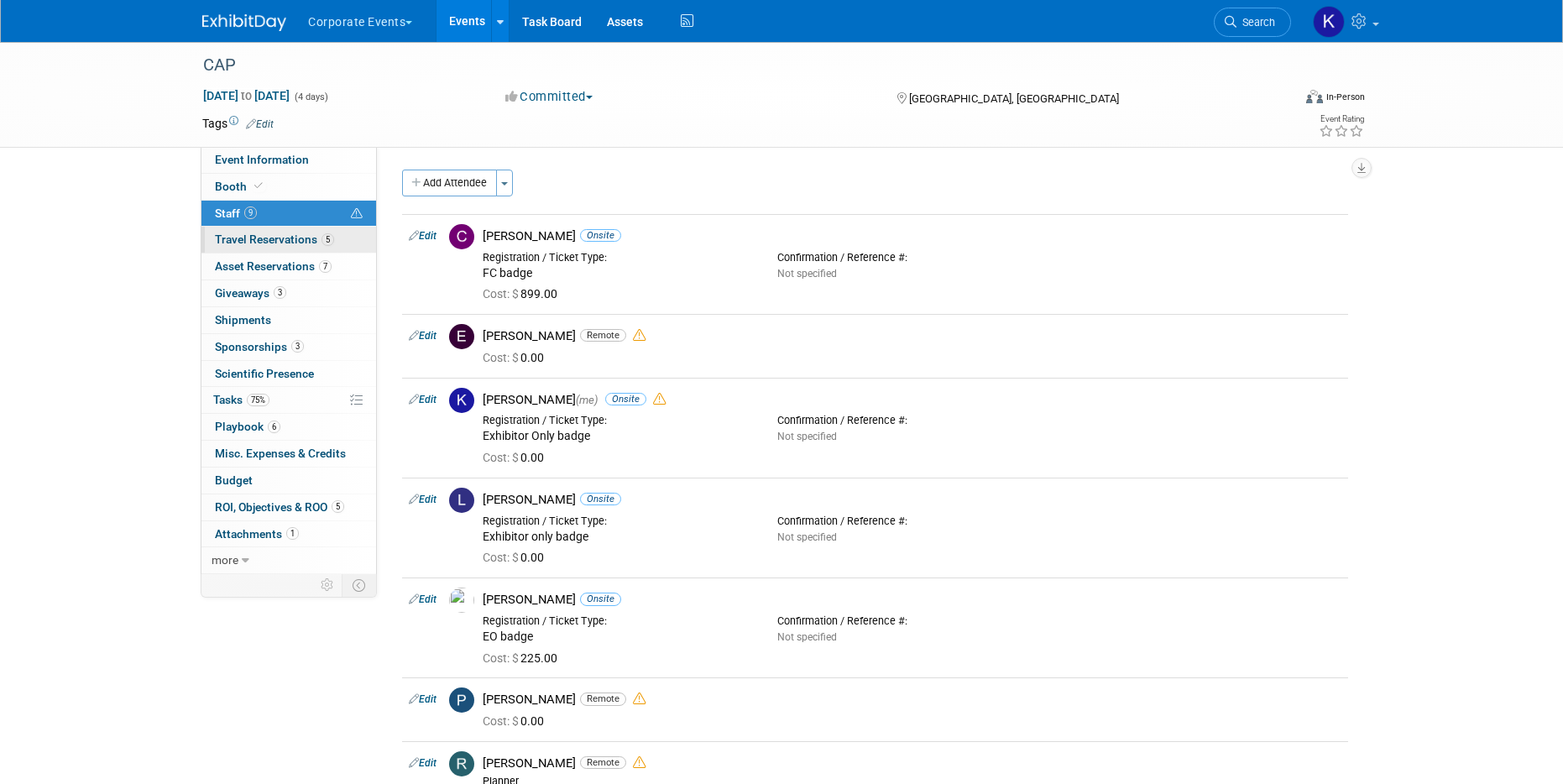
click at [249, 237] on span "Travel Reservations 5" at bounding box center [274, 239] width 119 height 14
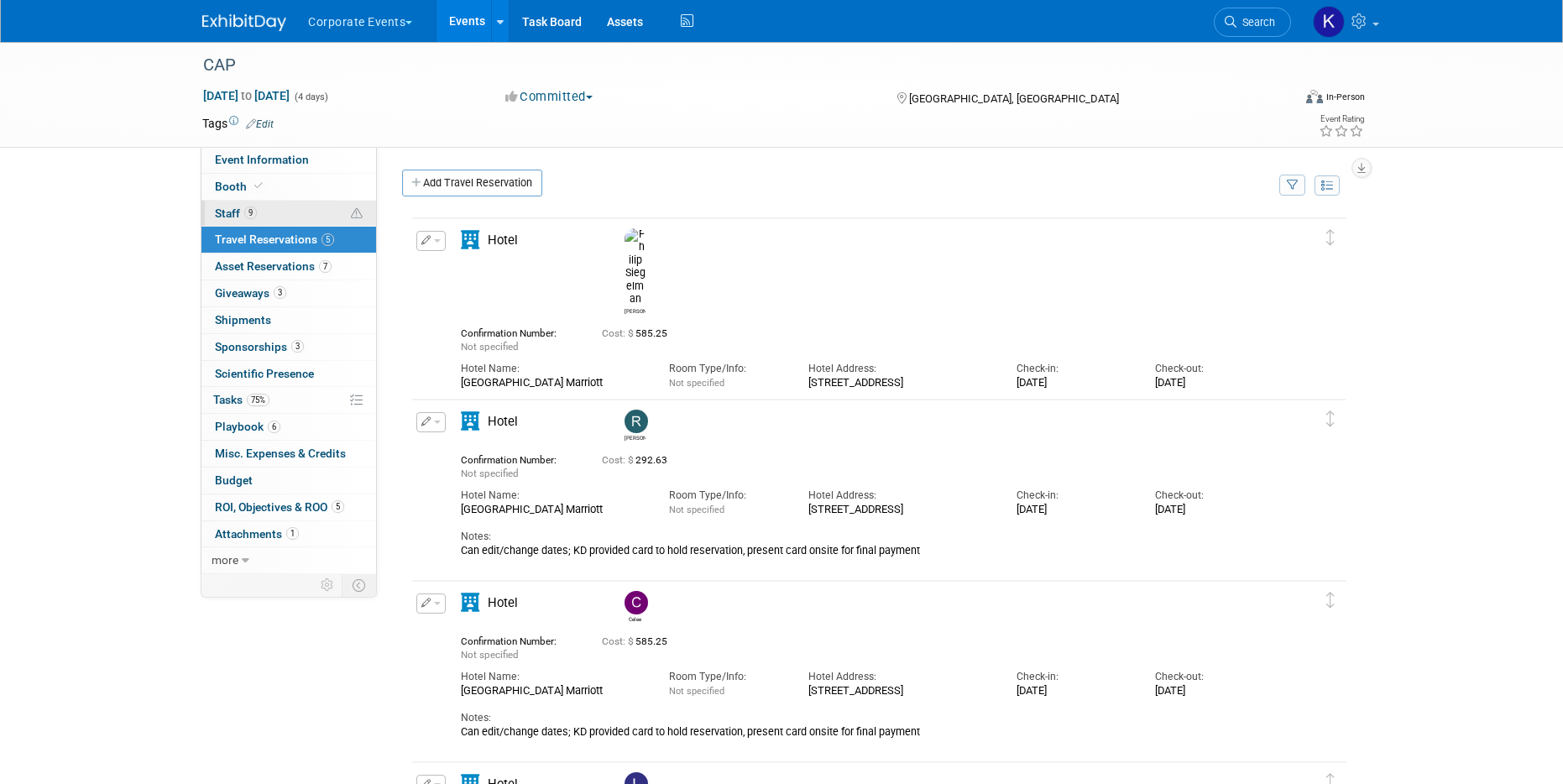
click at [294, 212] on link "9 Staff 9" at bounding box center [289, 214] width 175 height 26
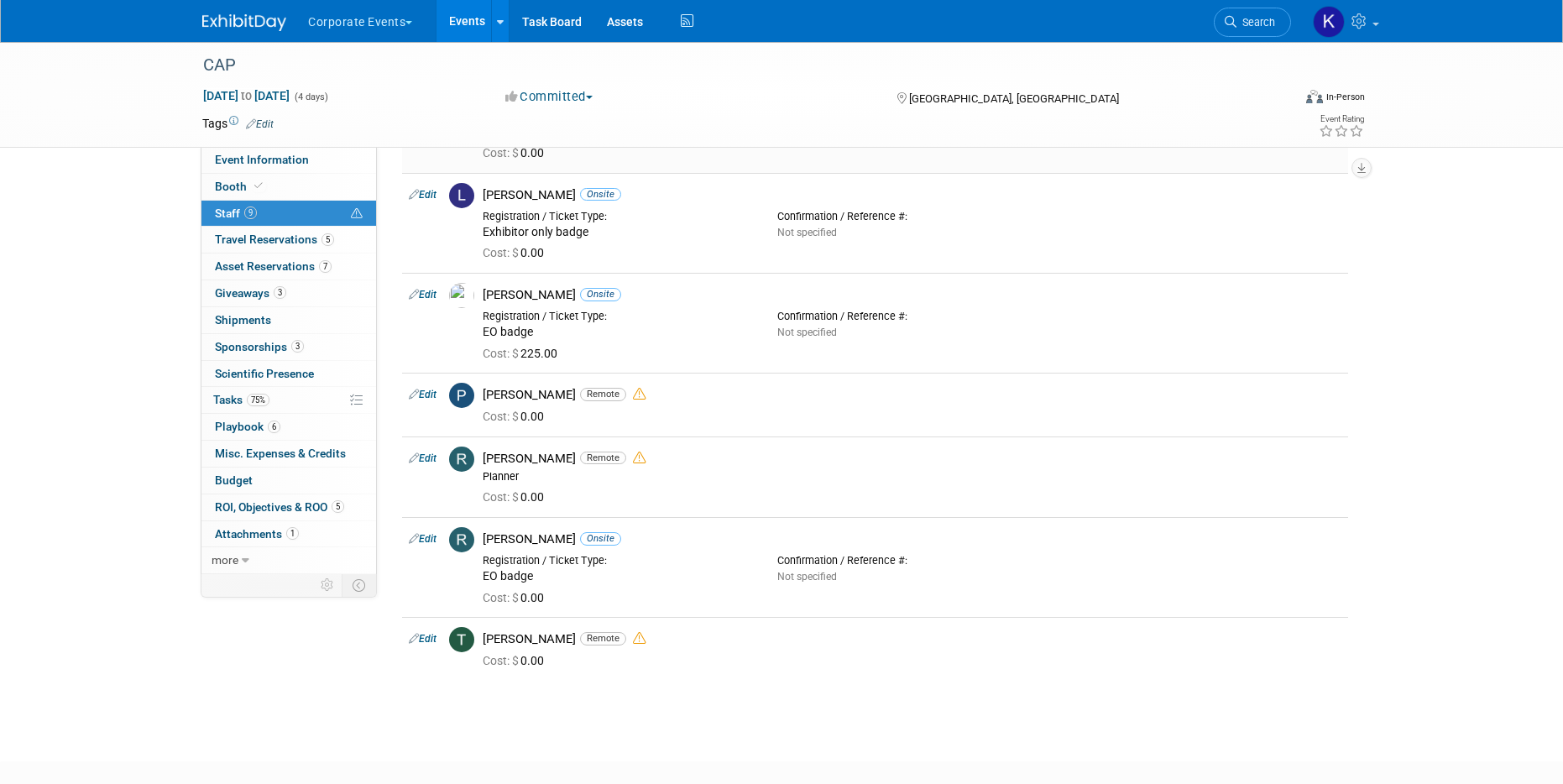
scroll to position [314, 0]
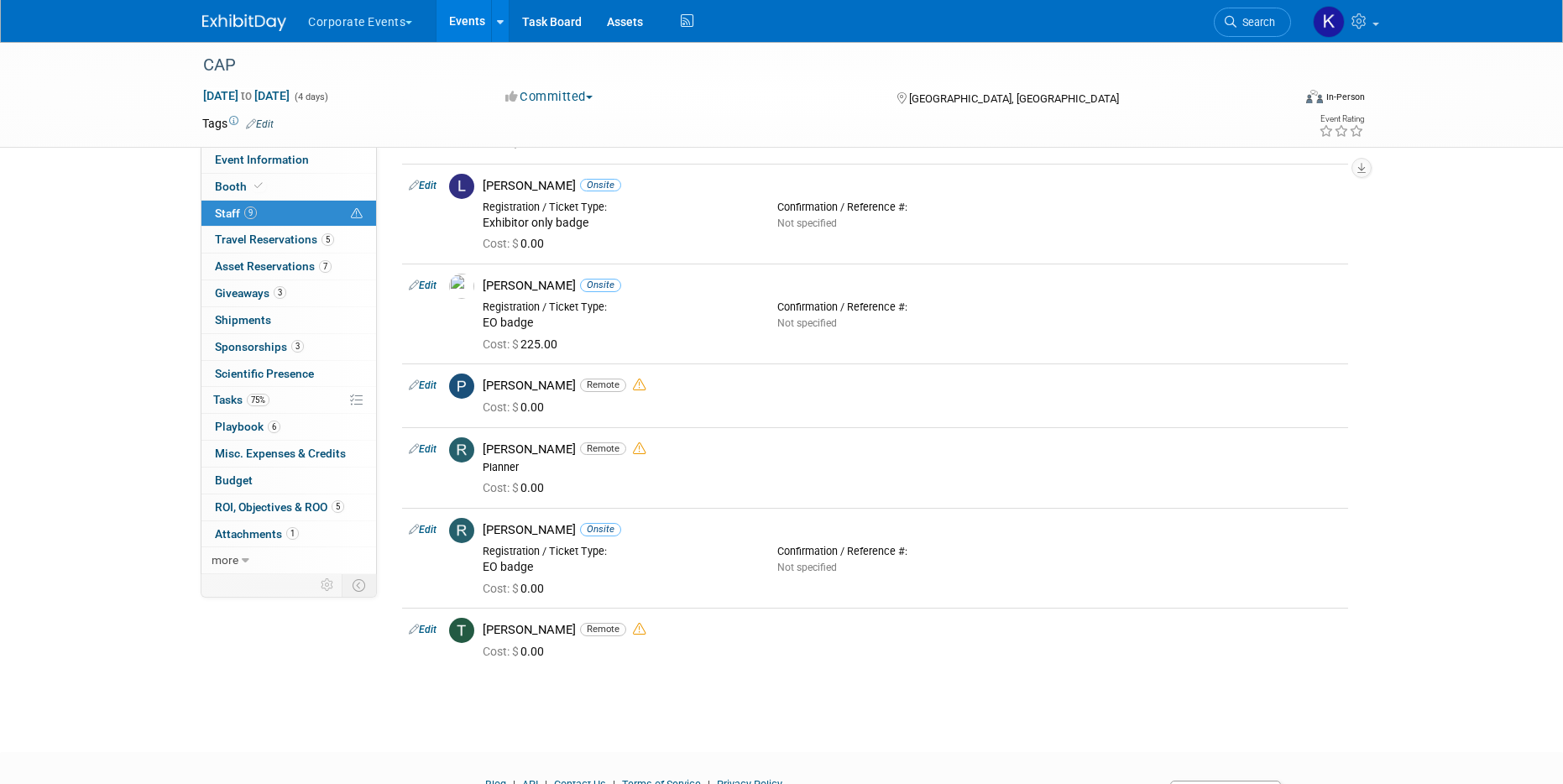
click at [465, 30] on link "Events" at bounding box center [467, 20] width 61 height 42
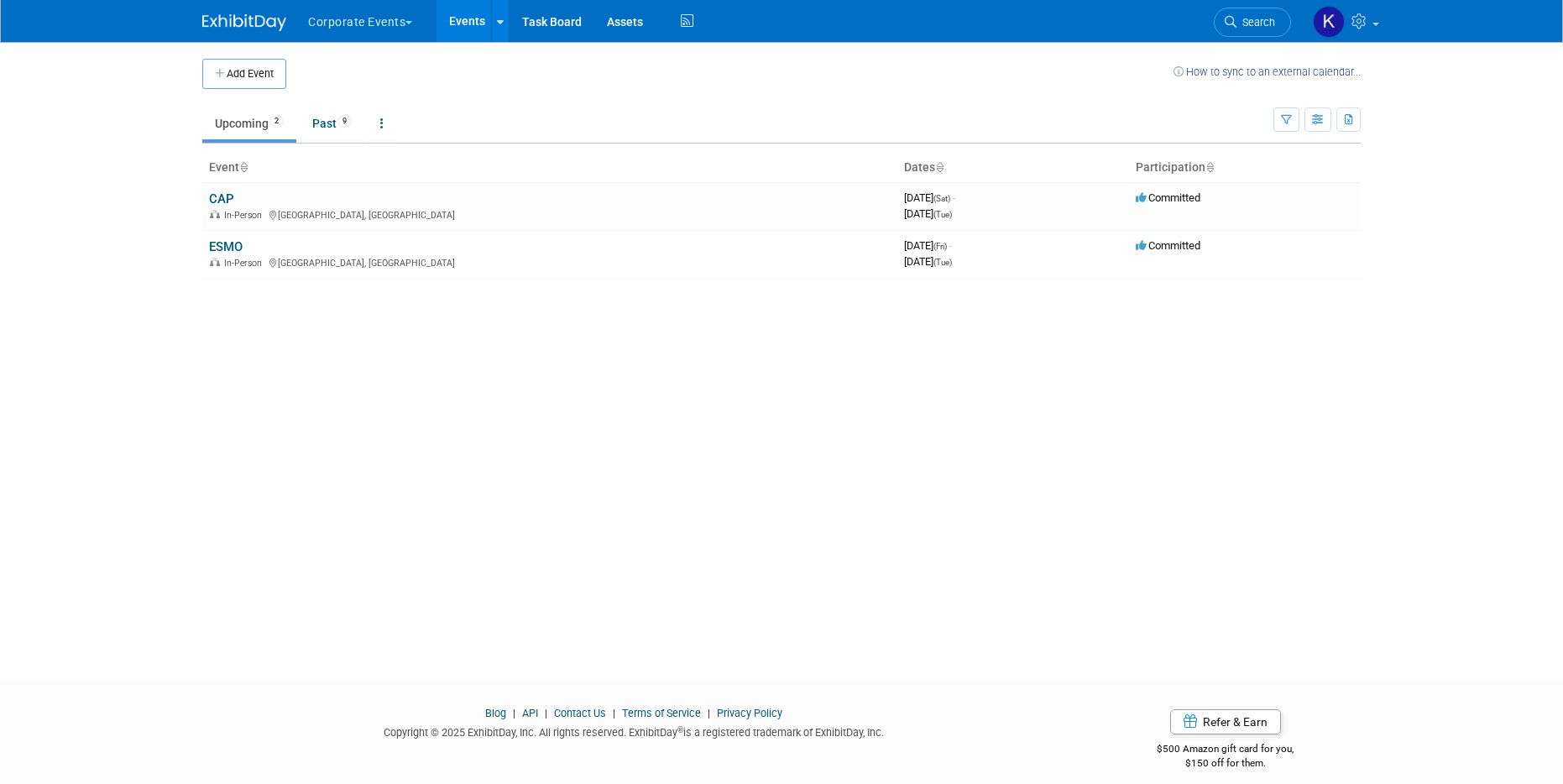
click at [392, 15] on button "Corporate Events" at bounding box center [369, 18] width 127 height 37
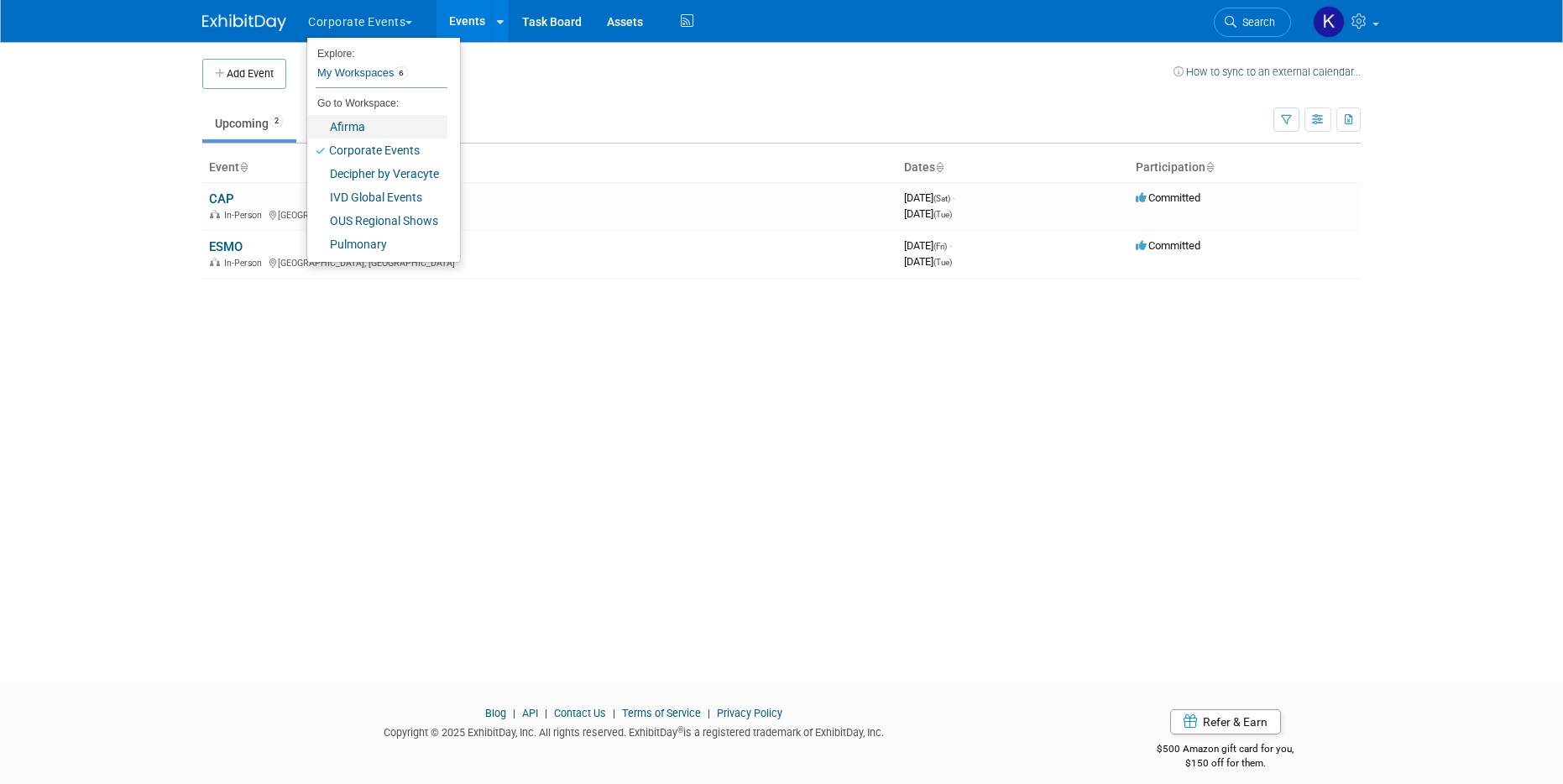
click at [374, 129] on link "Afirma" at bounding box center [377, 127] width 140 height 24
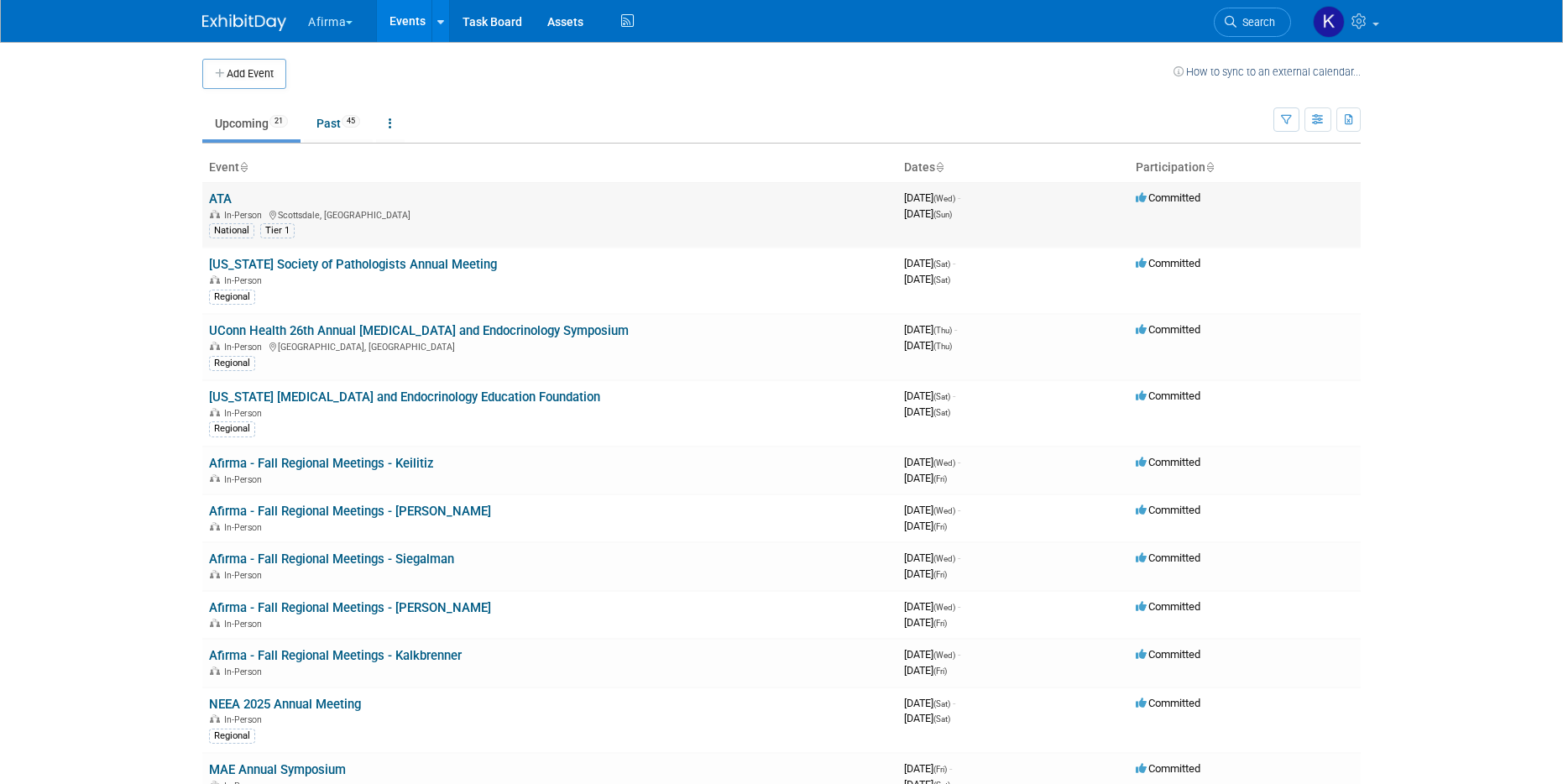
click at [212, 203] on link "ATA" at bounding box center [220, 199] width 23 height 15
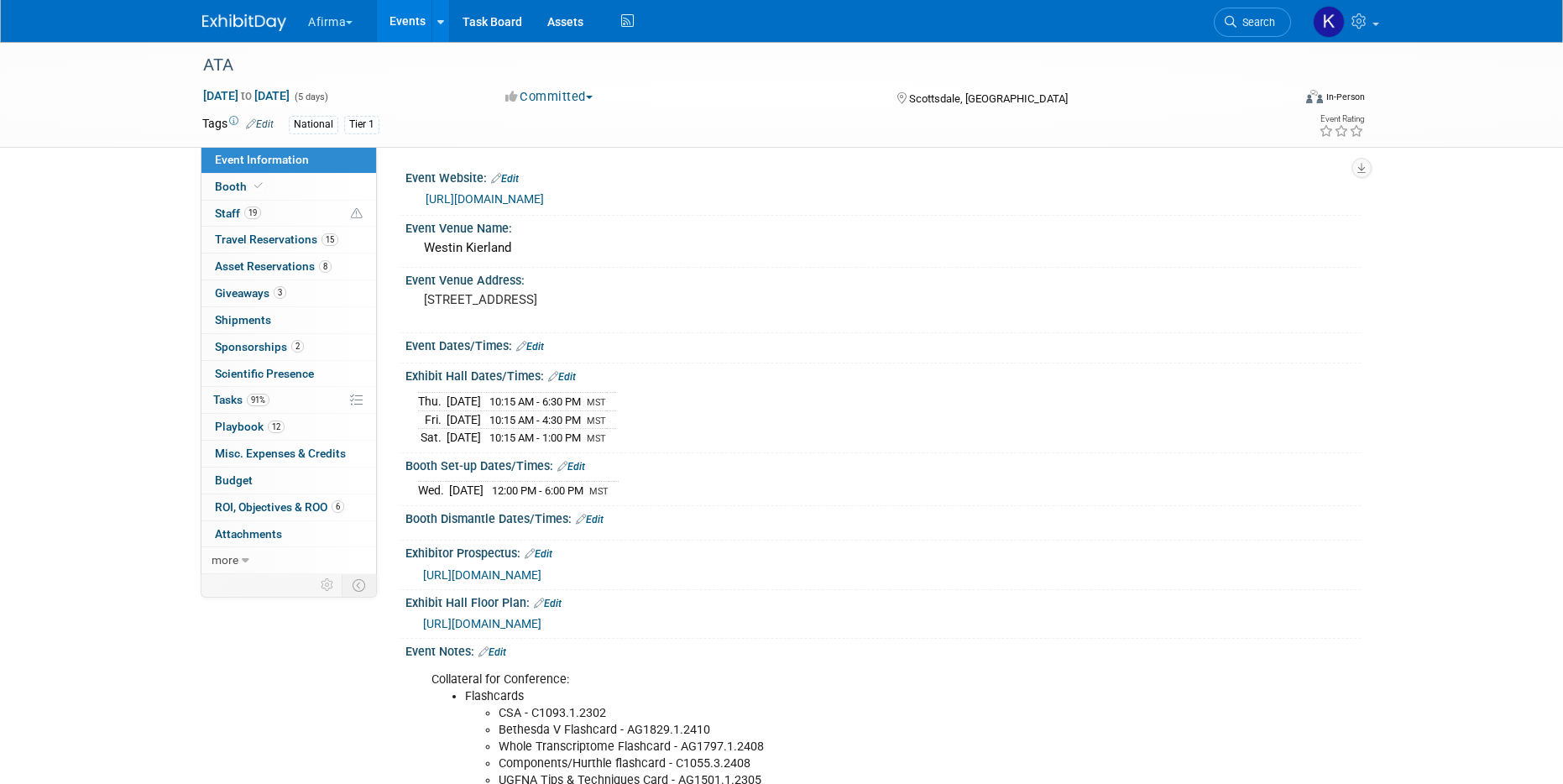
click at [398, 16] on link "Events" at bounding box center [408, 20] width 61 height 42
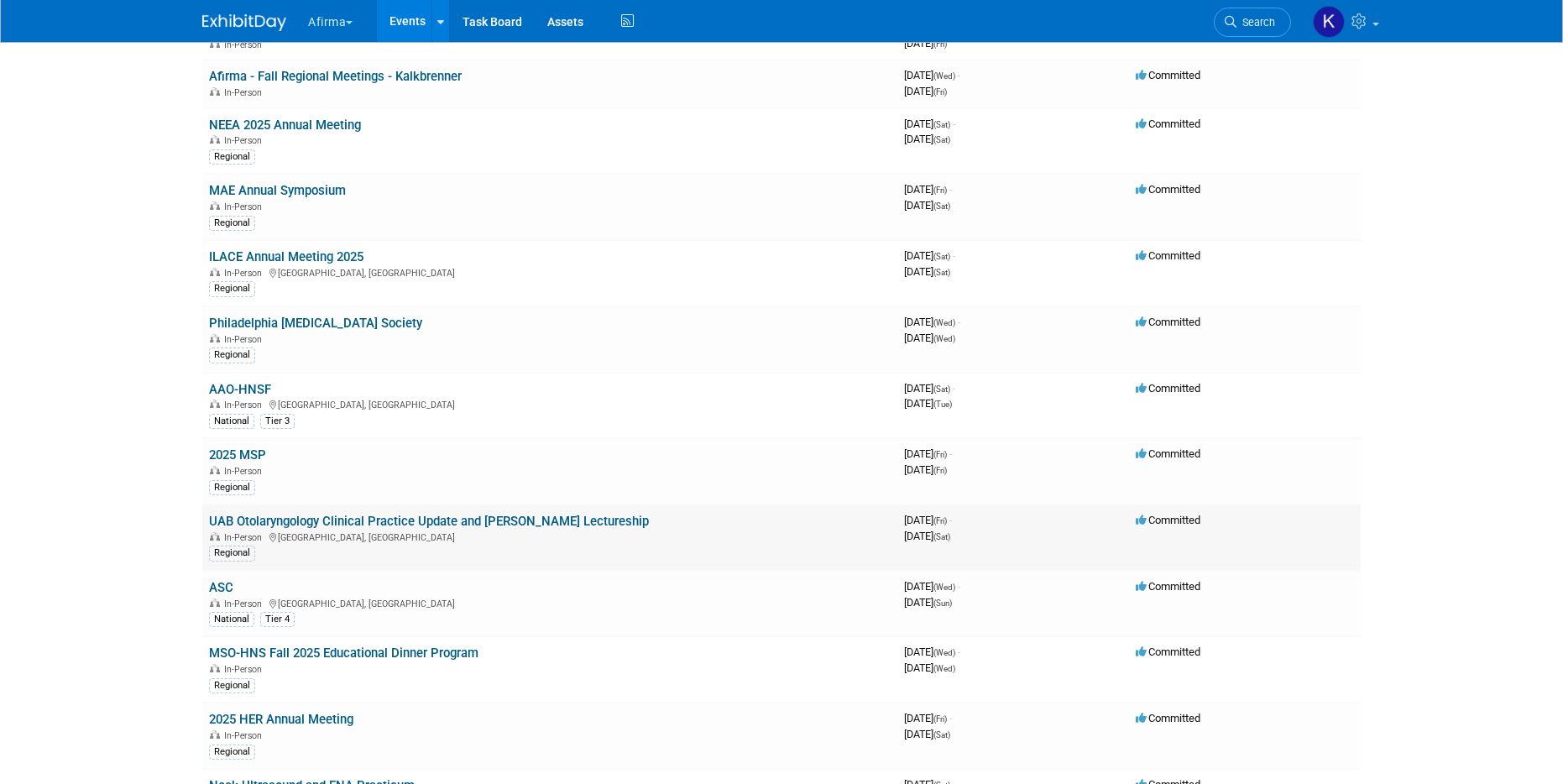
scroll to position [895, 0]
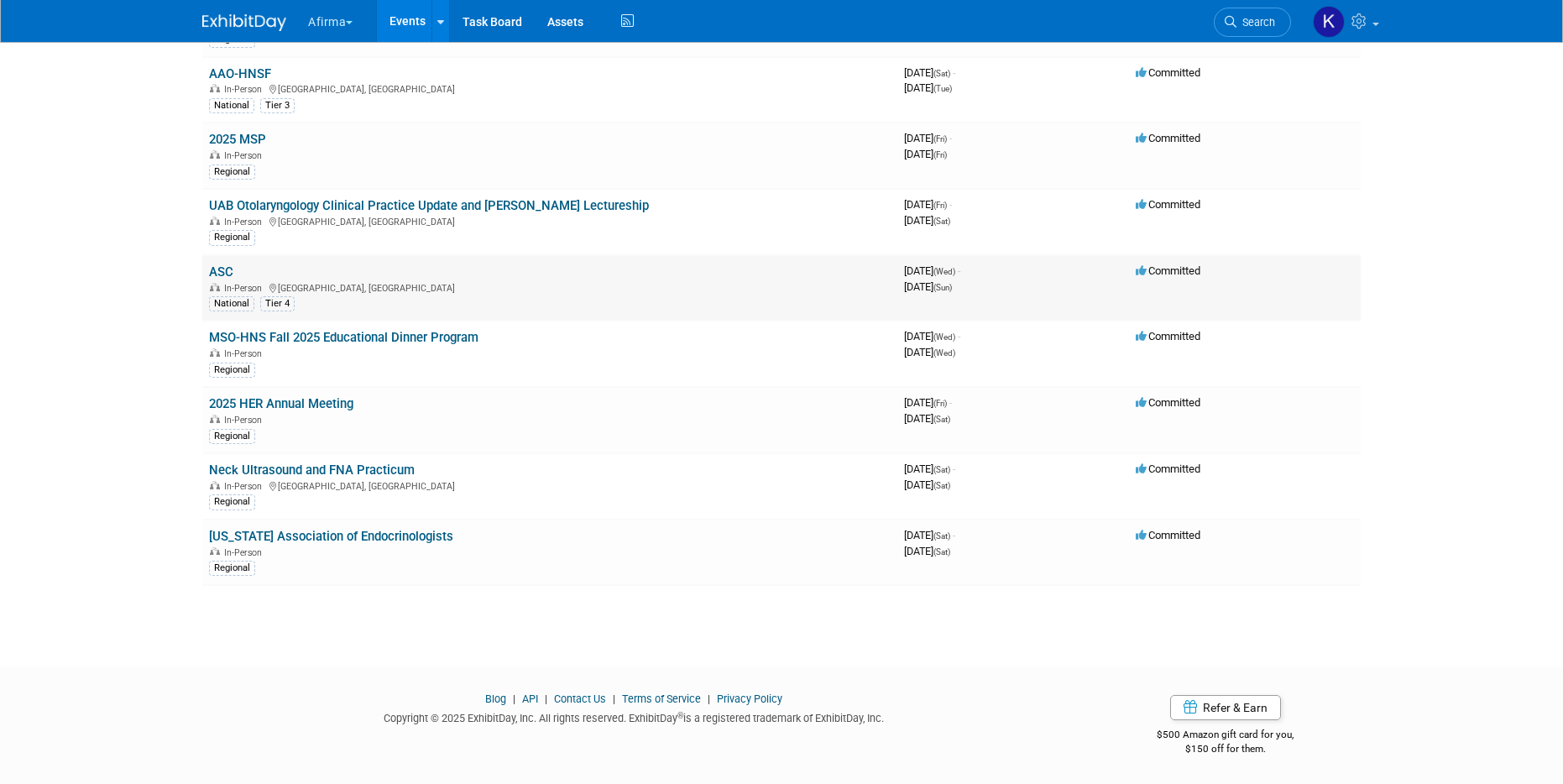
click at [223, 278] on link "ASC" at bounding box center [221, 272] width 25 height 15
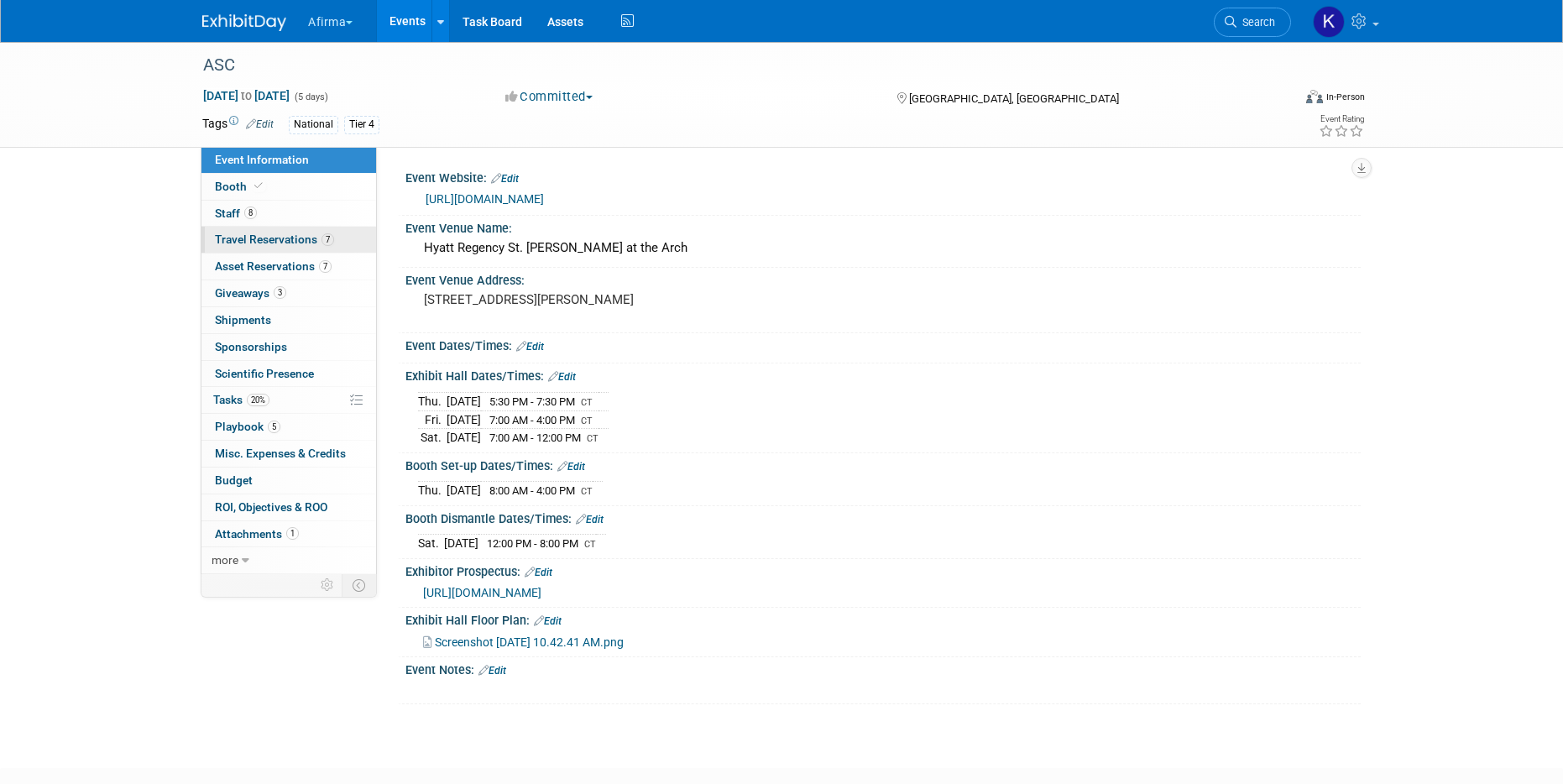
click at [302, 240] on span "Travel Reservations 7" at bounding box center [274, 239] width 119 height 14
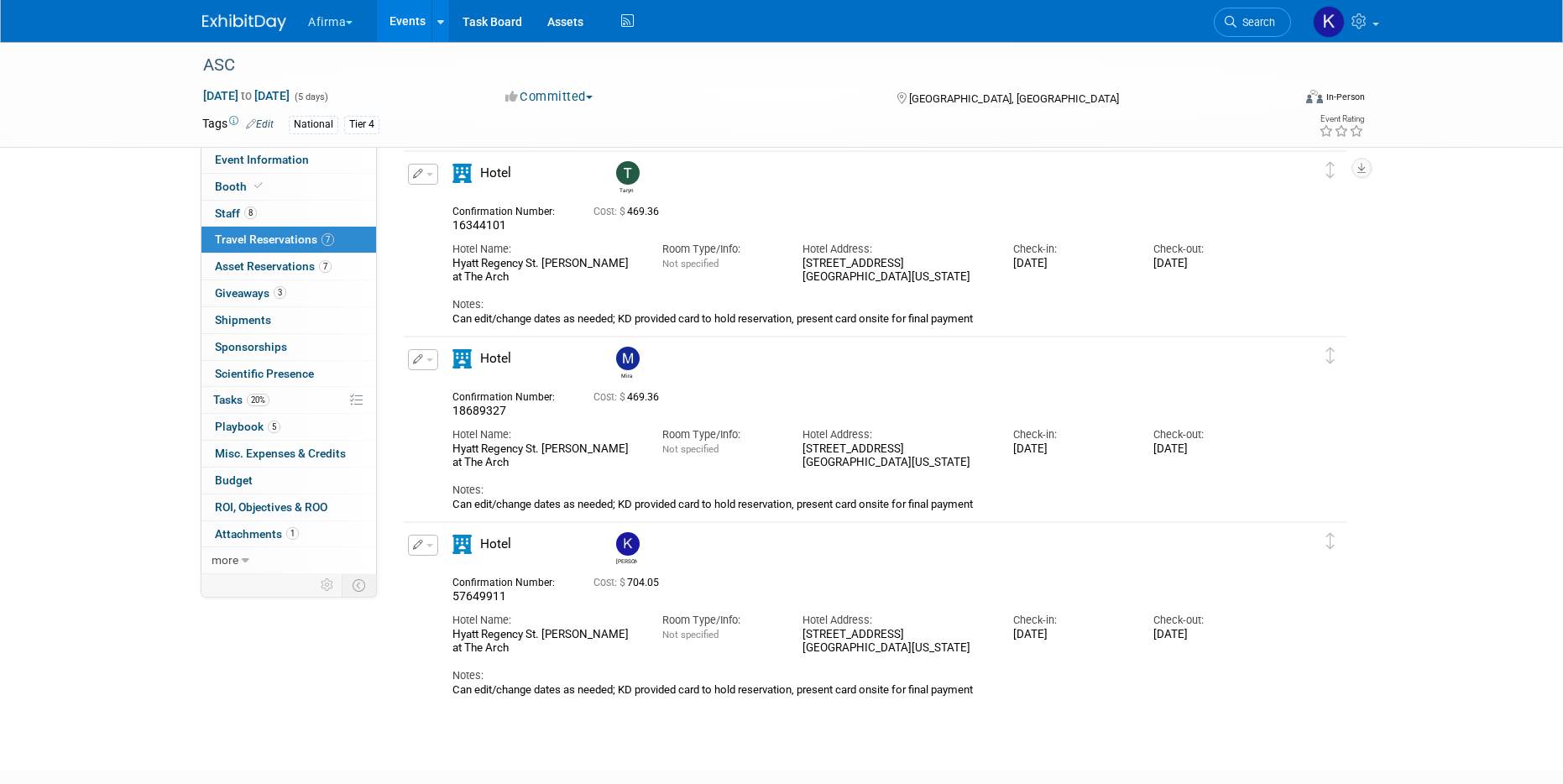
scroll to position [920, 0]
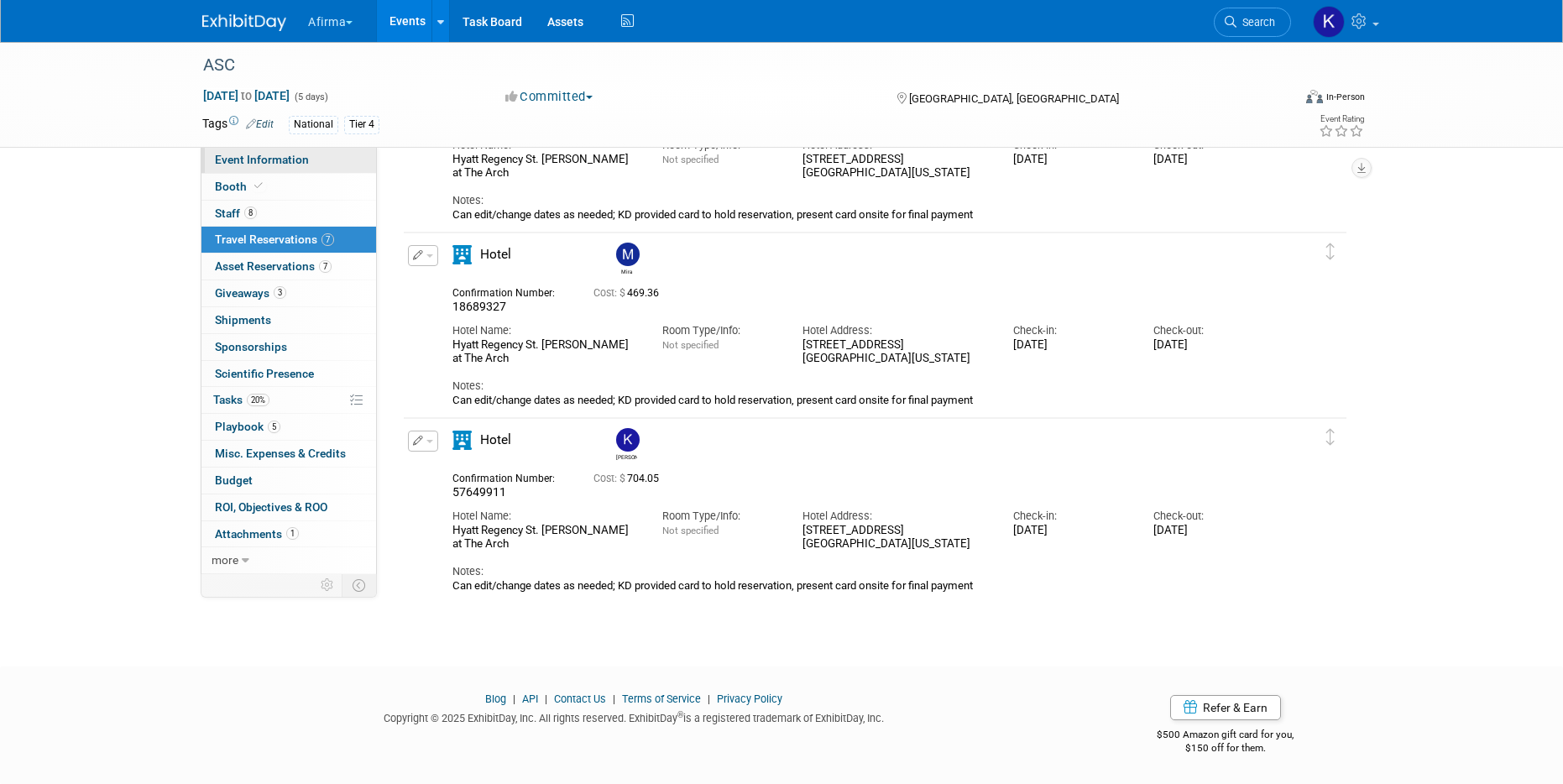
click at [266, 159] on span "Event Information" at bounding box center [261, 159] width 94 height 14
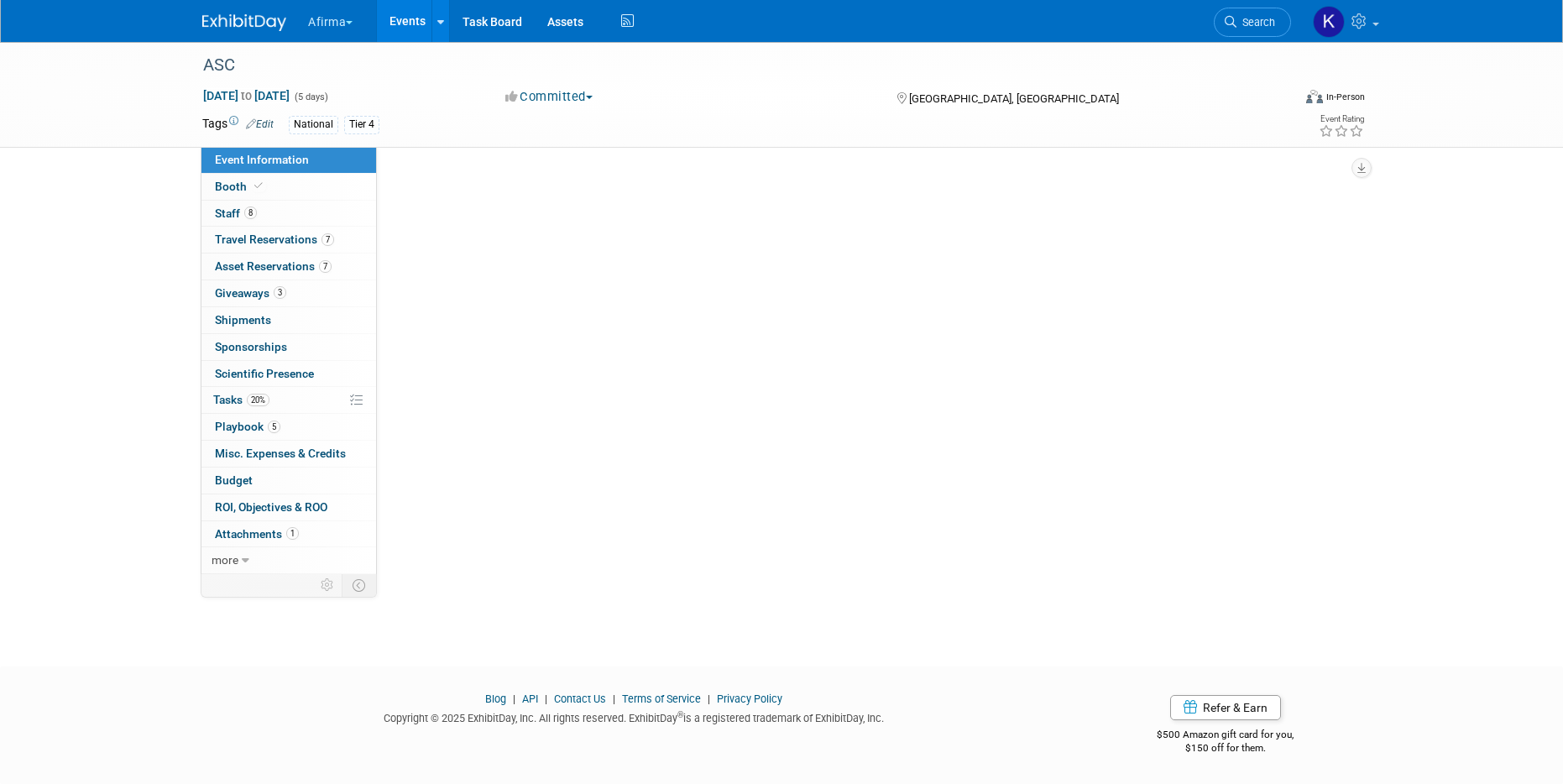
scroll to position [0, 0]
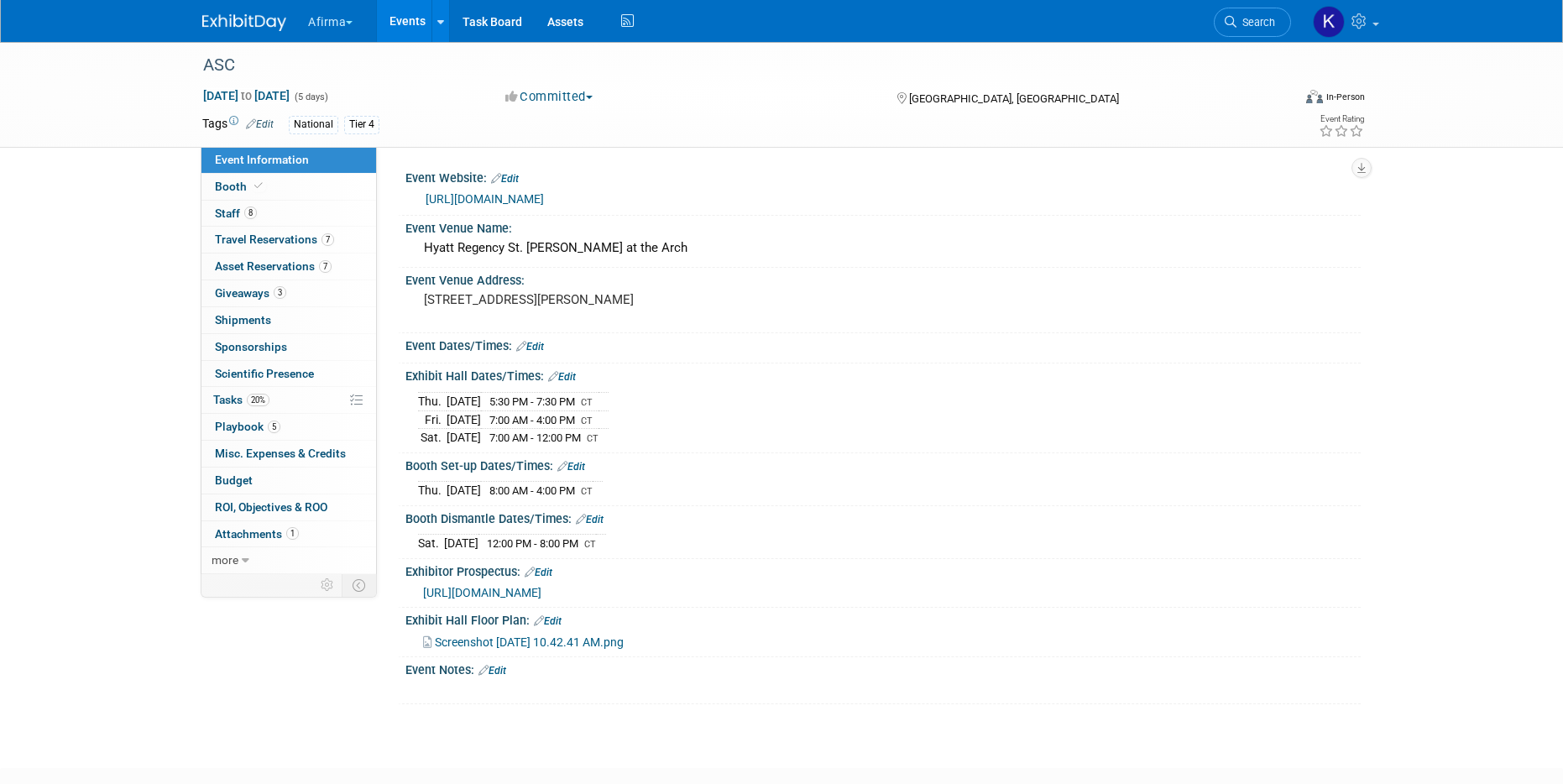
click at [400, 30] on link "Events" at bounding box center [408, 20] width 61 height 42
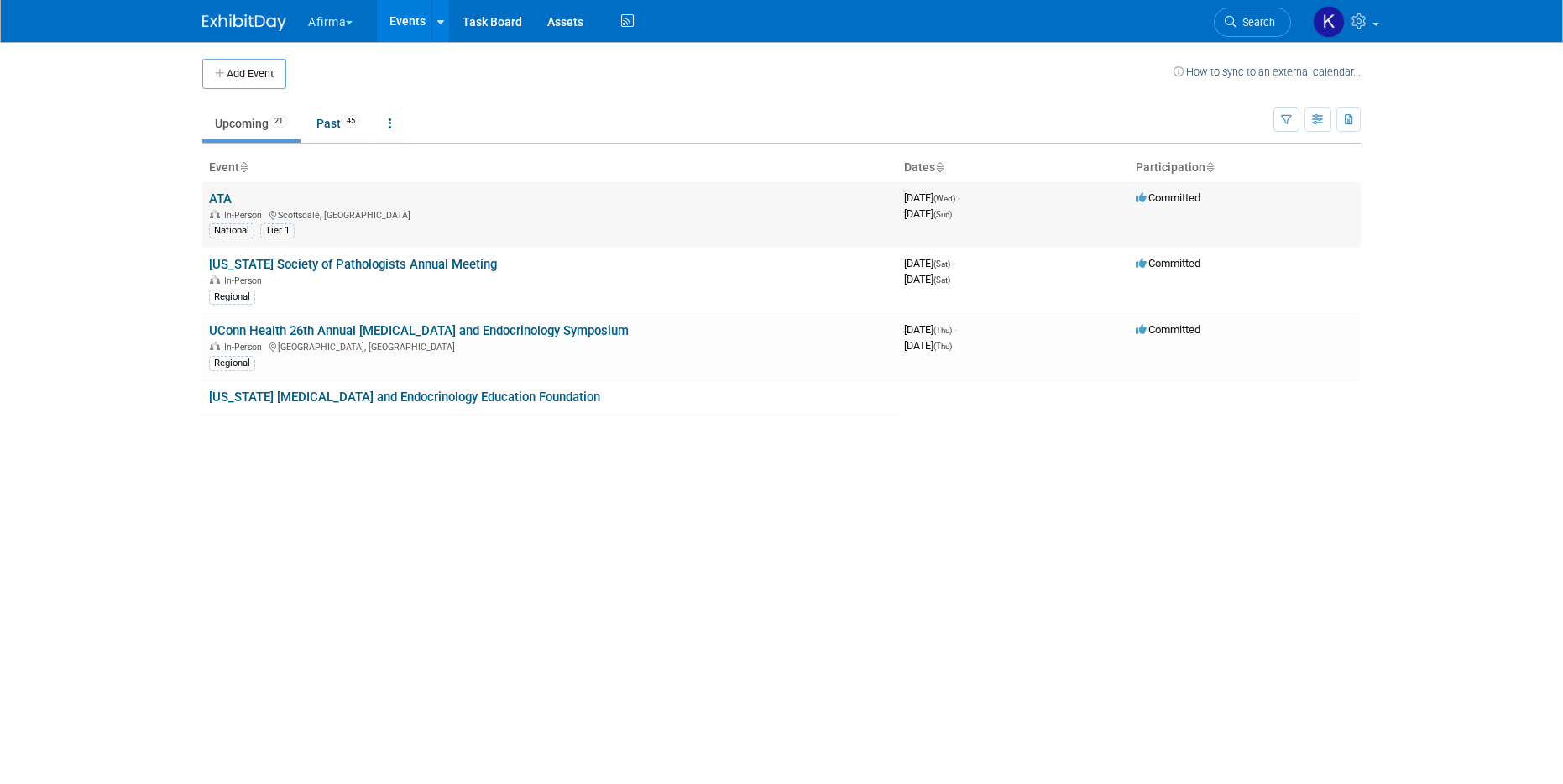
click at [229, 204] on link "ATA" at bounding box center [220, 199] width 23 height 15
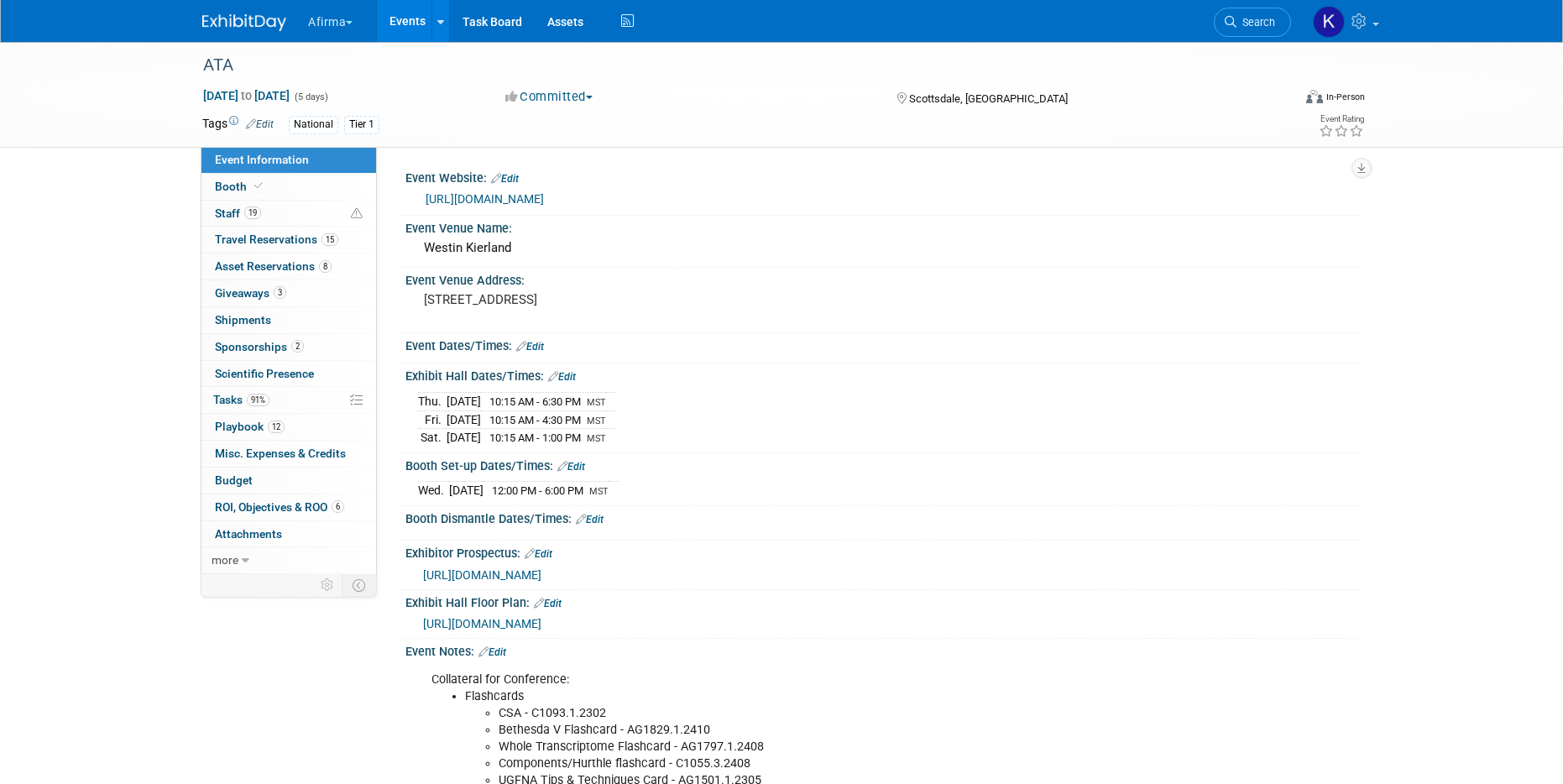
click at [144, 282] on div "ATA [DATE] to [DATE] (5 days) [DATE] to [DATE] Committed Committed Considering …" at bounding box center [782, 575] width 1563 height 1066
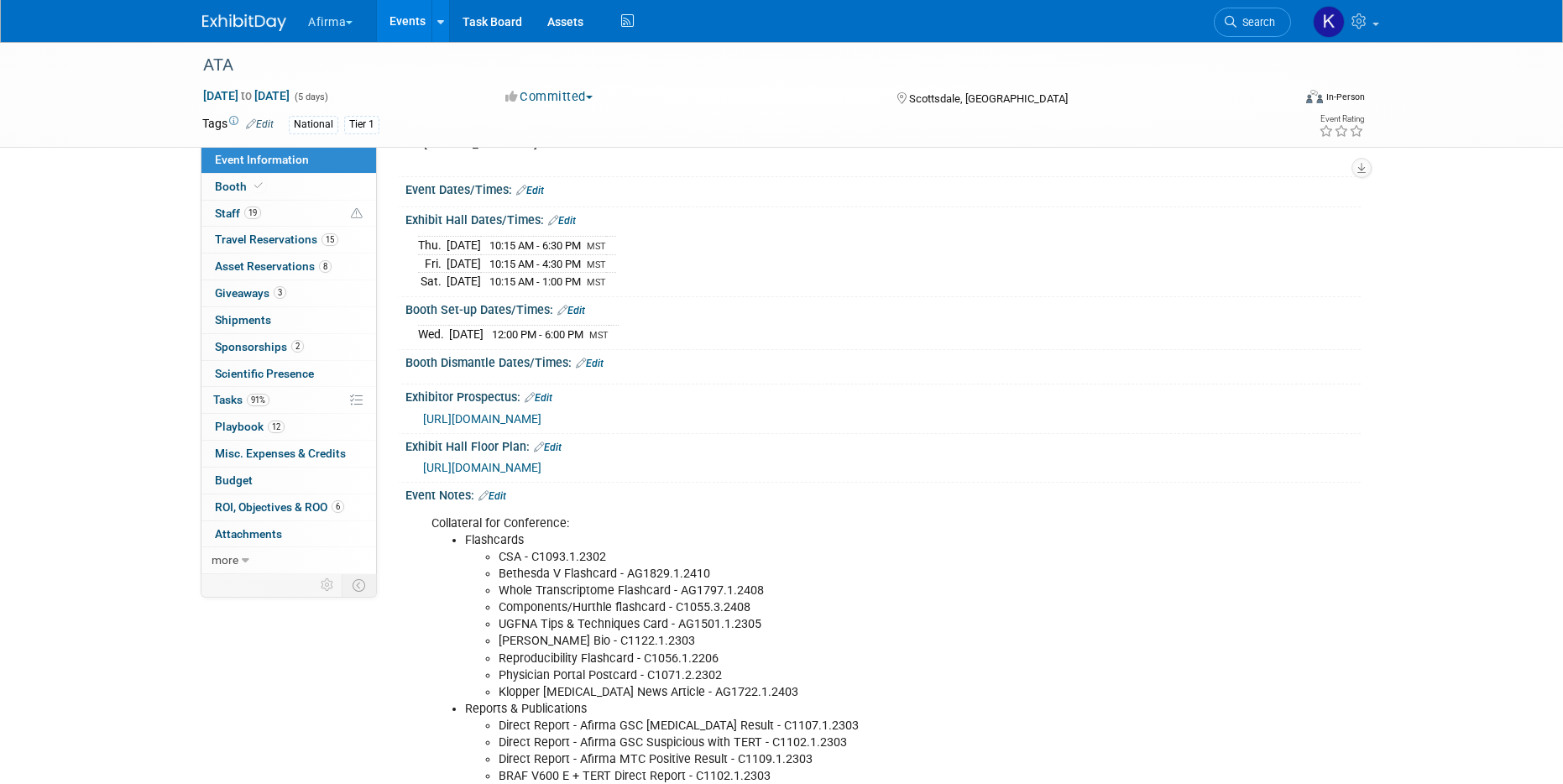
scroll to position [171, 0]
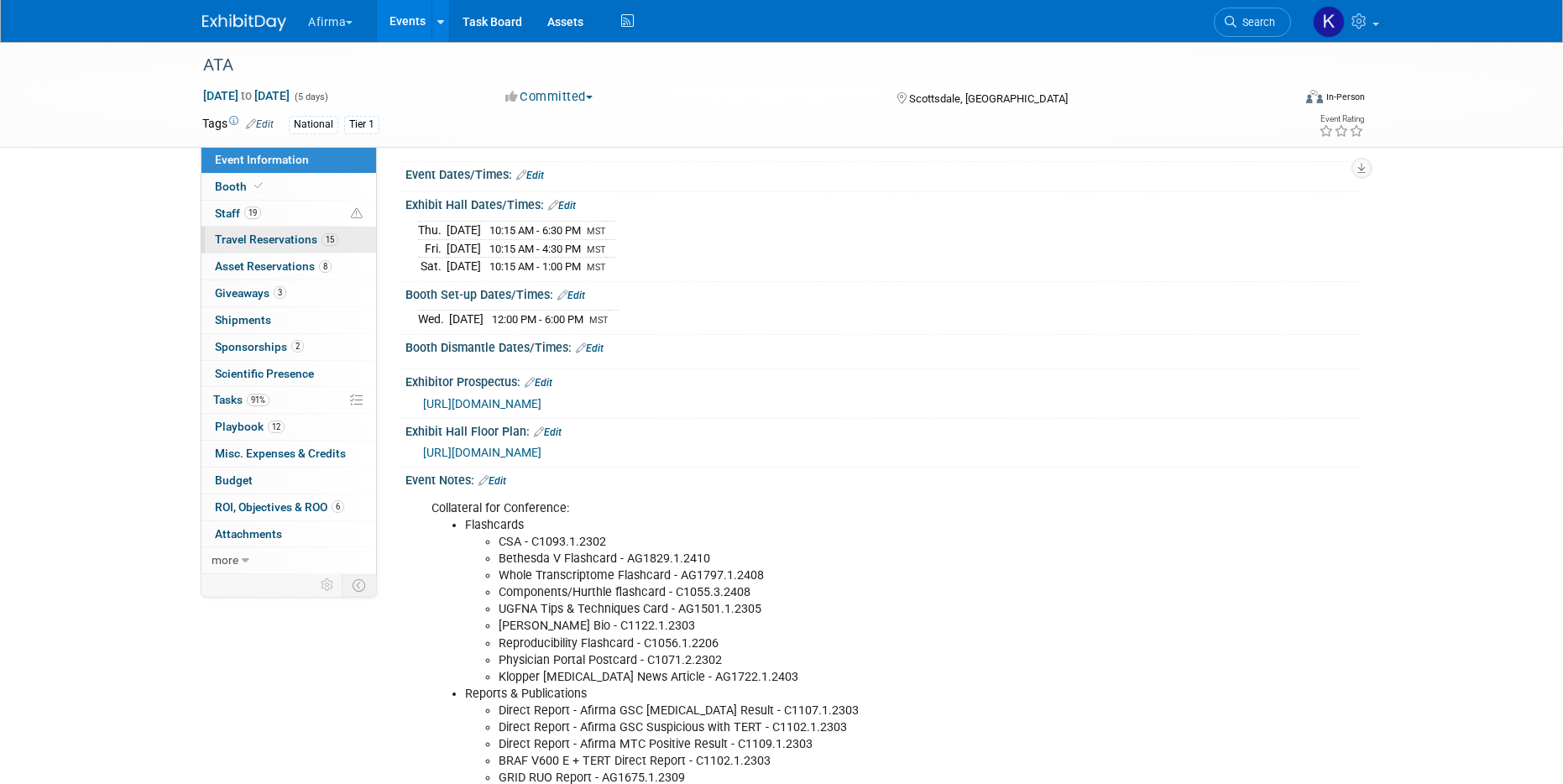
click at [309, 233] on span "Travel Reservations 15" at bounding box center [276, 239] width 123 height 14
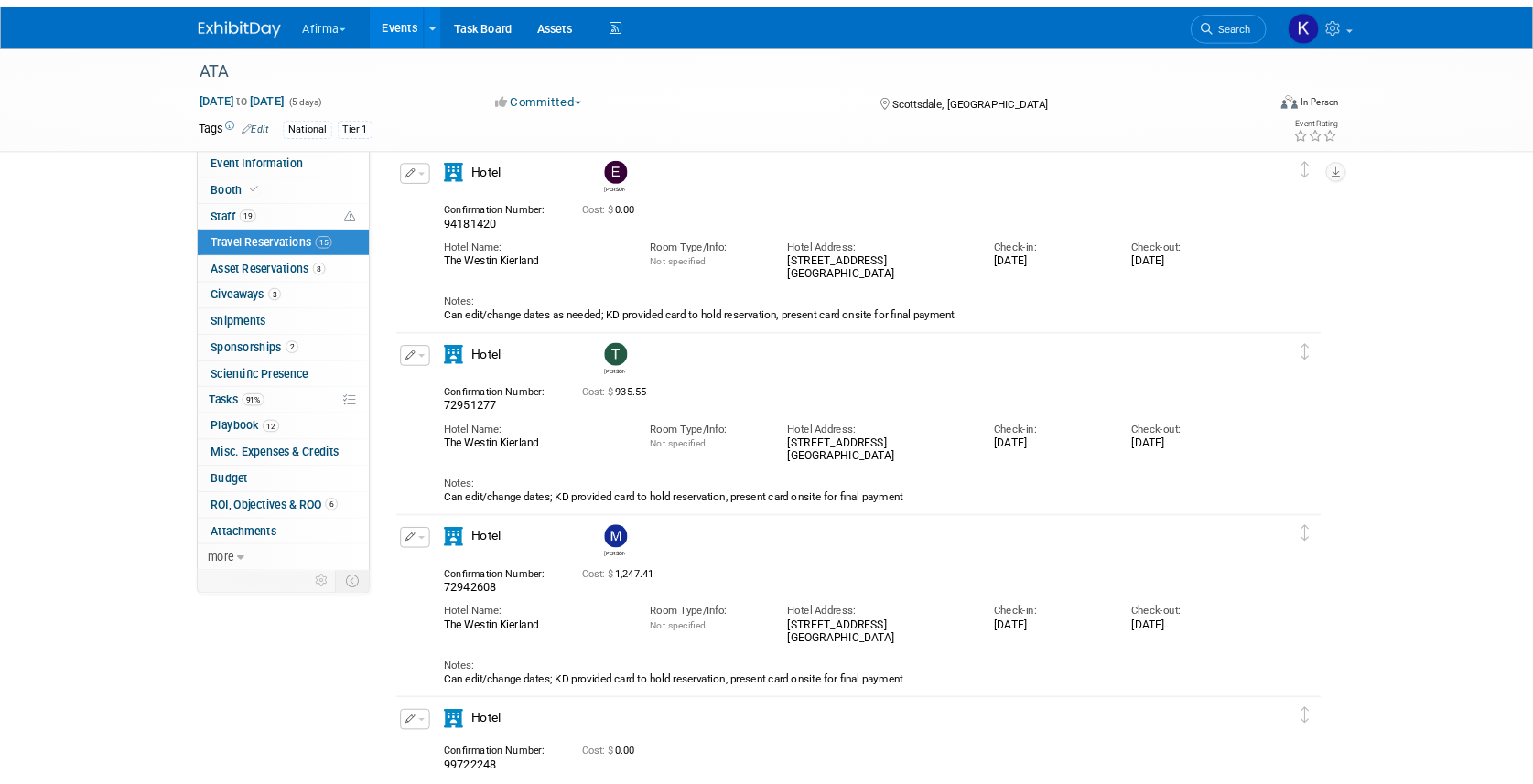
scroll to position [0, 0]
